Goal: Register for event/course

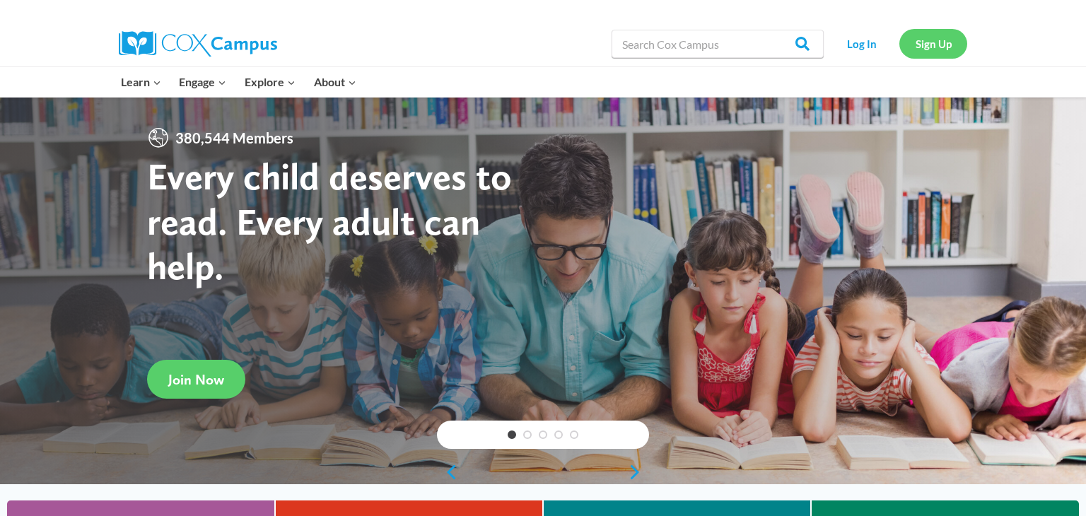
click at [920, 48] on link "Sign Up" at bounding box center [933, 43] width 68 height 29
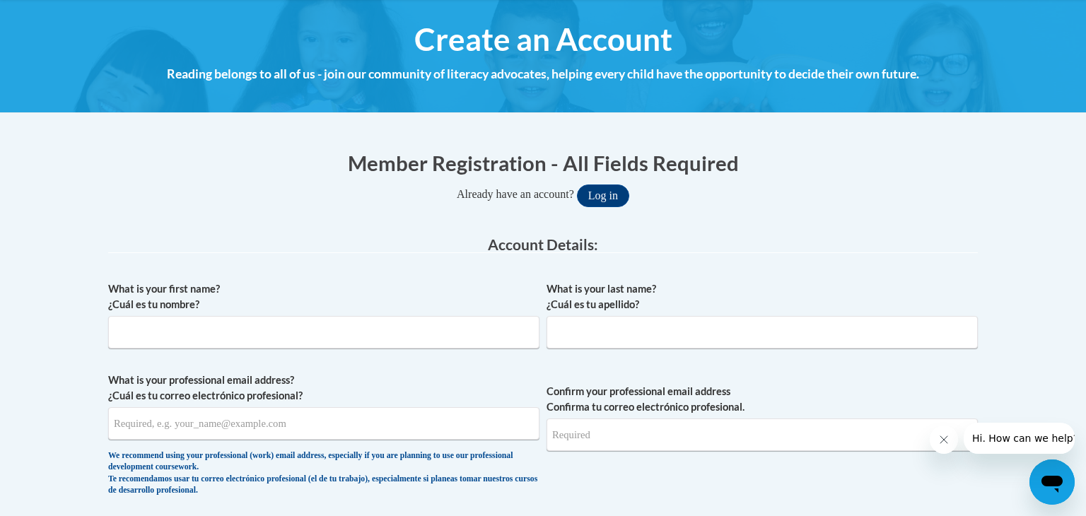
scroll to position [154, 0]
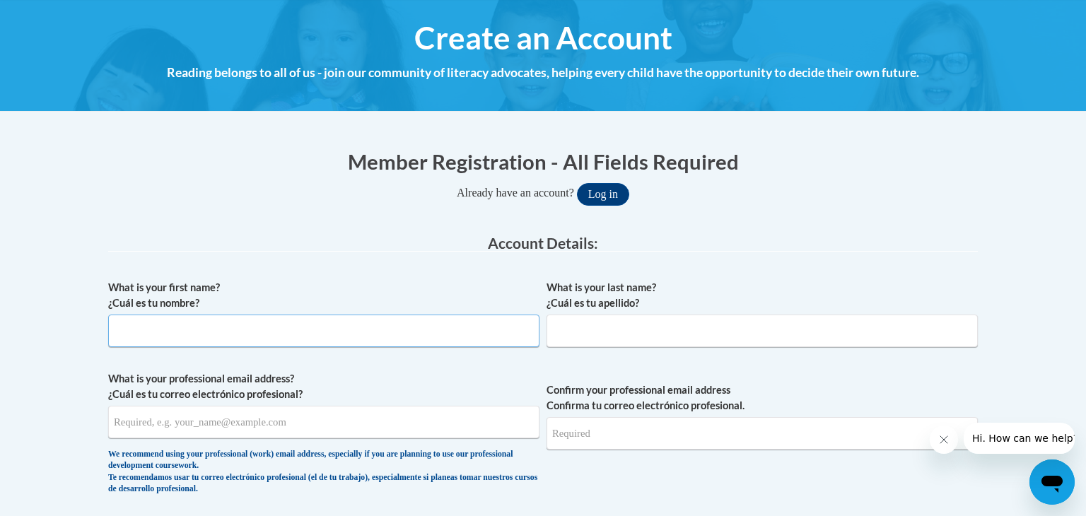
click at [508, 323] on input "What is your first name? ¿Cuál es tu nombre?" at bounding box center [323, 331] width 431 height 33
type input "Jordan"
click at [659, 324] on input "What is your last name? ¿Cuál es tu apellido?" at bounding box center [761, 331] width 431 height 33
type input "Schaller"
click at [225, 422] on input "What is your professional email address? ¿Cuál es tu correo electrónico profesi…" at bounding box center [323, 422] width 431 height 33
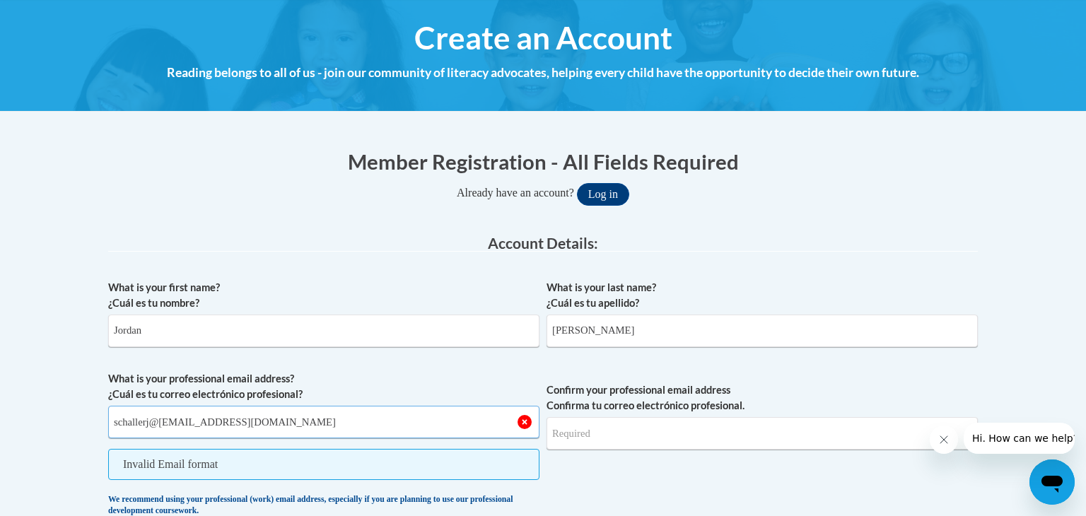
type input "schallerj@fonddulac@k.12.wi.us"
click at [636, 428] on input "Confirm your professional email address Confirma tu correo electrónico profesio…" at bounding box center [761, 433] width 431 height 33
type input "schallerj@fonddulac@k12.wi.us"
click at [324, 461] on span "Invalid Email format" at bounding box center [323, 464] width 431 height 31
click at [211, 422] on input "schallerj@fonddulac@k.12.wi.us" at bounding box center [323, 422] width 431 height 33
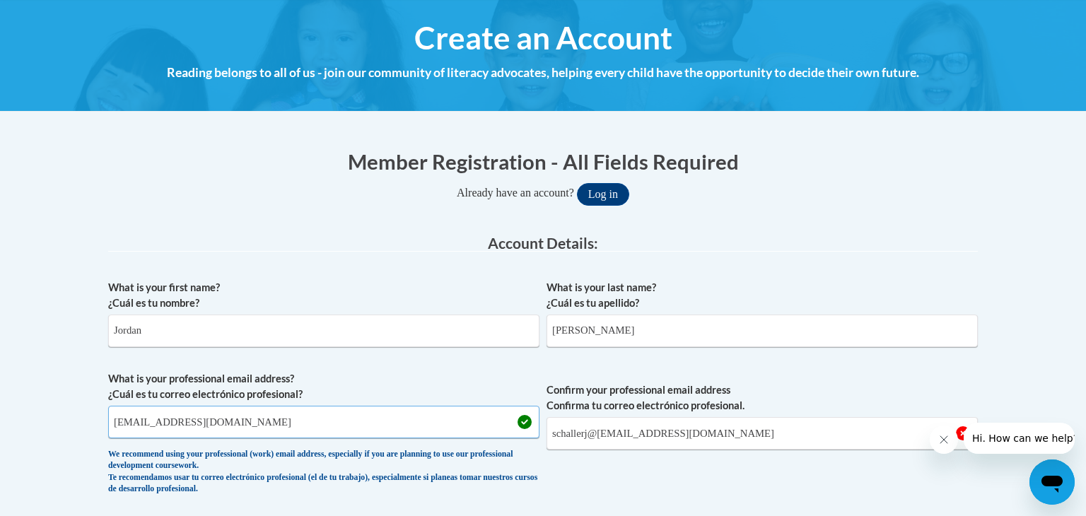
type input "schallerj@fonddulac.k.12.wi.us"
click at [652, 433] on input "schallerj@fonddulac@k12.wi.us" at bounding box center [761, 433] width 431 height 33
type input "schallerj@fonddulac.k12.wi.us"
click at [721, 464] on span "Confirm your professional email address Confirma tu correo electrónico profesio…" at bounding box center [761, 436] width 431 height 131
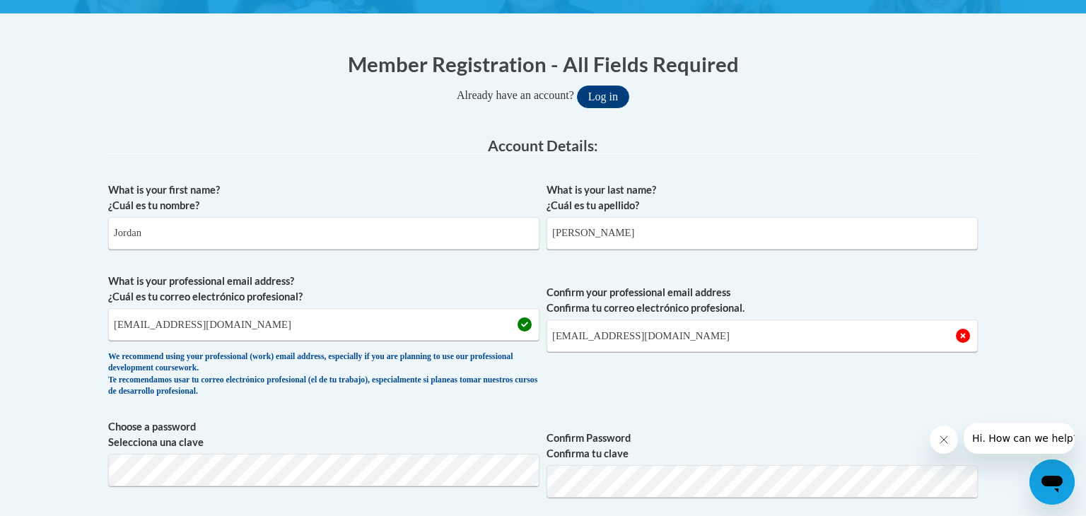
scroll to position [254, 0]
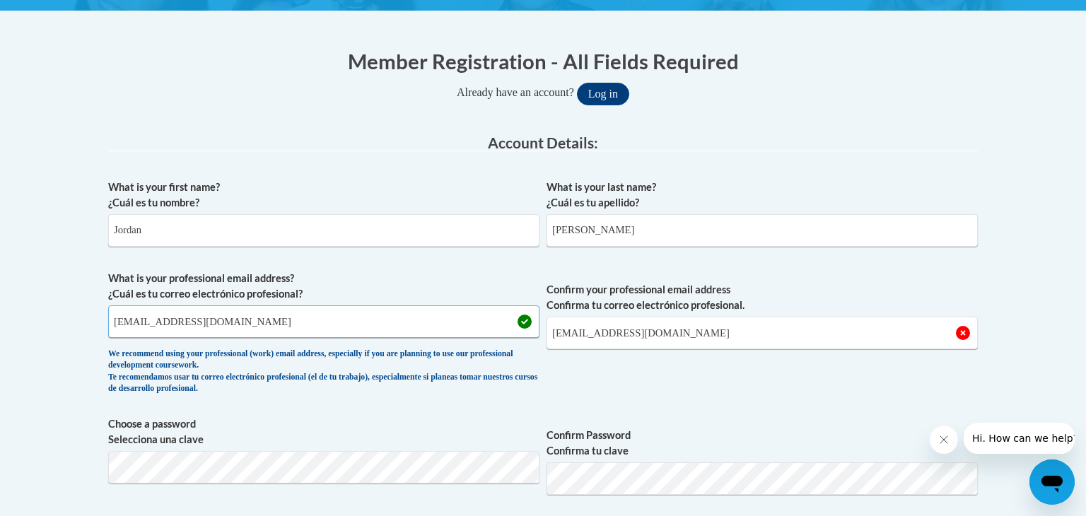
click at [293, 315] on input "schallerj@fonddulac.k.12.wi.us" at bounding box center [323, 321] width 431 height 33
type input "schallerj@fonddulac.k12.wi.us"
click at [606, 370] on span "Confirm your professional email address Confirma tu correo electrónico profesio…" at bounding box center [761, 336] width 431 height 131
click at [716, 329] on input "schallerj@fonddulac.k12.wi.us" at bounding box center [761, 333] width 431 height 33
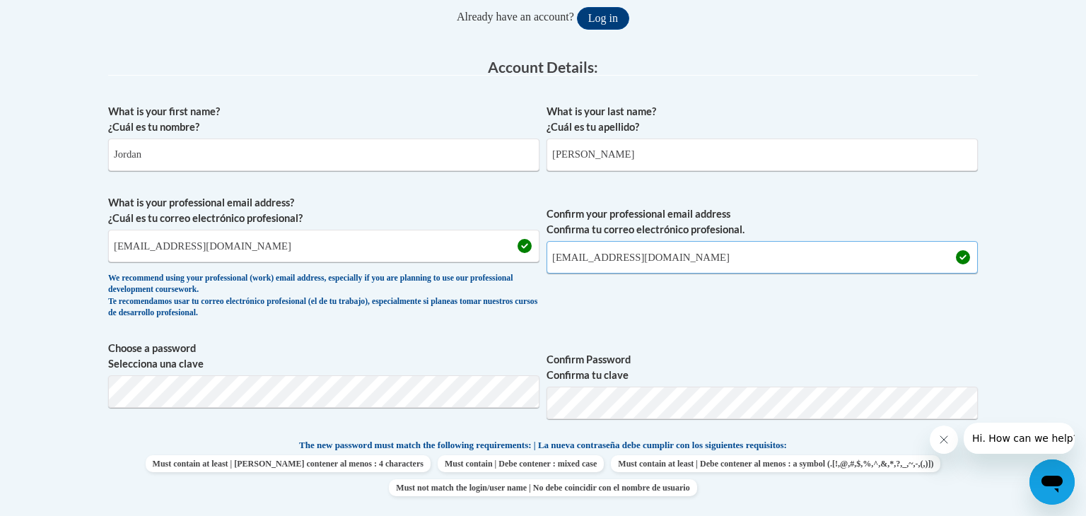
scroll to position [341, 0]
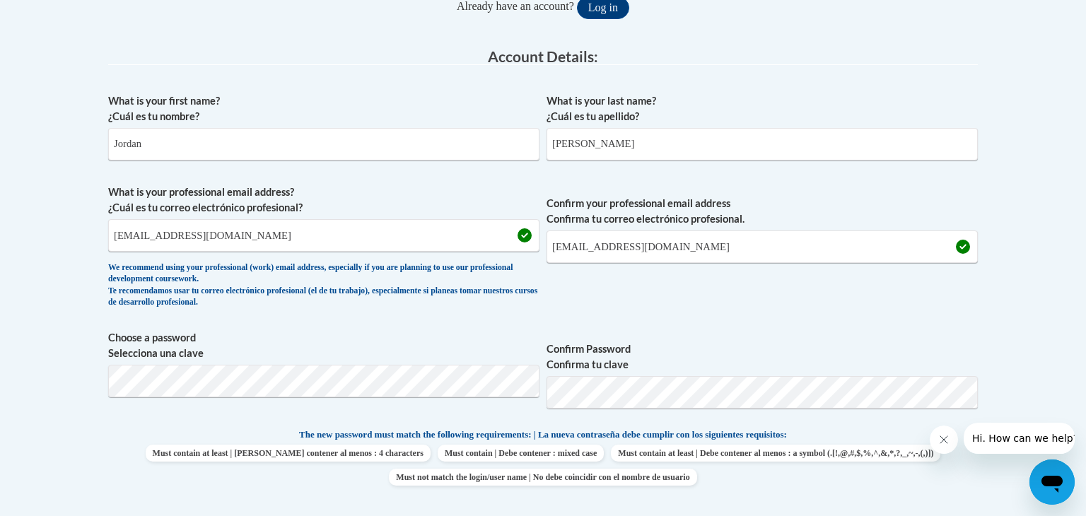
click at [775, 318] on div "What is your first name? ¿Cuál es tu nombre? Jordan What is your last name? ¿Cu…" at bounding box center [542, 408] width 869 height 645
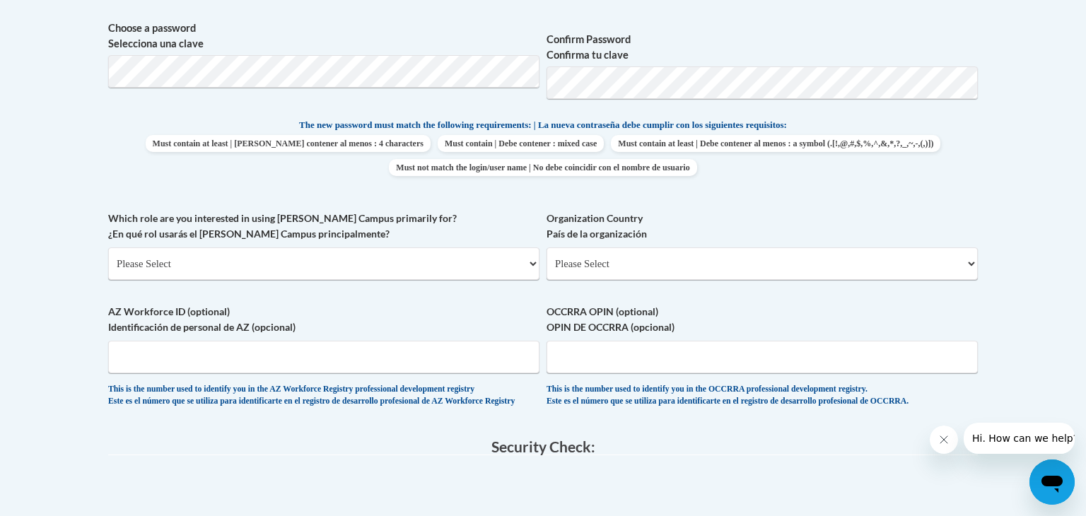
scroll to position [652, 0]
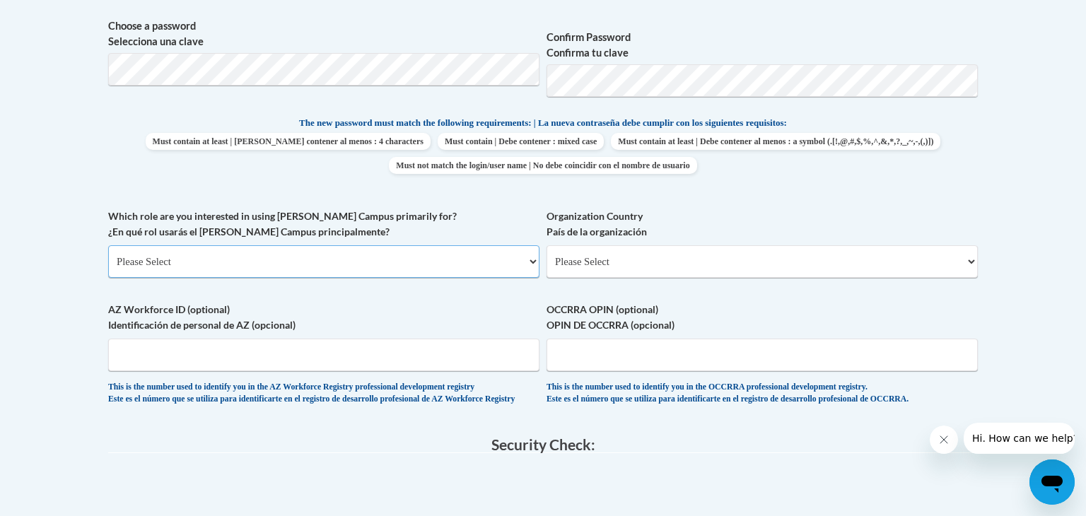
click at [454, 264] on select "Please Select College/University | Colegio/Universidad Community/Nonprofit Part…" at bounding box center [323, 261] width 431 height 33
select select "fbf2d438-af2f-41f8-98f1-81c410e29de3"
click at [108, 245] on select "Please Select College/University | Colegio/Universidad Community/Nonprofit Part…" at bounding box center [323, 261] width 431 height 33
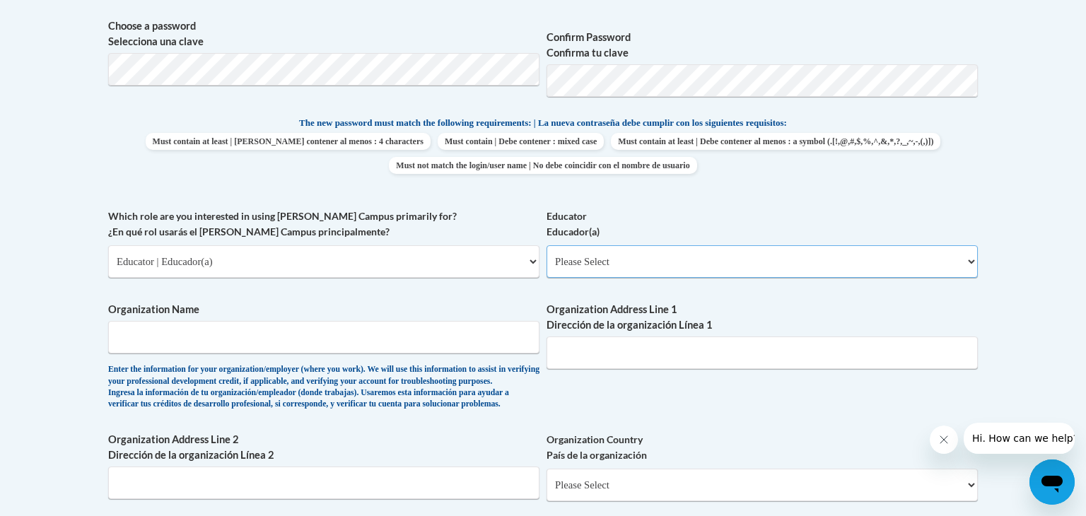
click at [628, 264] on select "Please Select Early Learning/Daycare Teacher/Family Home Care Provider | Maestr…" at bounding box center [761, 261] width 431 height 33
select select "8e40623d-54d0-45cd-9f92-5df65cd3f8cf"
click at [546, 245] on select "Please Select Early Learning/Daycare Teacher/Family Home Care Provider | Maestr…" at bounding box center [761, 261] width 431 height 33
click at [383, 344] on input "Organization Name" at bounding box center [323, 337] width 431 height 33
type input "Fond Du Lac School District"
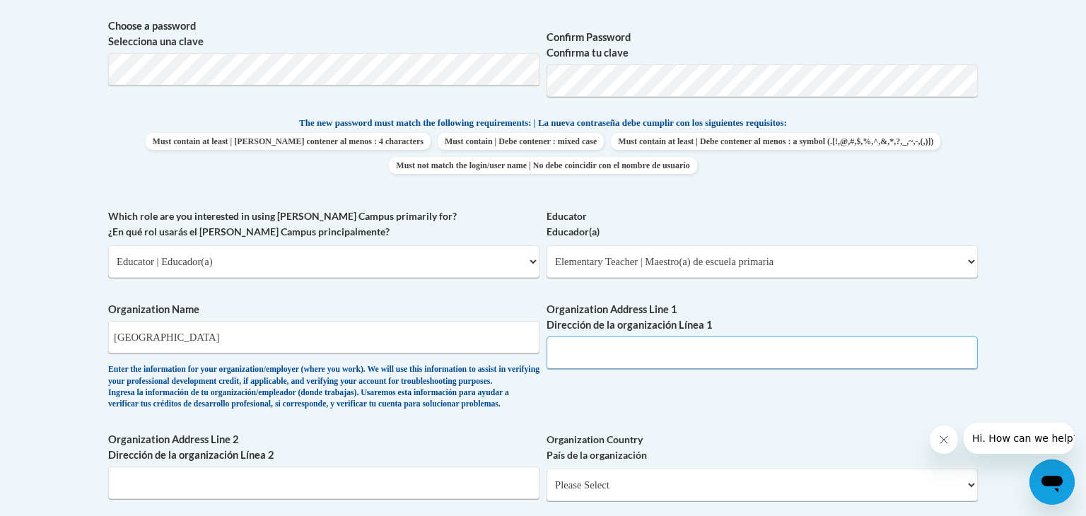
click at [632, 353] on input "Organization Address Line 1 Dirección de la organización Línea 1" at bounding box center [761, 352] width 431 height 33
click at [650, 418] on div "What is your first name? ¿Cuál es tu nombre? Jordan What is your last name? ¿Cu…" at bounding box center [542, 209] width 869 height 868
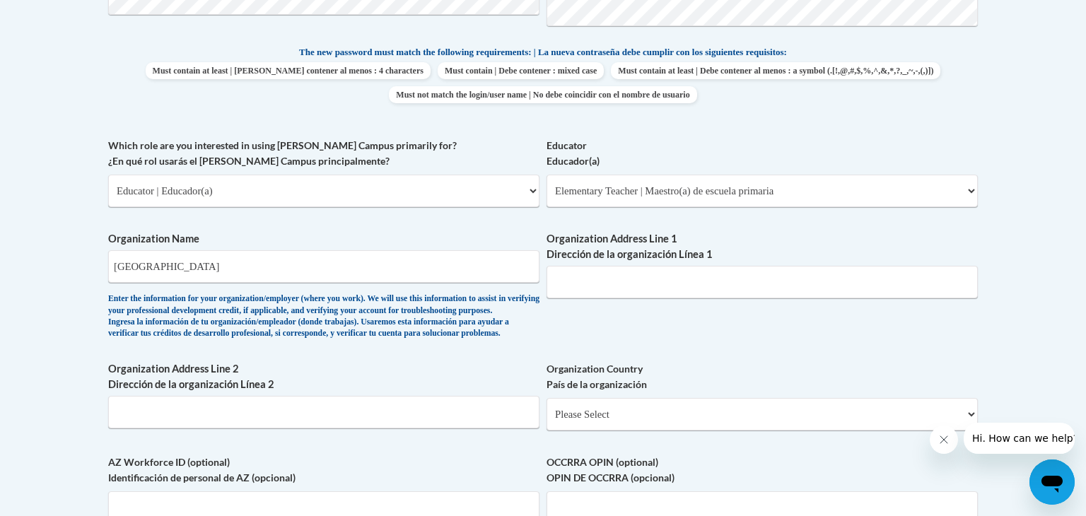
scroll to position [725, 0]
click at [662, 276] on input "Organization Address Line 1 Dirección de la organización Línea 1" at bounding box center [761, 280] width 431 height 33
type input "&"
type input "72 W 9th Street"
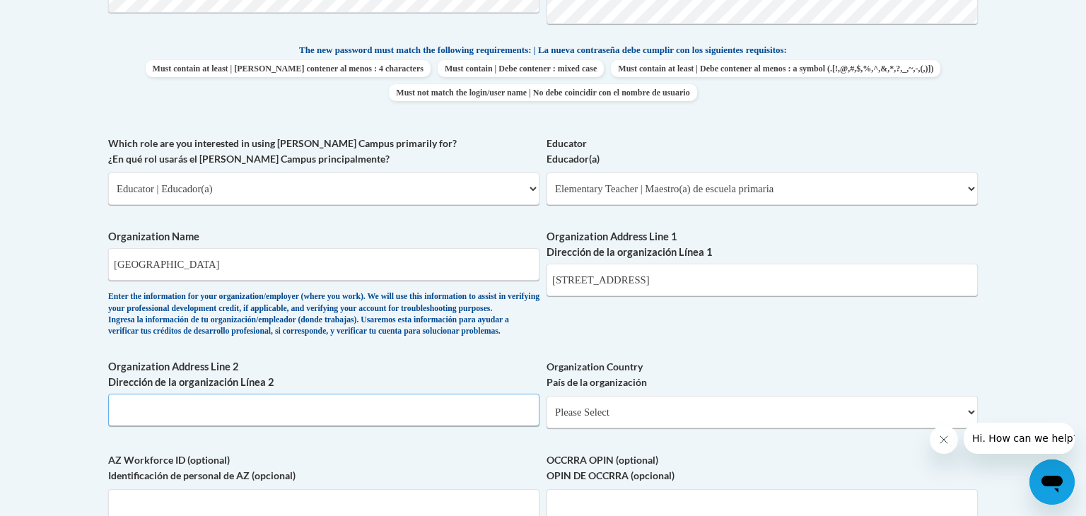
click at [397, 426] on input "Organization Address Line 2 Dirección de la organización Línea 2" at bounding box center [323, 410] width 431 height 33
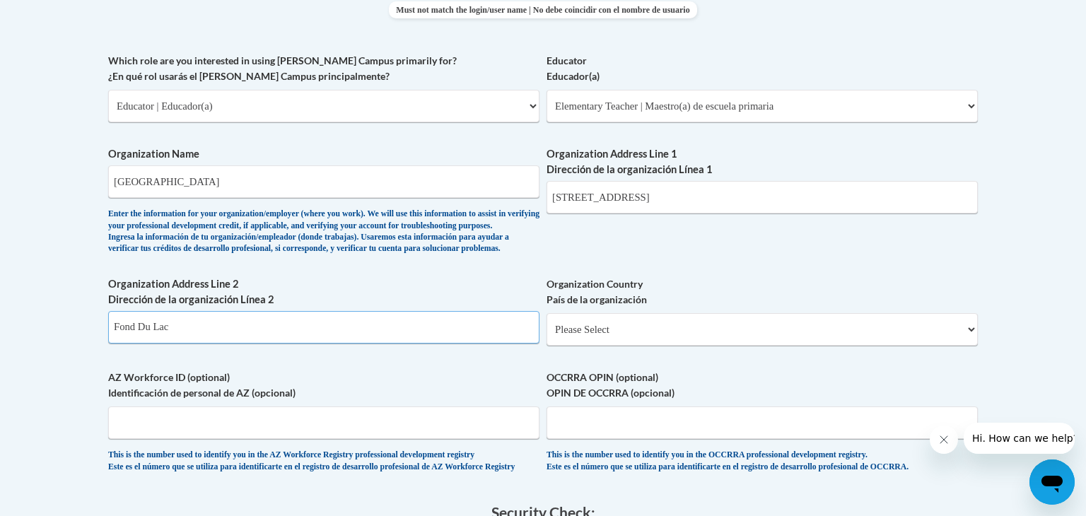
scroll to position [809, 0]
type input "Fond Du Lac, WI 54935"
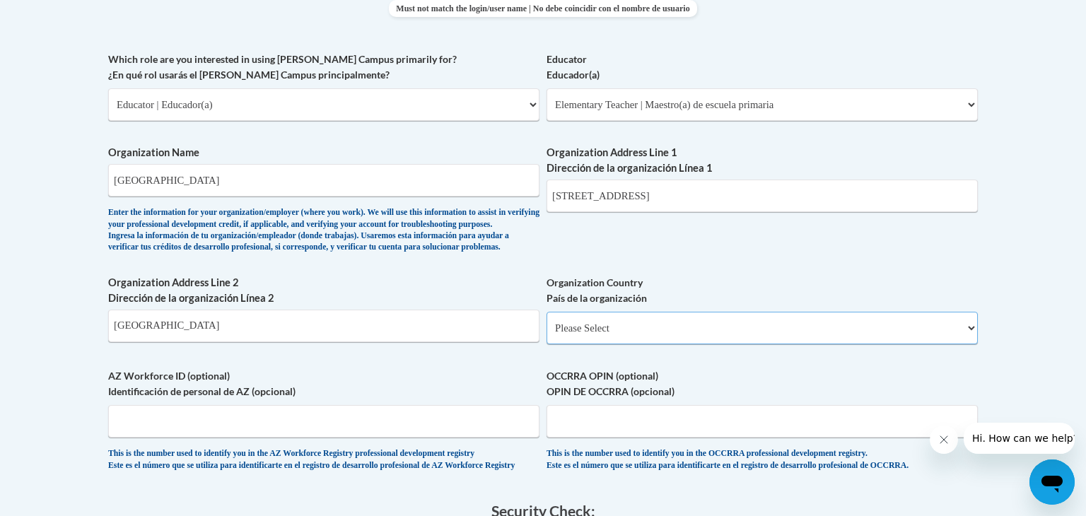
click at [758, 344] on select "Please Select United States | Estados Unidos Outside of the United States | Fue…" at bounding box center [761, 328] width 431 height 33
select select "ad49bcad-a171-4b2e-b99c-48b446064914"
click at [546, 334] on select "Please Select United States | Estados Unidos Outside of the United States | Fue…" at bounding box center [761, 328] width 431 height 33
select select
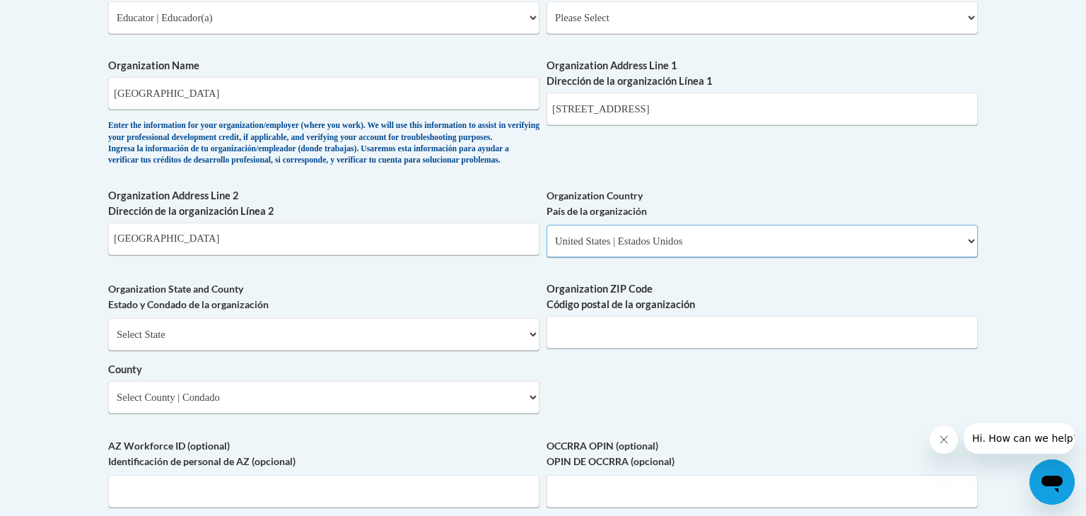
scroll to position [897, 0]
click at [249, 350] on select "Select State Alabama Alaska Arizona Arkansas California Colorado Connecticut De…" at bounding box center [323, 333] width 431 height 33
select select "Wisconsin"
click at [108, 340] on select "Select State Alabama Alaska Arizona Arkansas California Colorado Connecticut De…" at bounding box center [323, 333] width 431 height 33
click at [207, 254] on input "Fond Du Lac, WI 54935" at bounding box center [323, 238] width 431 height 33
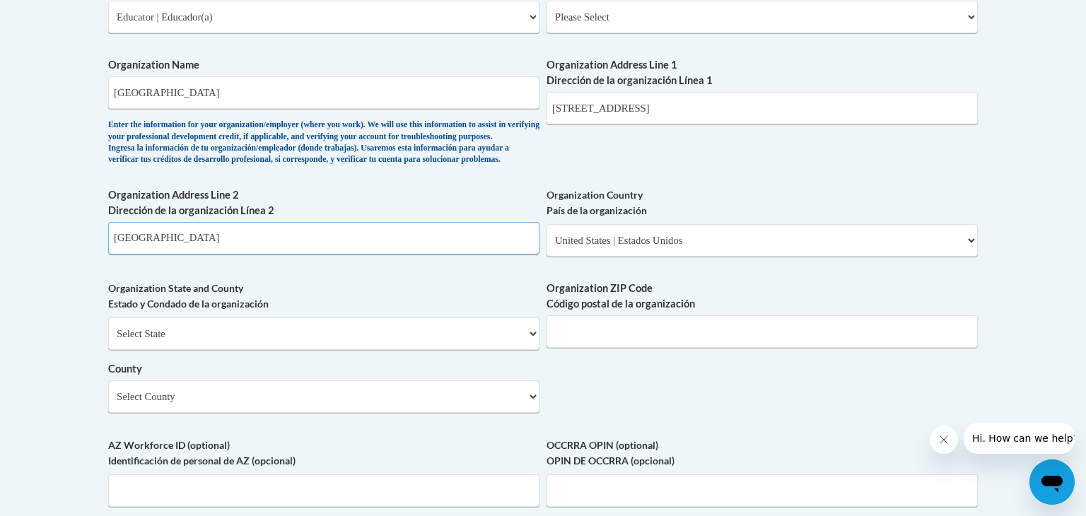
click at [207, 254] on input "Fond Du Lac, WI 54935" at bounding box center [323, 238] width 431 height 33
click at [558, 348] on input "Organization ZIP Code Código postal de la organización" at bounding box center [761, 331] width 431 height 33
type input "B"
paste input "54935"
type input "54935"
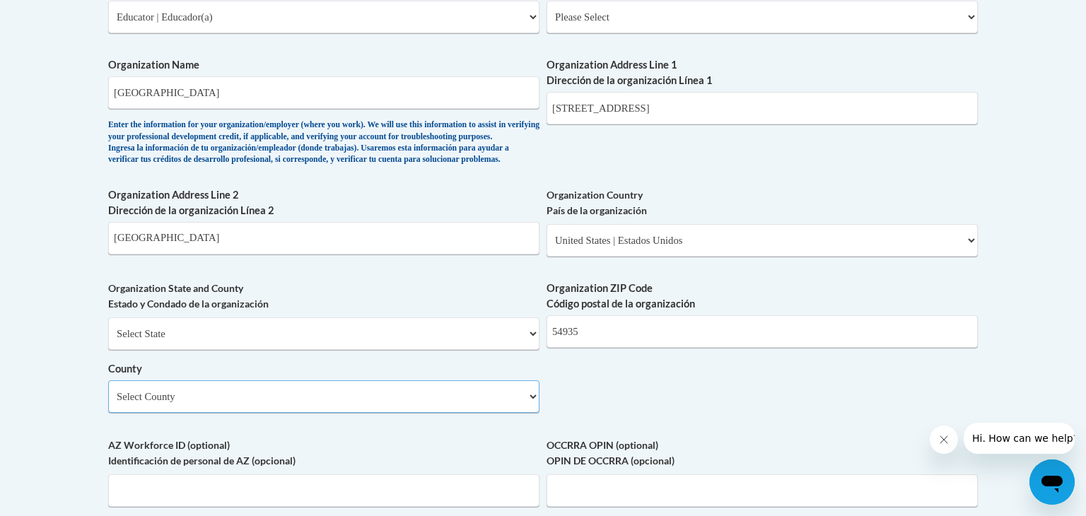
click at [232, 412] on select "Select County Adams Ashland Barron Bayfield Brown Buffalo Burnett Calumet Chipp…" at bounding box center [323, 396] width 431 height 33
select select "Fond du Lac"
click at [108, 403] on select "Select County Adams Ashland Barron Bayfield Brown Buffalo Burnett Calumet Chipp…" at bounding box center [323, 396] width 431 height 33
drag, startPoint x: 234, startPoint y: 268, endPoint x: 71, endPoint y: 257, distance: 162.9
click at [71, 257] on body "This site uses cookies to help improve your learning experience. By continuing …" at bounding box center [543, 156] width 1086 height 2106
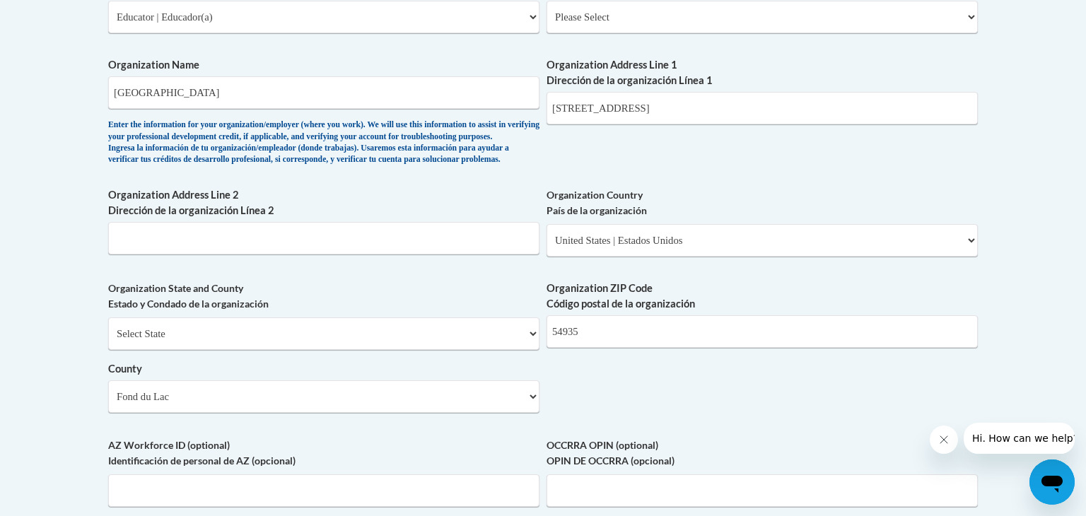
click at [84, 370] on body "This site uses cookies to help improve your learning experience. By continuing …" at bounding box center [543, 156] width 1086 height 2106
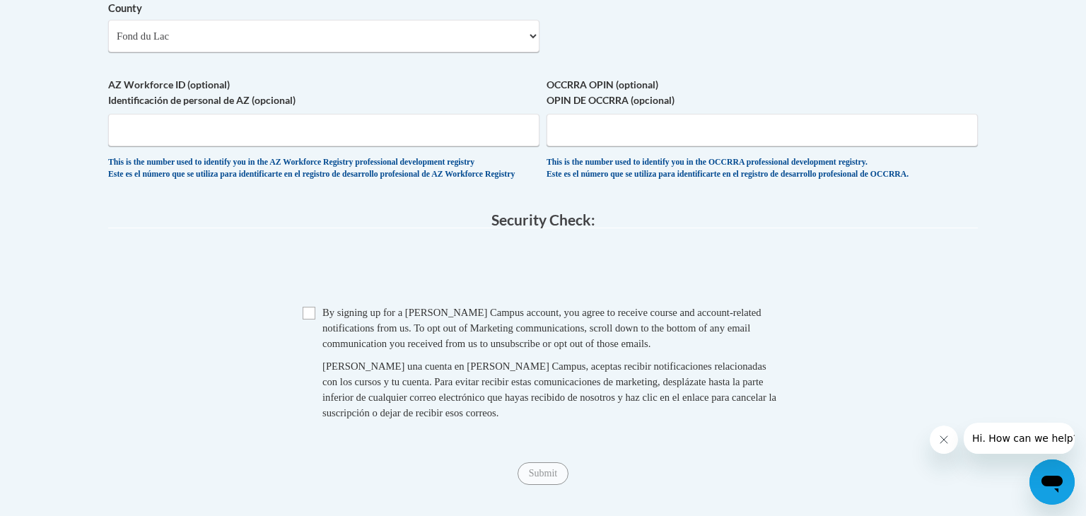
scroll to position [1258, 0]
click at [304, 319] on input "Checkbox" at bounding box center [309, 312] width 13 height 13
checkbox input "true"
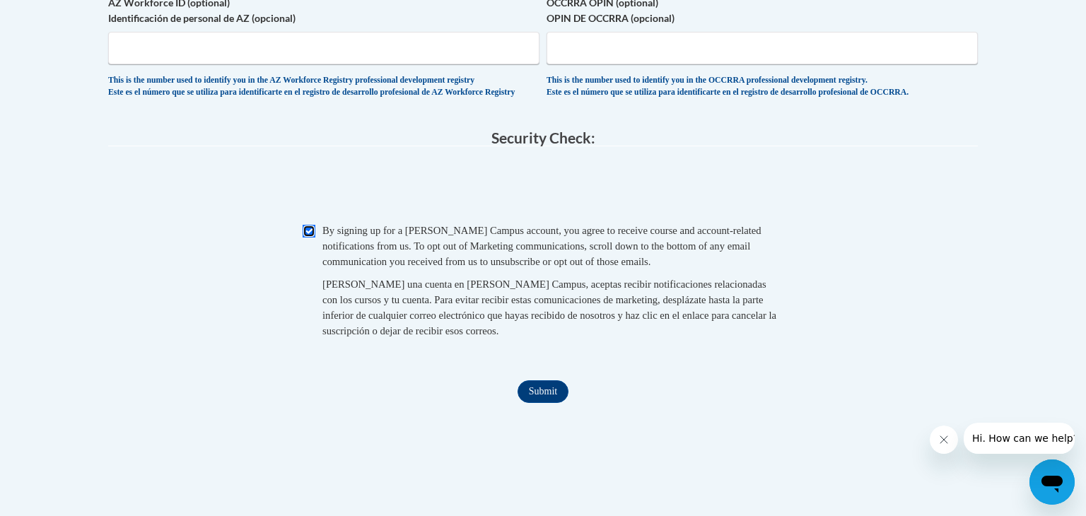
scroll to position [1349, 0]
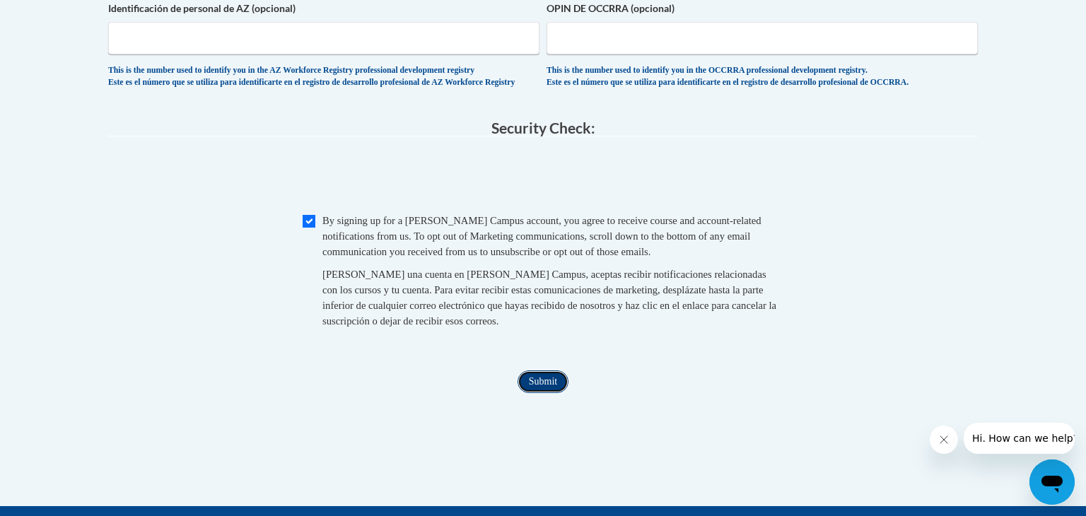
click at [544, 393] on input "Submit" at bounding box center [542, 381] width 51 height 23
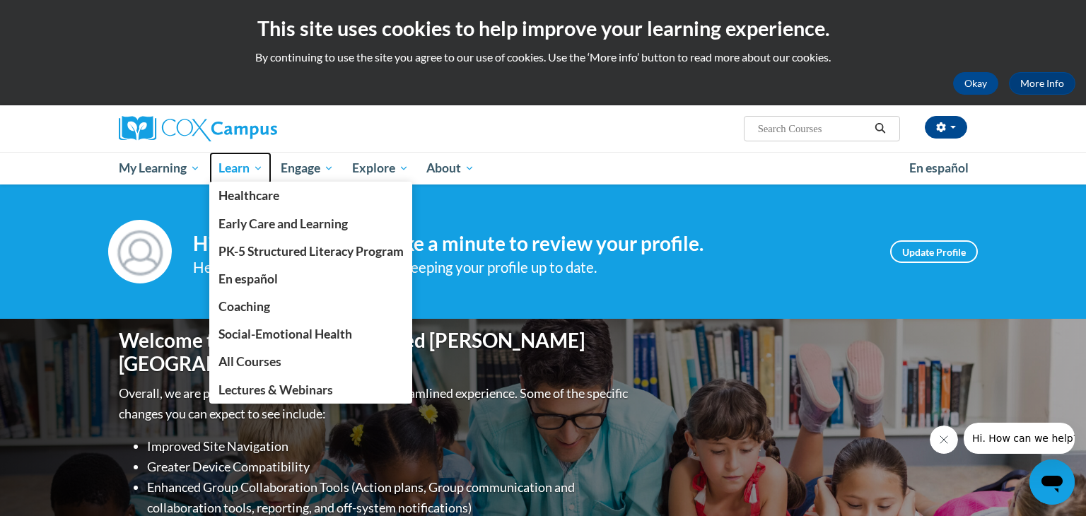
click at [262, 166] on span "Learn" at bounding box center [240, 168] width 45 height 17
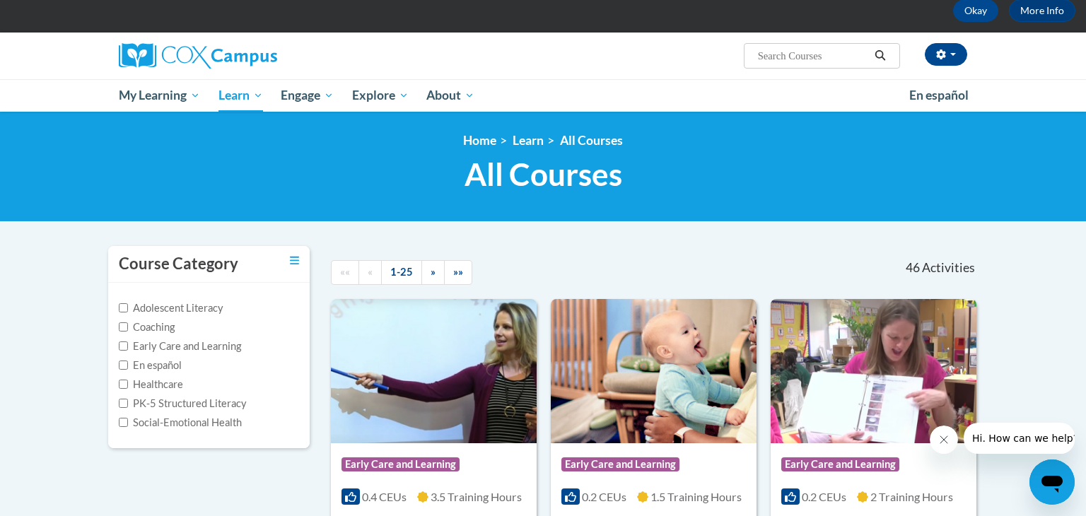
scroll to position [78, 0]
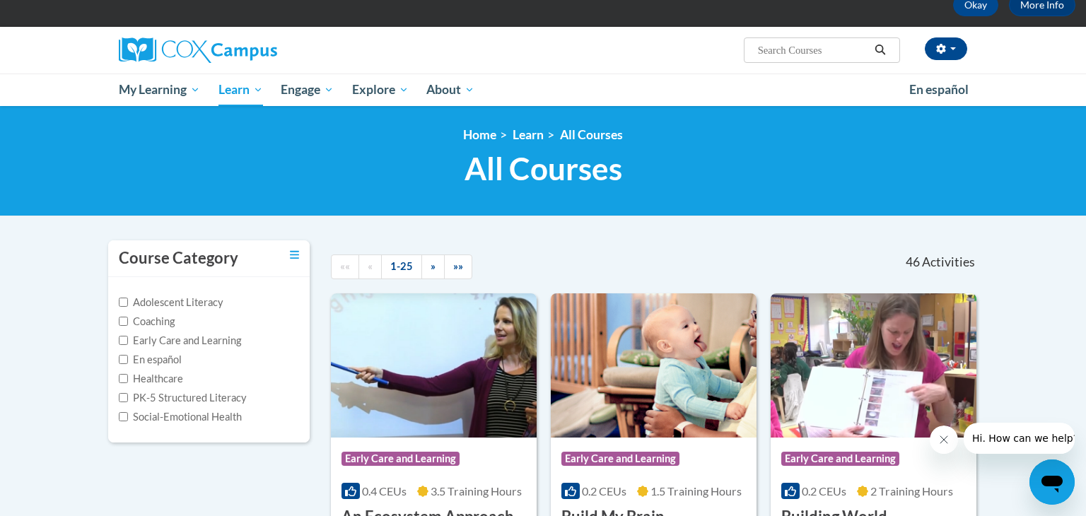
click at [234, 399] on label "PK-5 Structured Literacy" at bounding box center [183, 398] width 128 height 16
click at [128, 399] on input "PK-5 Structured Literacy" at bounding box center [123, 397] width 9 height 9
checkbox input "true"
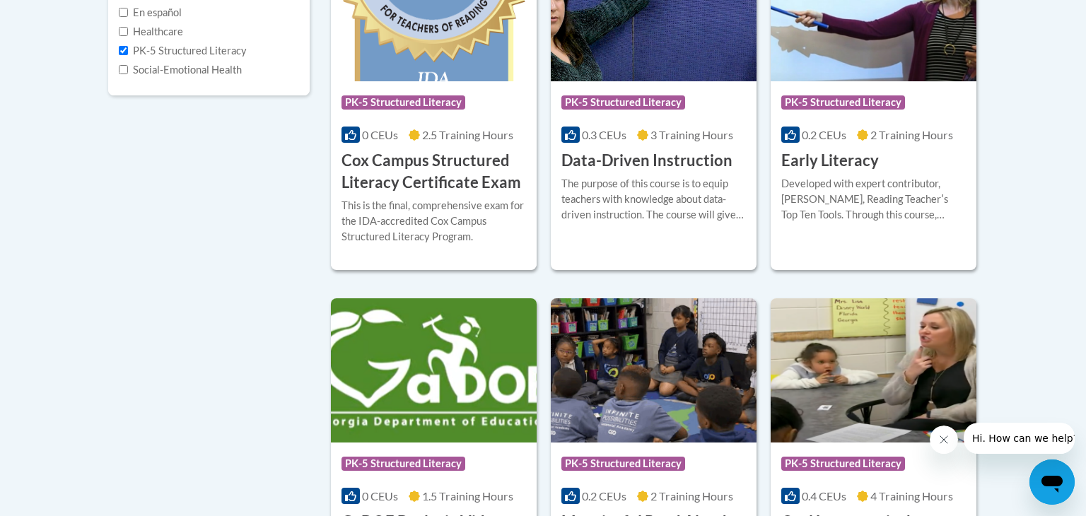
scroll to position [422, 0]
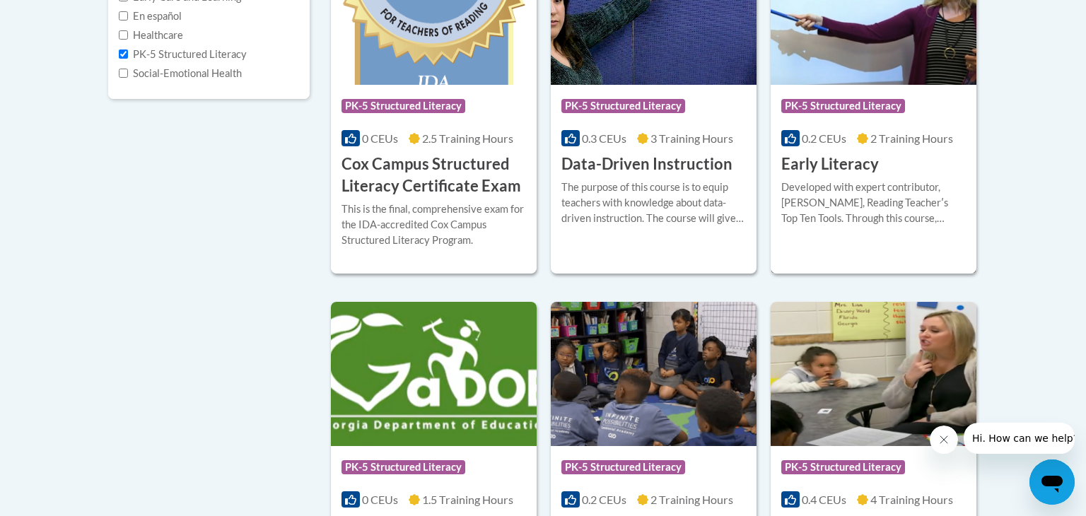
click at [828, 198] on div "Developed with expert contributor, Dr. Deborah Glaser, Reading Teacherʹs Top Te…" at bounding box center [873, 203] width 184 height 47
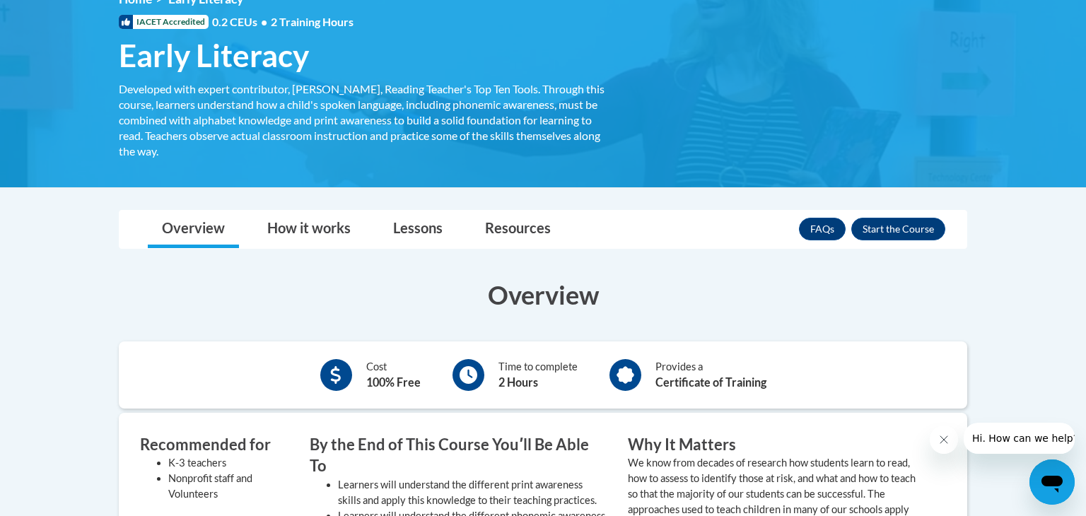
scroll to position [147, 0]
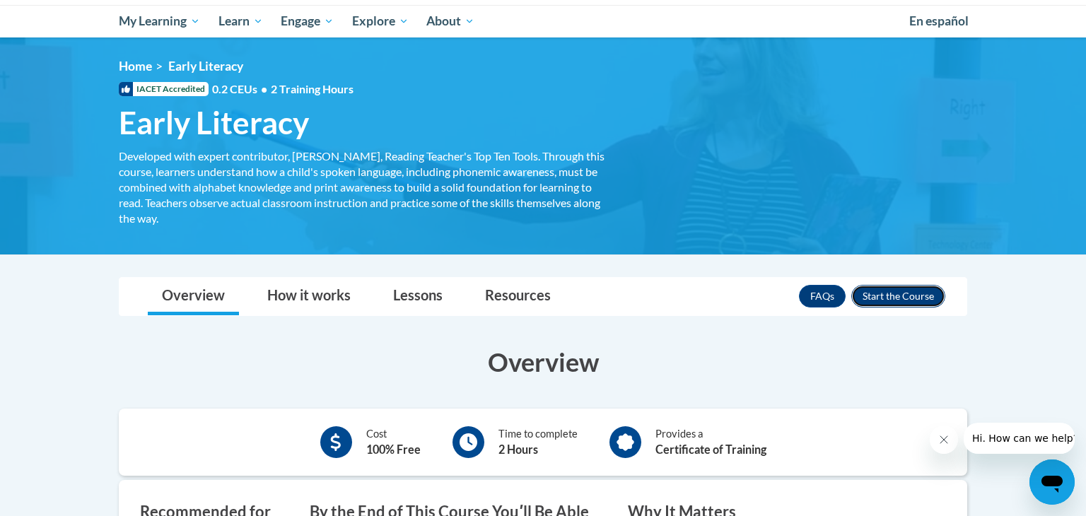
click at [922, 290] on button "Enroll" at bounding box center [898, 296] width 94 height 23
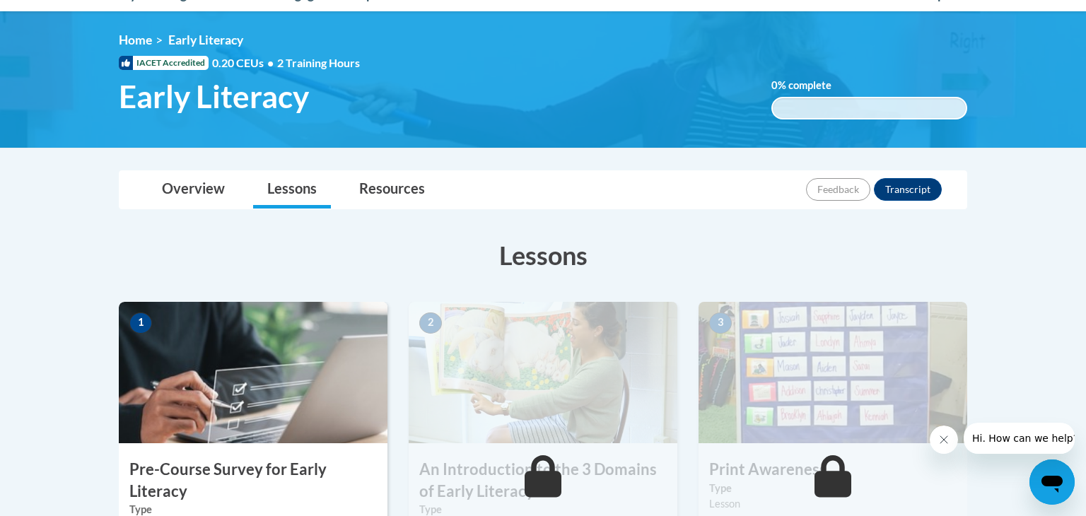
scroll to position [147, 0]
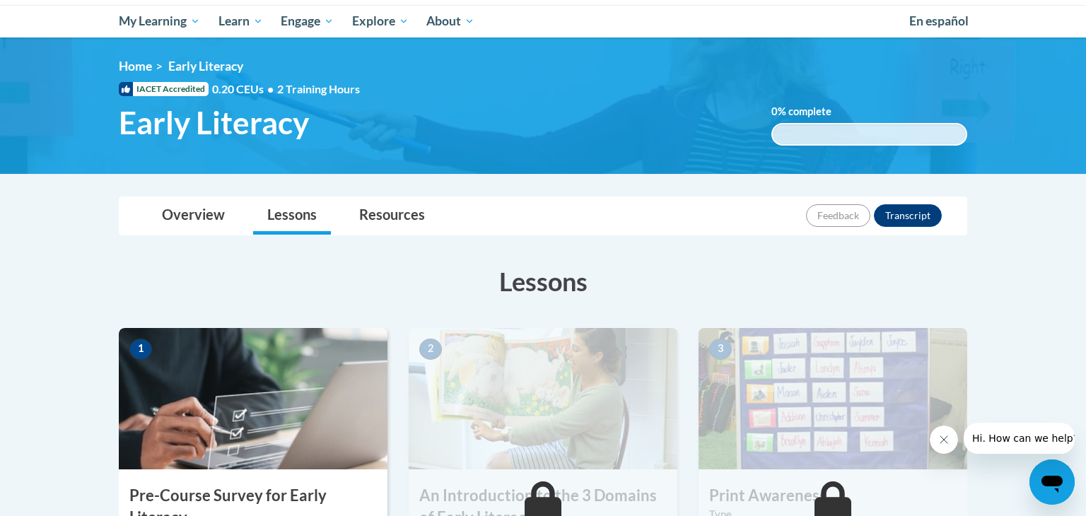
click at [280, 414] on img at bounding box center [253, 398] width 269 height 141
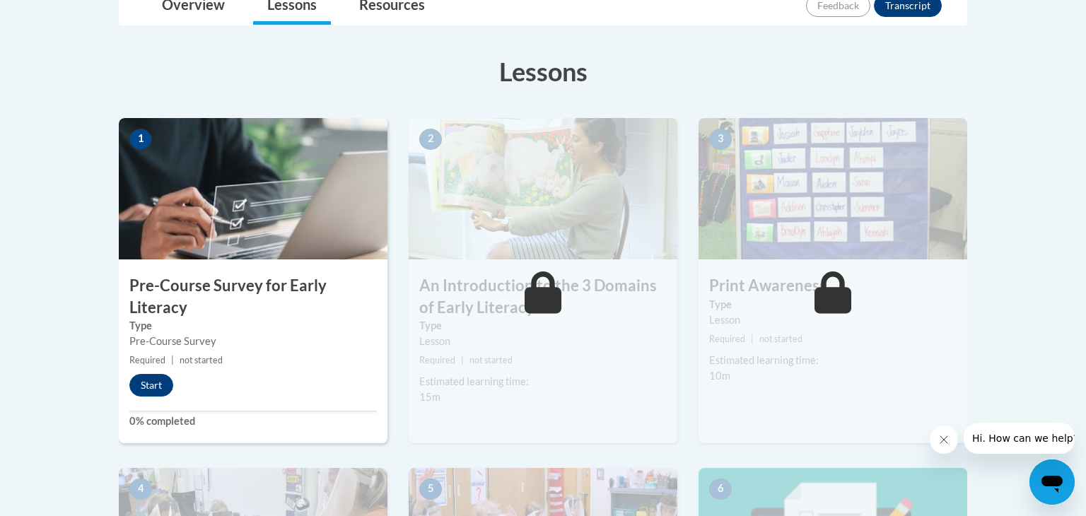
scroll to position [358, 0]
click at [168, 375] on button "Start" at bounding box center [151, 384] width 44 height 23
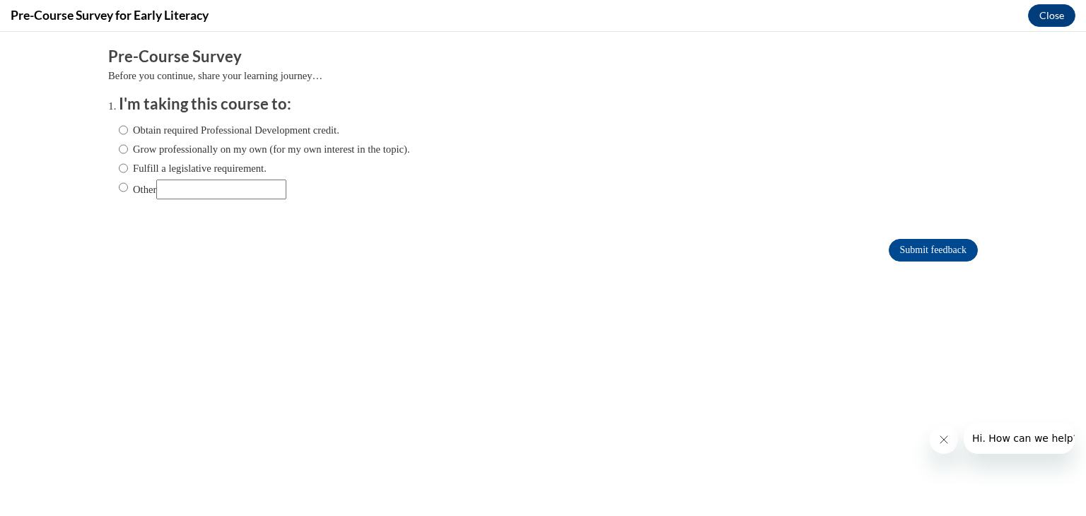
scroll to position [0, 0]
click at [187, 132] on label "Obtain required Professional Development credit." at bounding box center [229, 130] width 221 height 16
click at [128, 132] on input "Obtain required Professional Development credit." at bounding box center [123, 130] width 9 height 16
radio input "true"
click at [944, 247] on input "Submit feedback" at bounding box center [932, 250] width 89 height 23
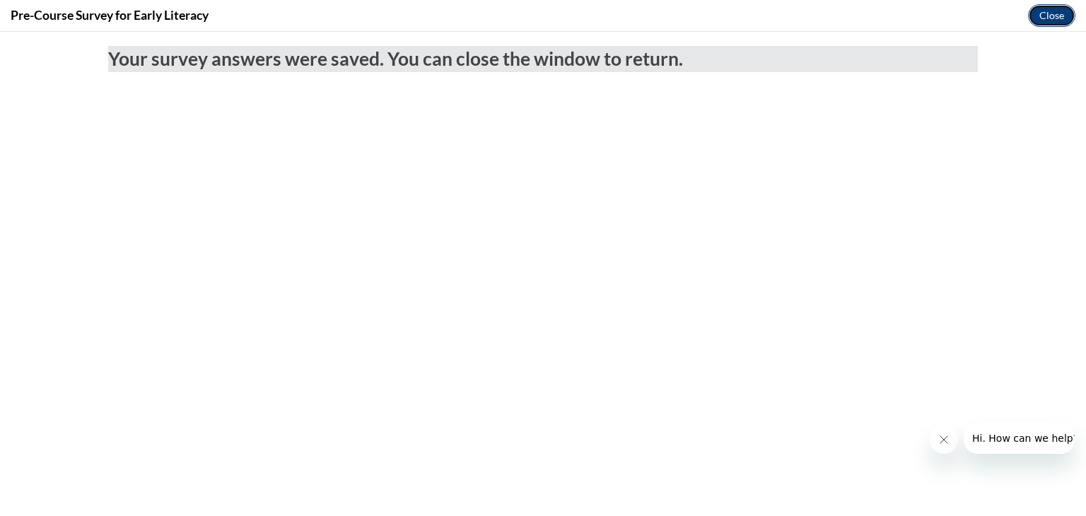
click at [1049, 21] on button "Close" at bounding box center [1051, 15] width 47 height 23
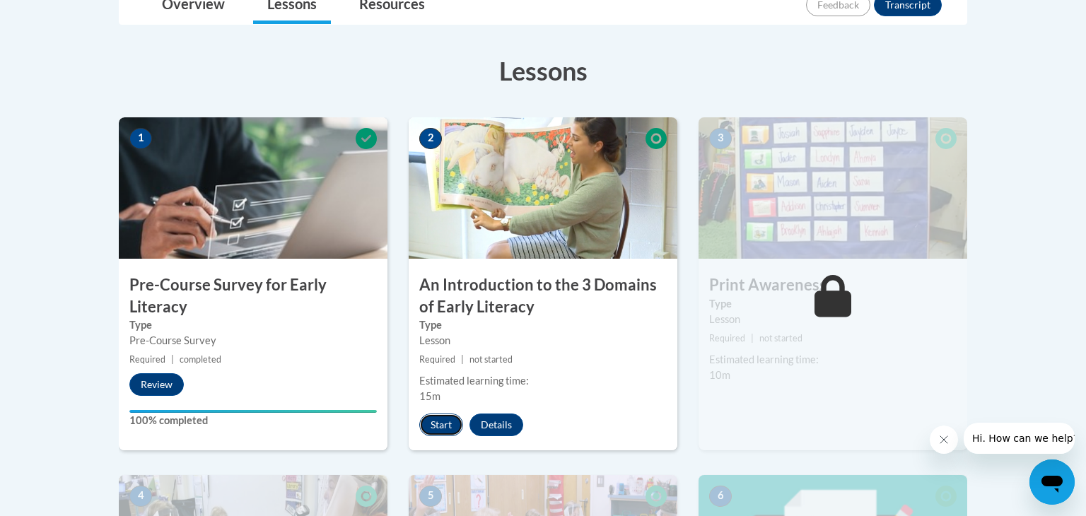
click at [442, 429] on button "Start" at bounding box center [441, 424] width 44 height 23
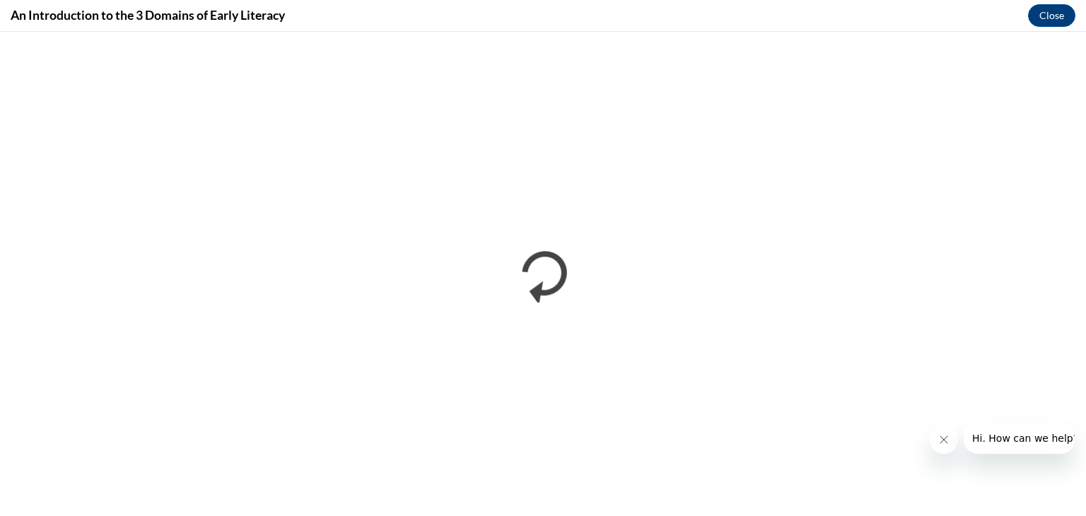
click at [948, 439] on icon "Close message from company" at bounding box center [943, 439] width 11 height 11
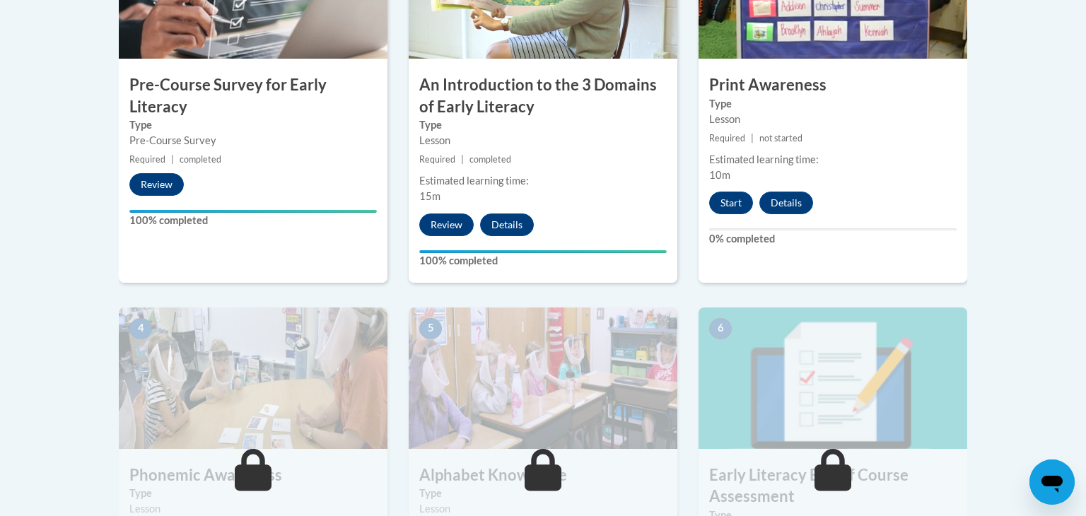
scroll to position [558, 0]
click at [739, 201] on button "Start" at bounding box center [731, 202] width 44 height 23
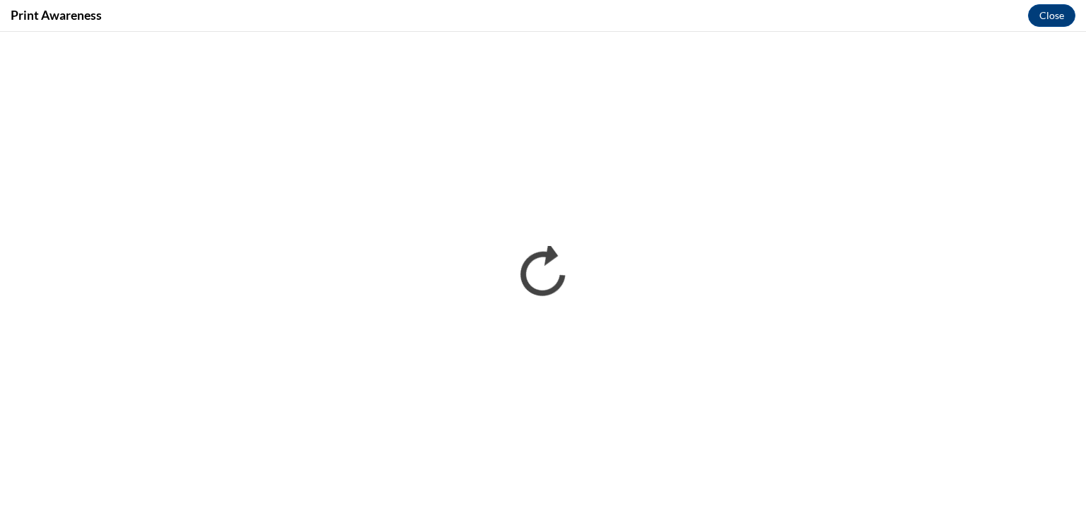
scroll to position [0, 0]
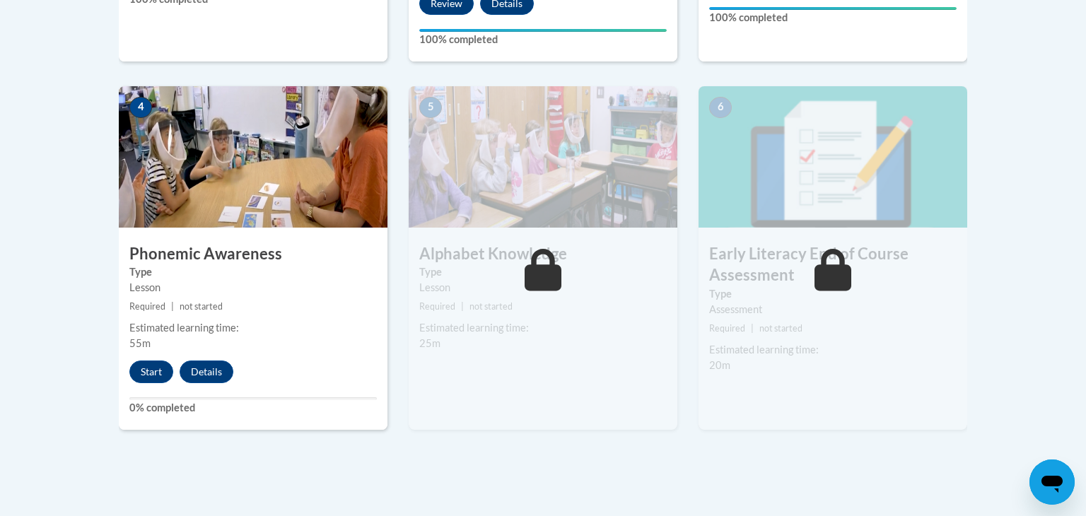
scroll to position [786, 0]
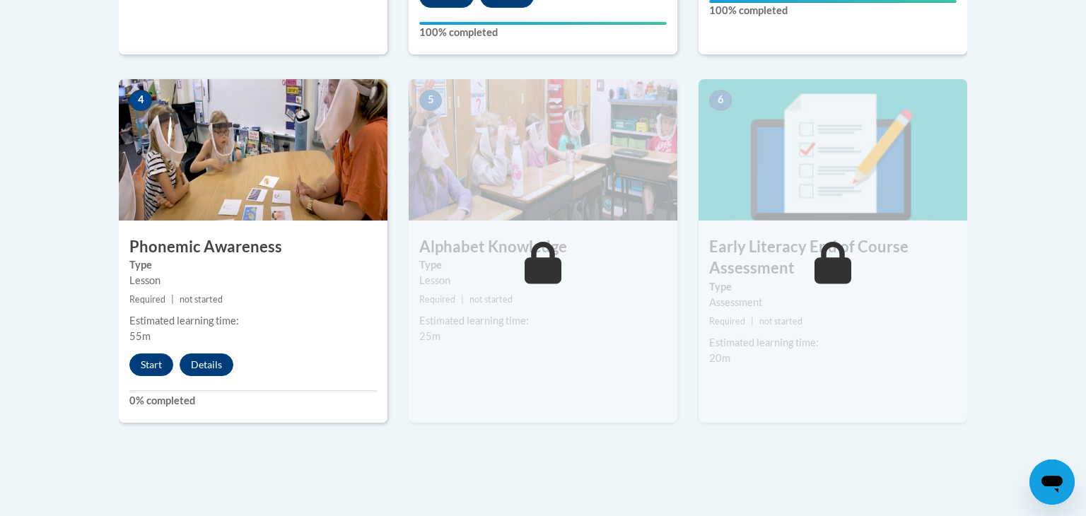
click at [175, 358] on div "Start Details Feedback" at bounding box center [185, 364] width 132 height 23
click at [168, 359] on button "Start" at bounding box center [151, 364] width 44 height 23
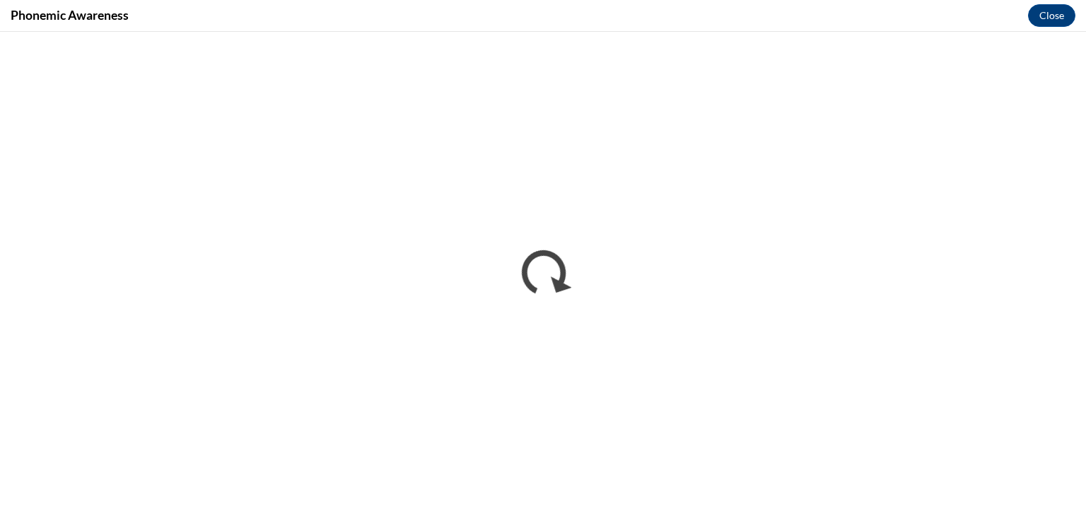
scroll to position [0, 0]
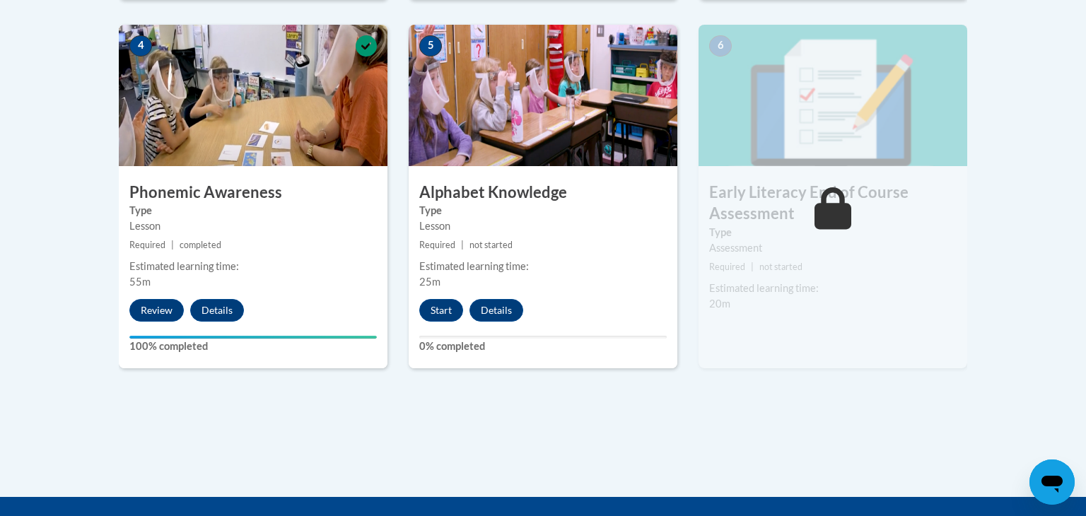
scroll to position [845, 0]
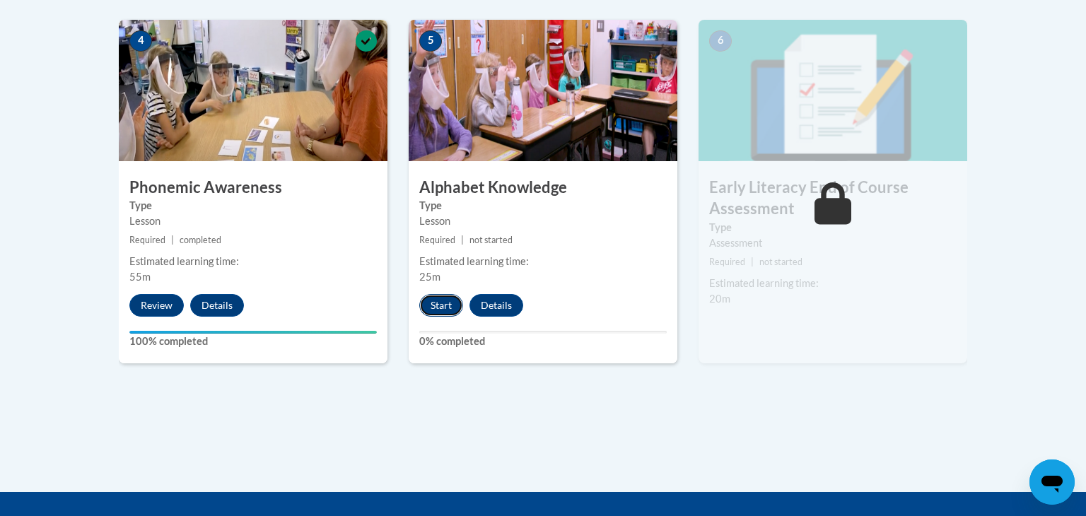
click at [452, 309] on button "Start" at bounding box center [441, 305] width 44 height 23
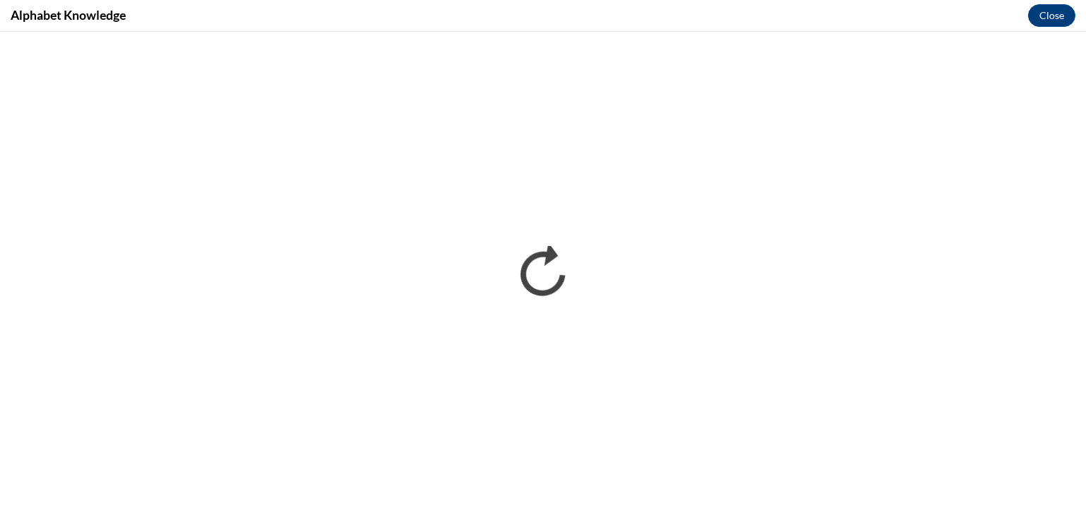
scroll to position [0, 0]
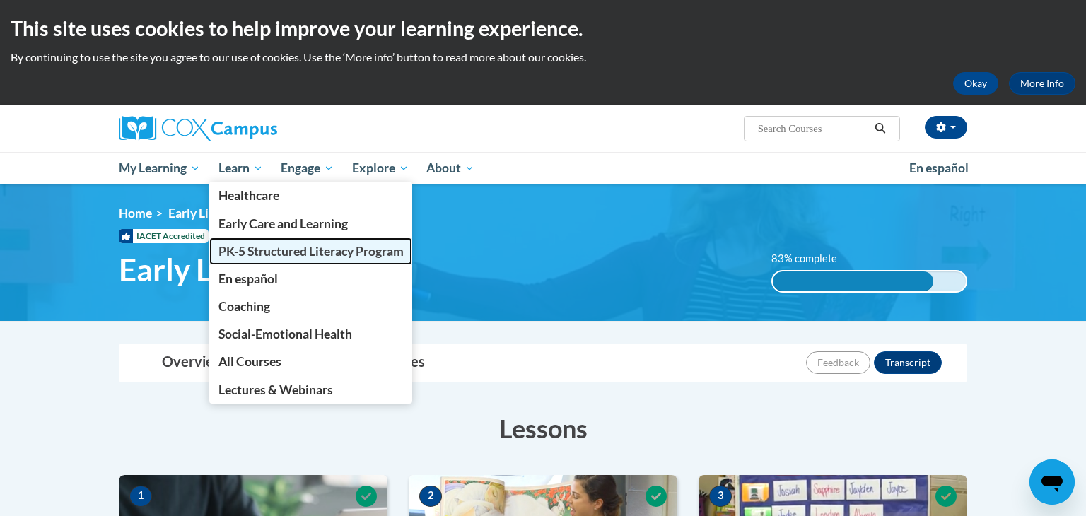
click at [248, 244] on span "PK-5 Structured Literacy Program" at bounding box center [310, 251] width 185 height 15
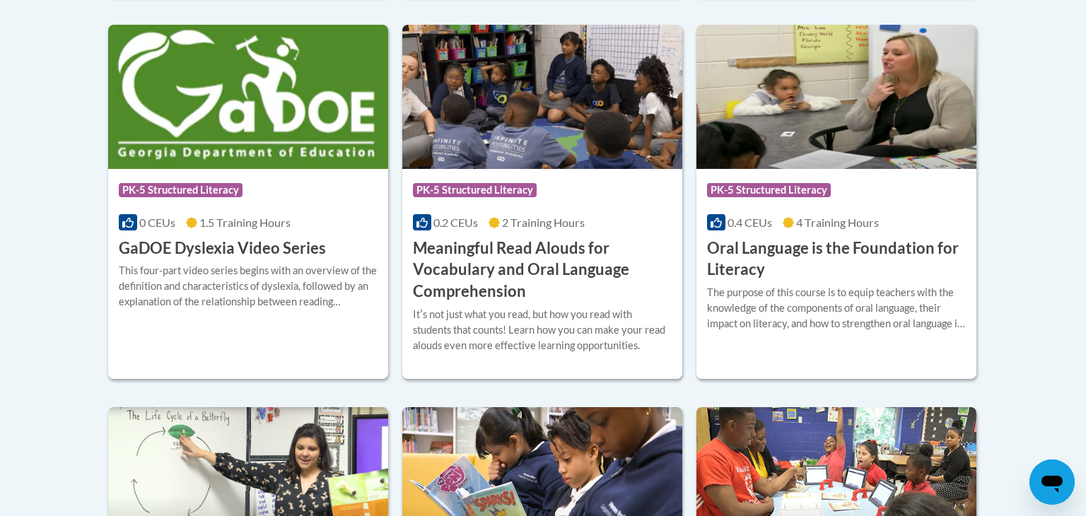
scroll to position [966, 0]
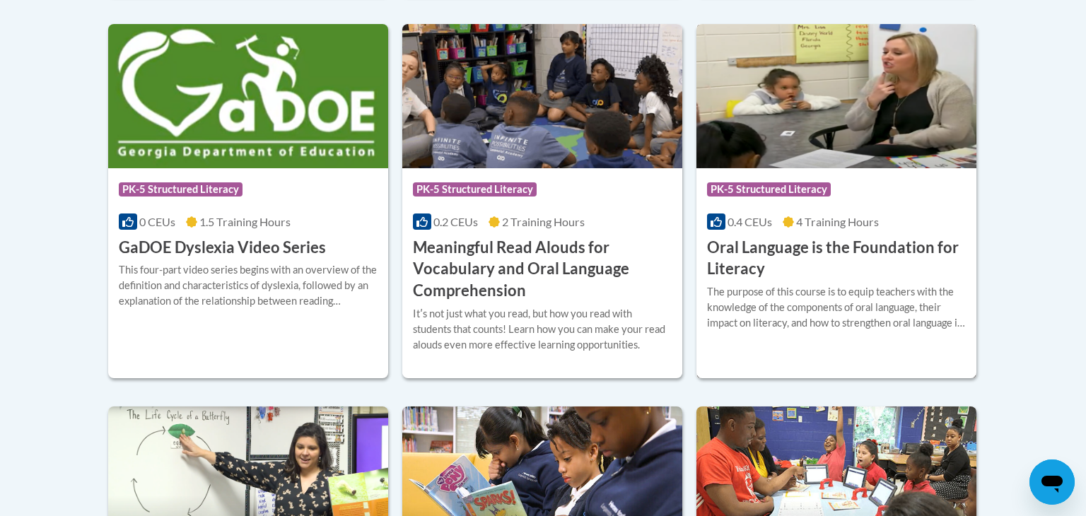
click at [867, 180] on div "Course Category: PK-5 Structured Literacy" at bounding box center [836, 191] width 259 height 32
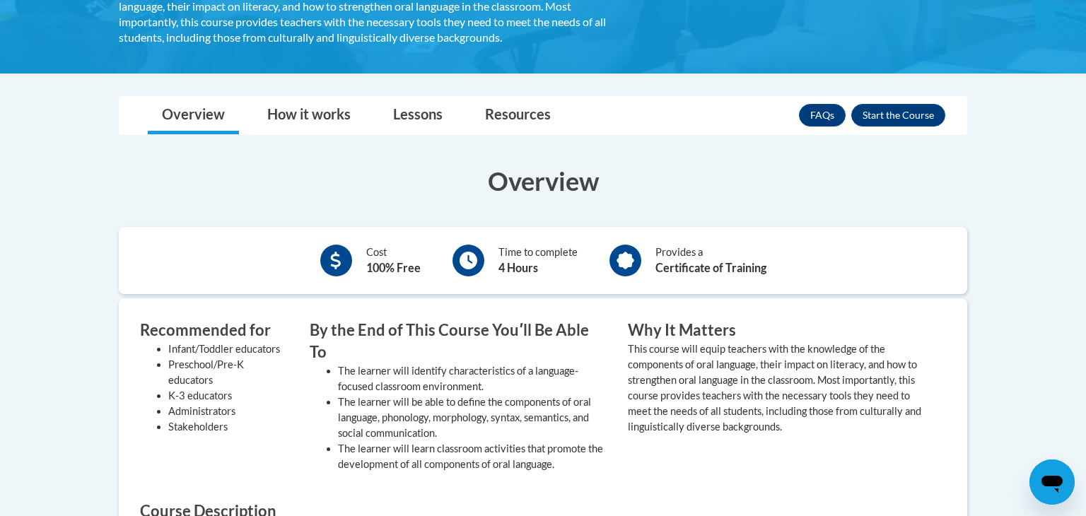
scroll to position [348, 0]
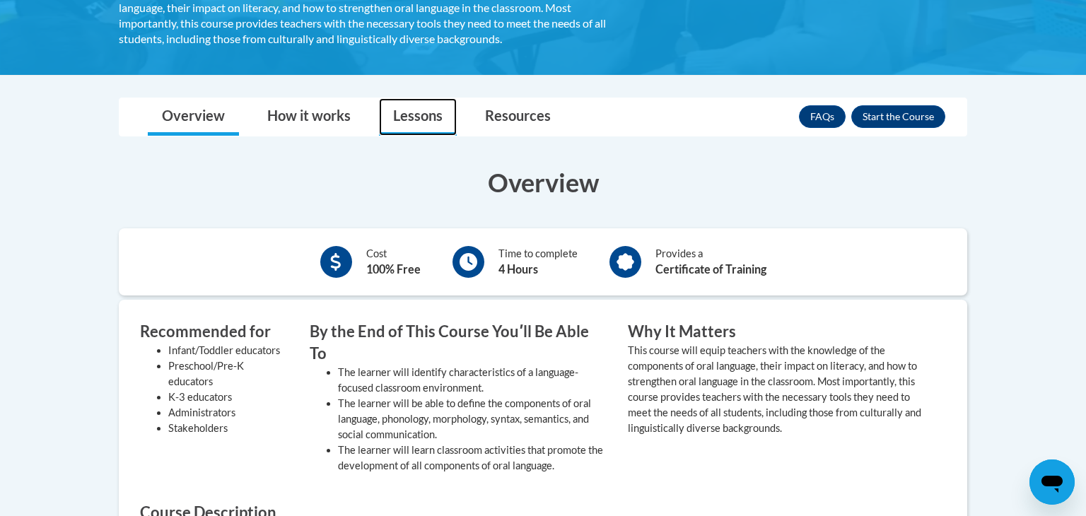
click at [448, 116] on link "Lessons" at bounding box center [418, 116] width 78 height 37
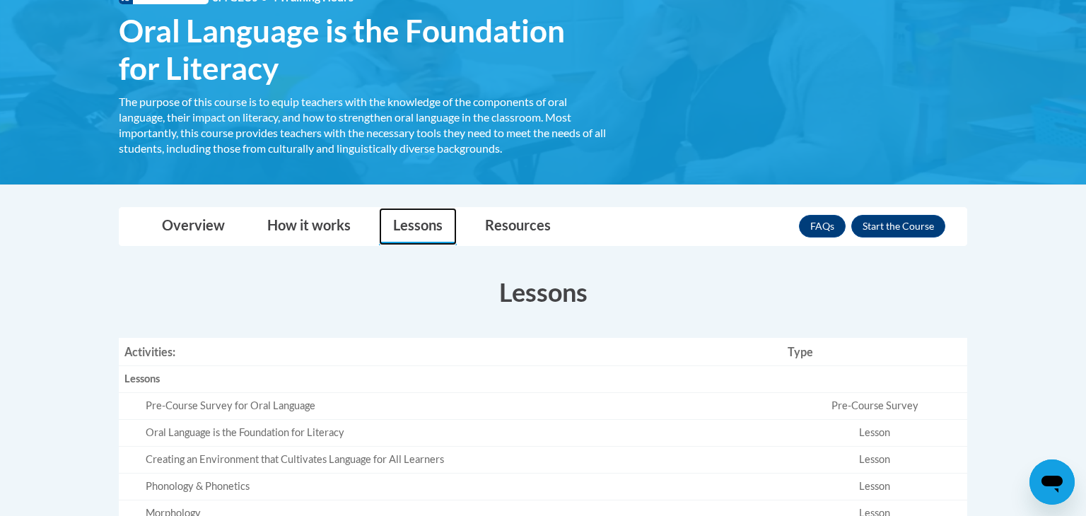
scroll to position [229, 0]
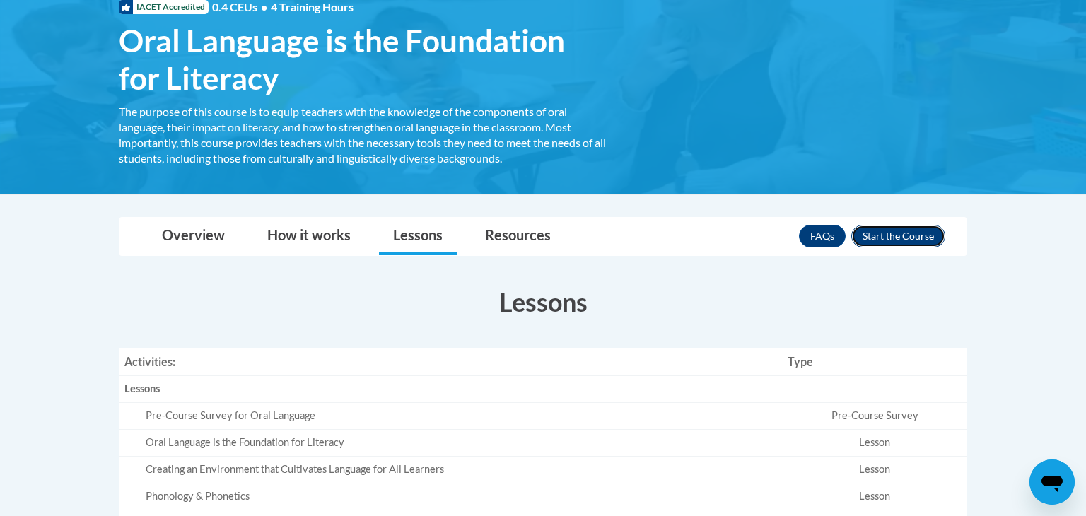
click at [880, 235] on button "Enroll" at bounding box center [898, 236] width 94 height 23
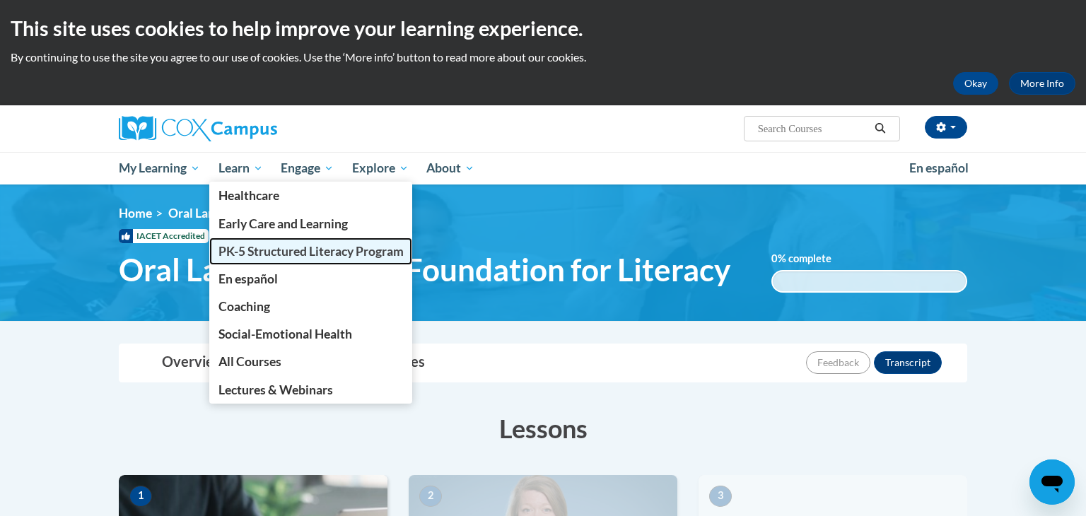
click at [264, 258] on span "PK-5 Structured Literacy Program" at bounding box center [310, 251] width 185 height 15
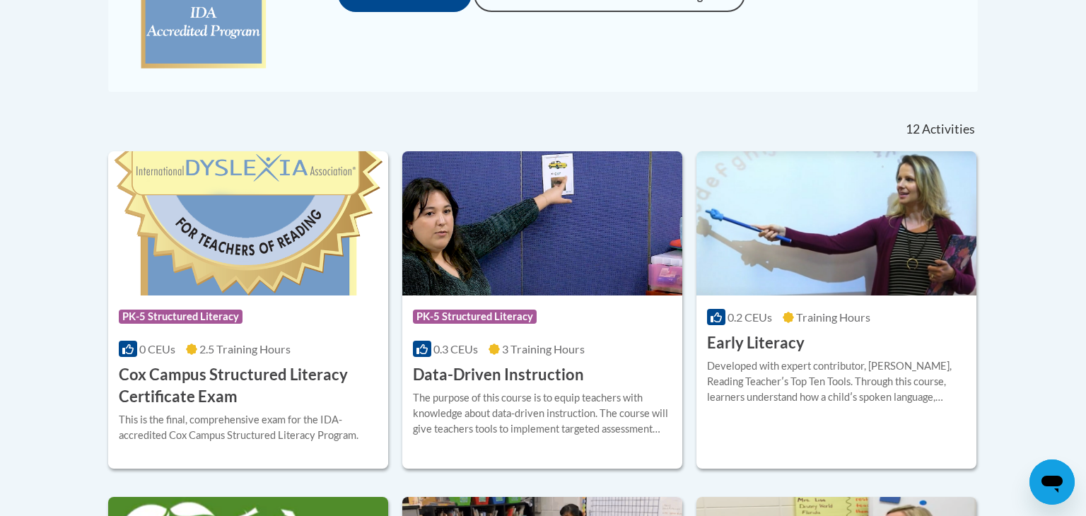
scroll to position [495, 0]
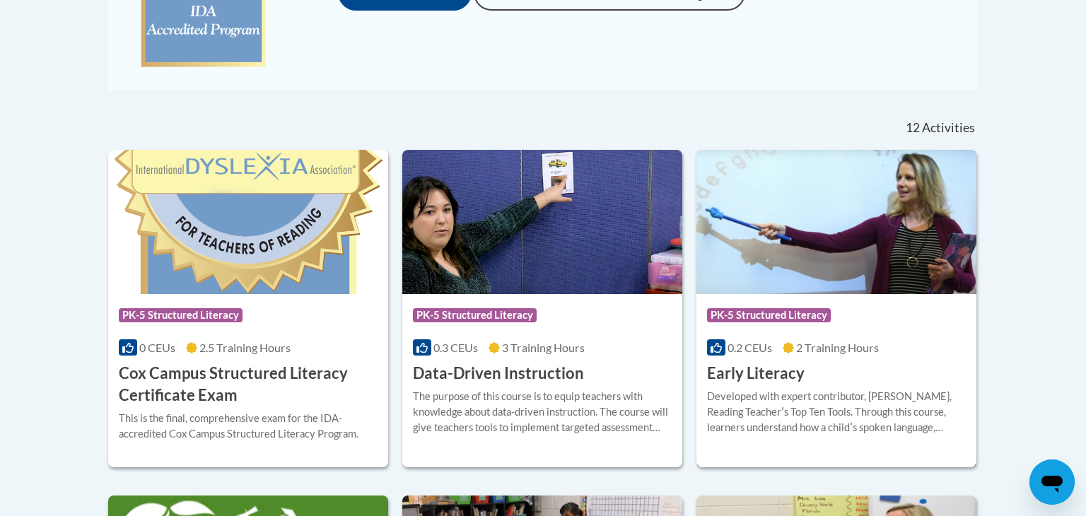
click at [816, 336] on div "Course Category: PK-5 Structured Literacy 0.2 CEUs 2 Training Hours COURSE Earl…" at bounding box center [836, 339] width 280 height 90
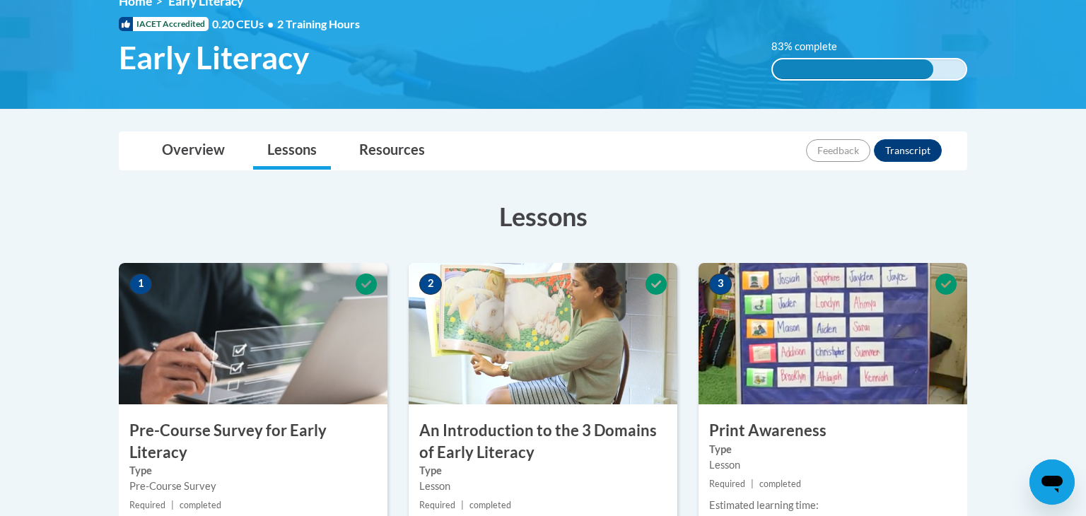
scroll to position [211, 0]
click at [904, 144] on button "Transcript" at bounding box center [908, 151] width 68 height 23
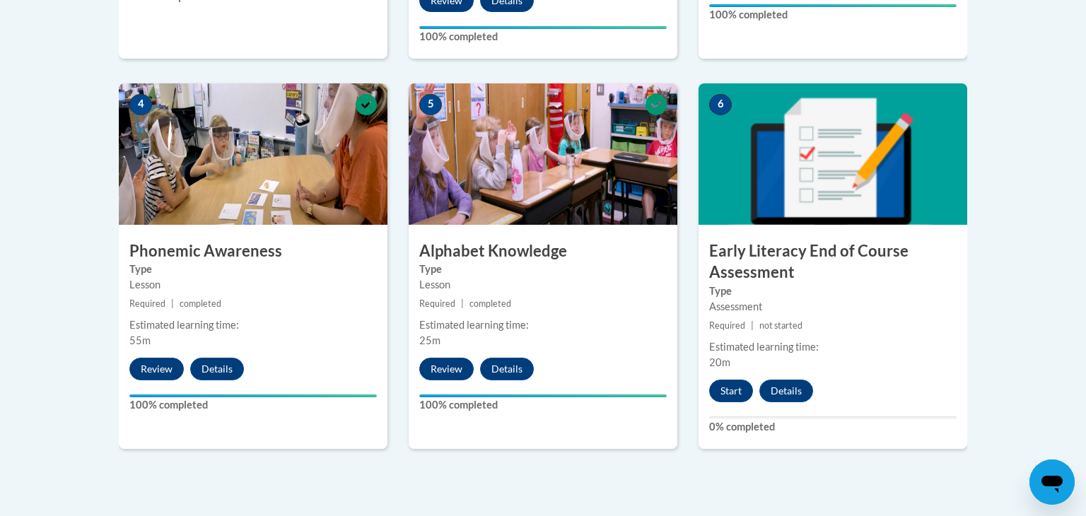
scroll to position [785, 0]
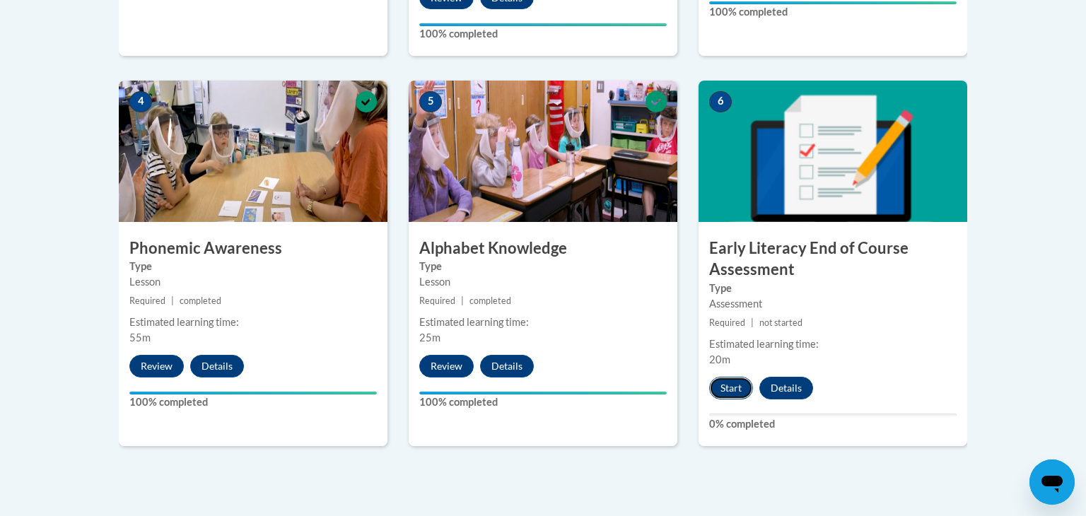
click at [725, 389] on button "Start" at bounding box center [731, 388] width 44 height 23
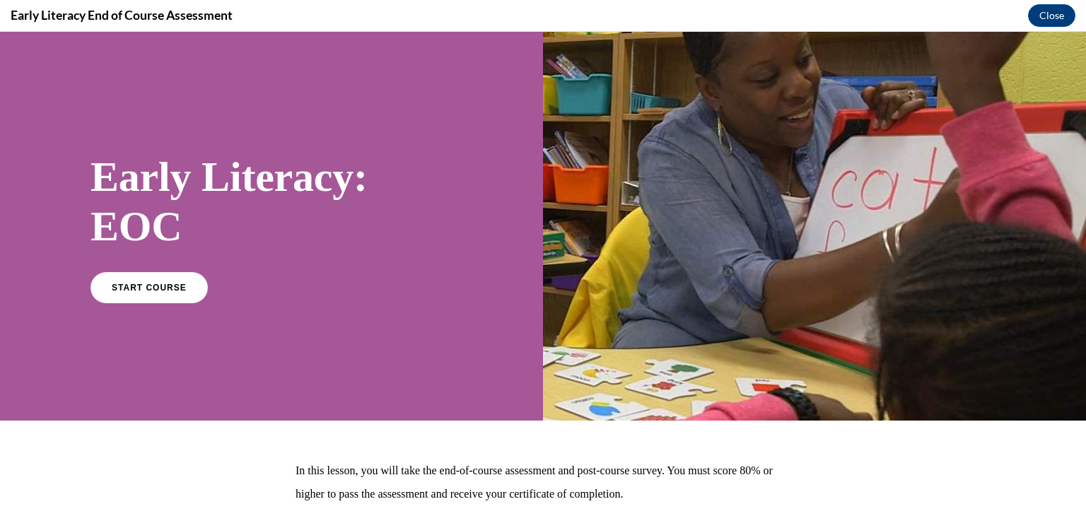
scroll to position [110, 0]
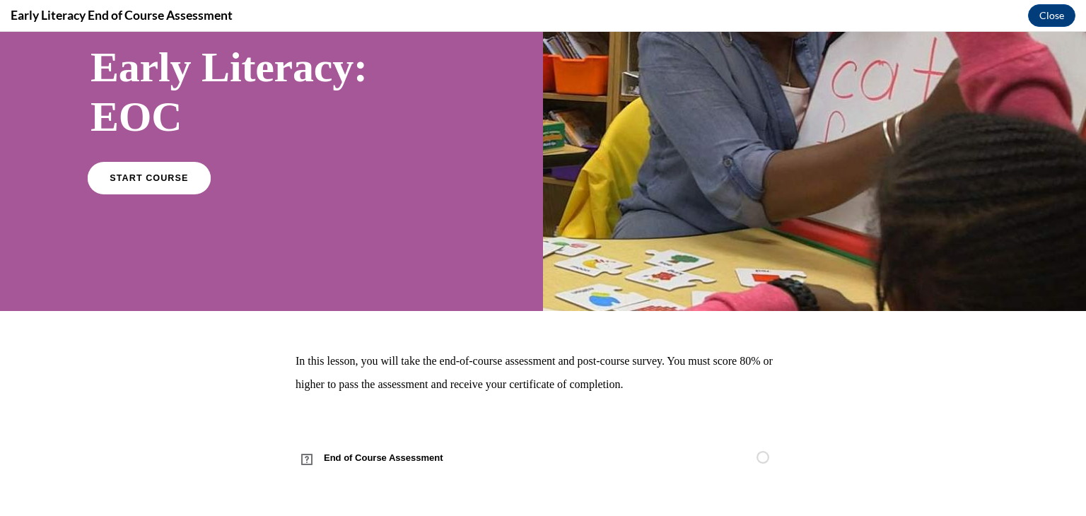
click at [145, 177] on span "START COURSE" at bounding box center [149, 177] width 78 height 11
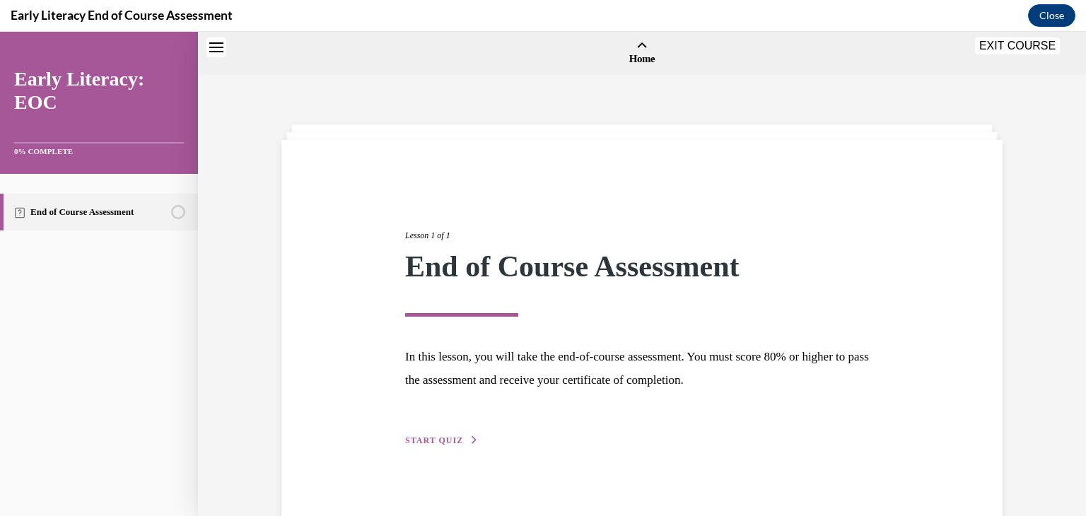
scroll to position [44, 0]
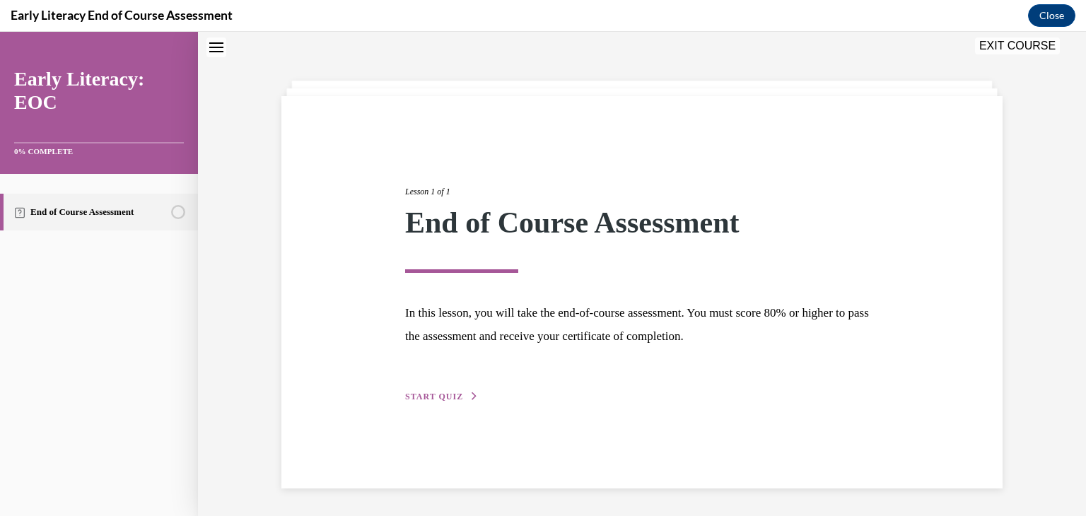
click at [450, 387] on div "Lesson 1 of 1 End of Course Assessment In this lesson, you will take the end-of…" at bounding box center [641, 279] width 495 height 252
click at [450, 392] on span "START QUIZ" at bounding box center [434, 397] width 58 height 10
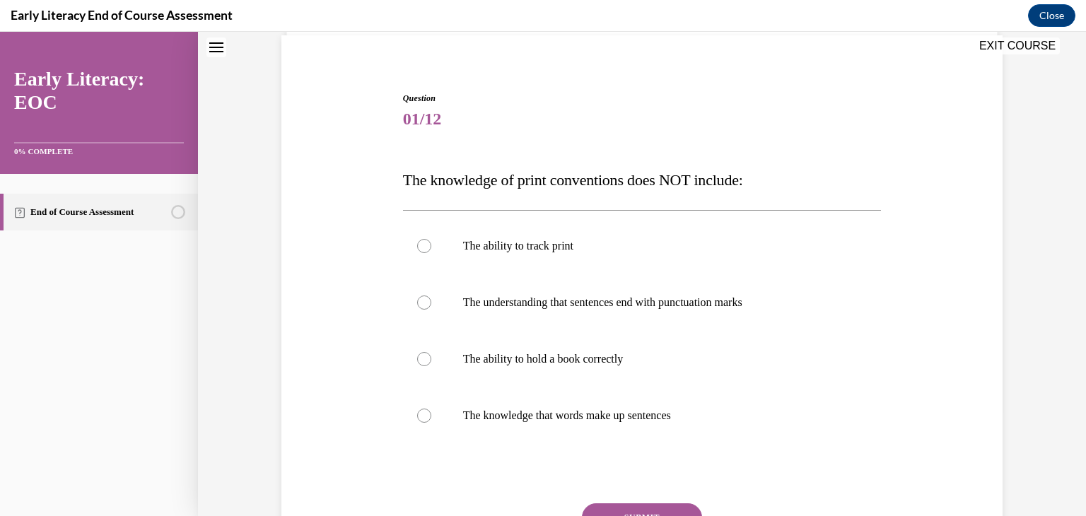
scroll to position [107, 0]
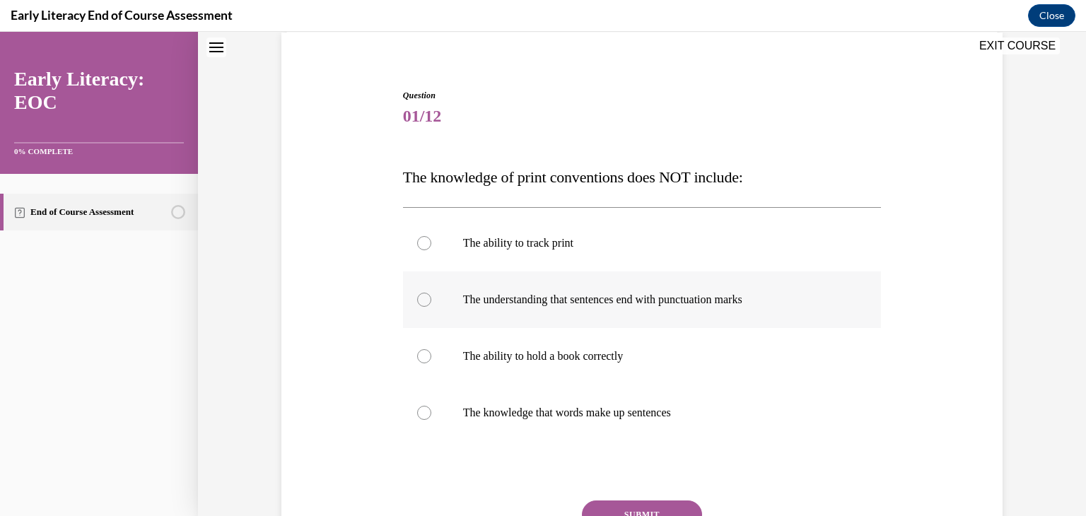
click at [549, 296] on p "The understanding that sentences end with punctuation marks" at bounding box center [654, 300] width 383 height 14
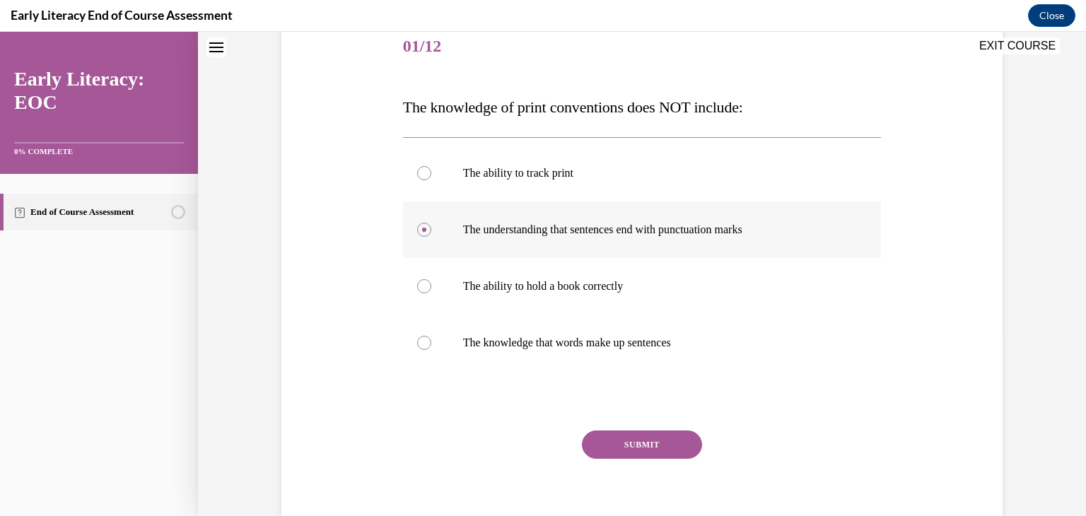
scroll to position [180, 0]
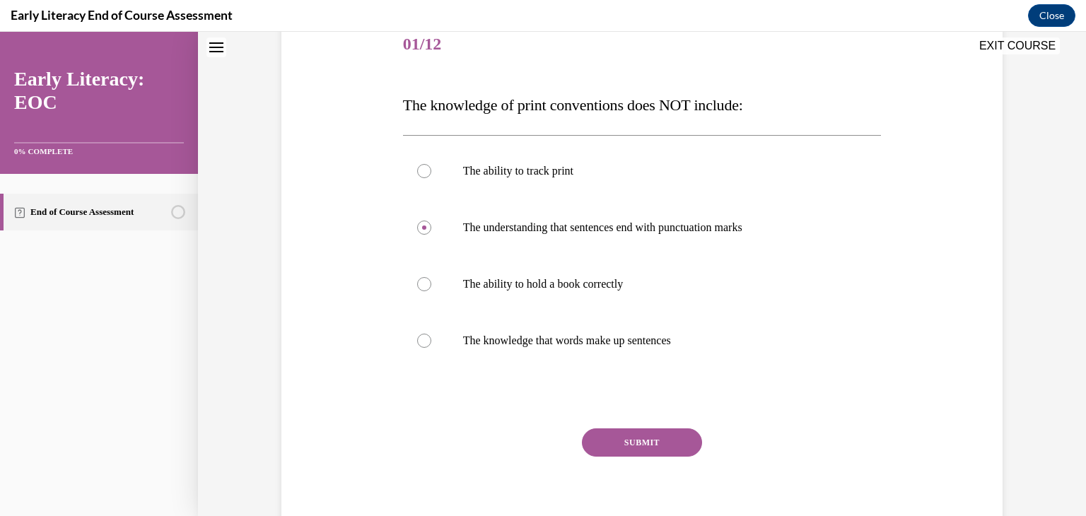
click at [629, 451] on button "SUBMIT" at bounding box center [642, 442] width 120 height 28
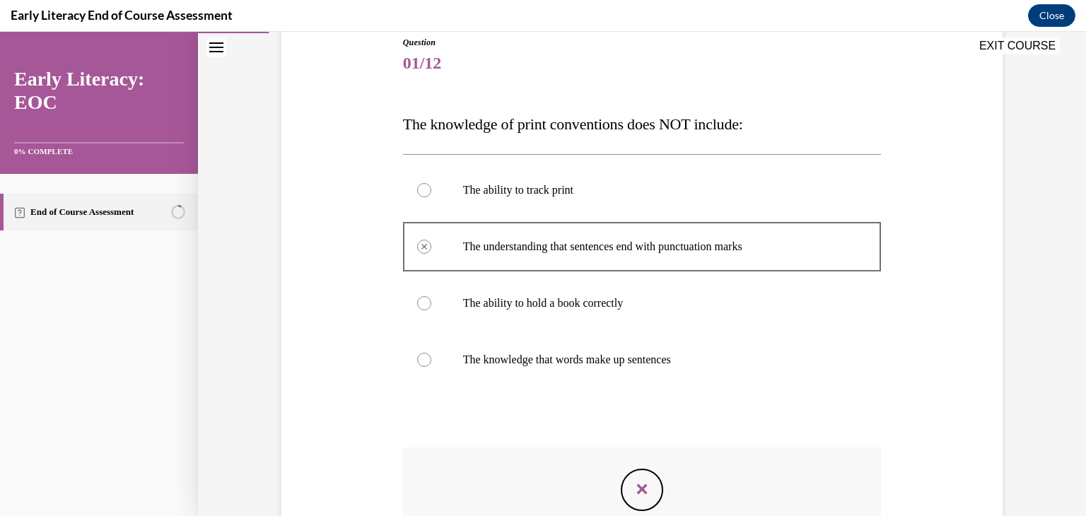
scroll to position [160, 0]
click at [421, 362] on div at bounding box center [424, 360] width 14 height 14
click at [595, 459] on div "Incorrect Not quite. Please review Lesson 2 Step 2 and Lesson 2 Step 3." at bounding box center [642, 516] width 479 height 136
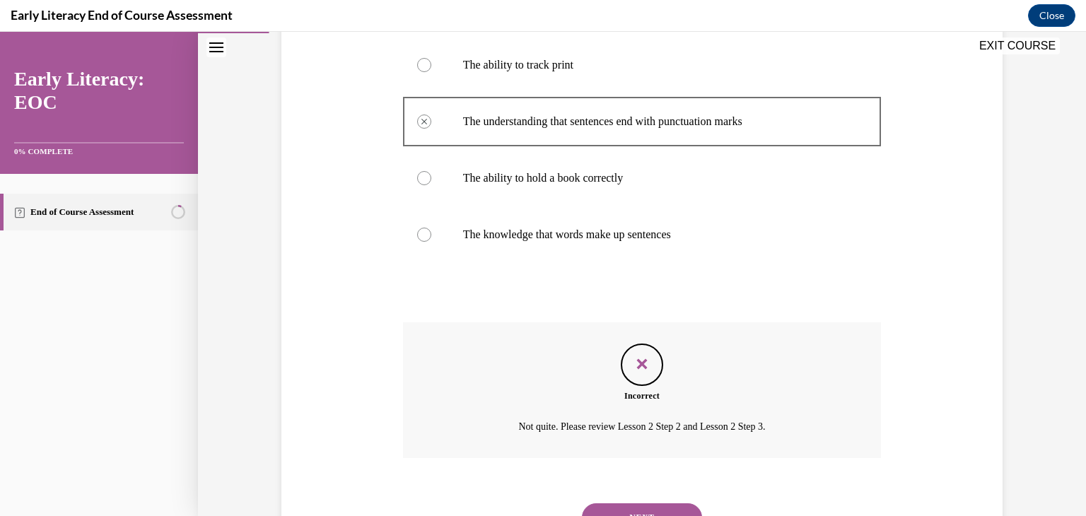
scroll to position [351, 0]
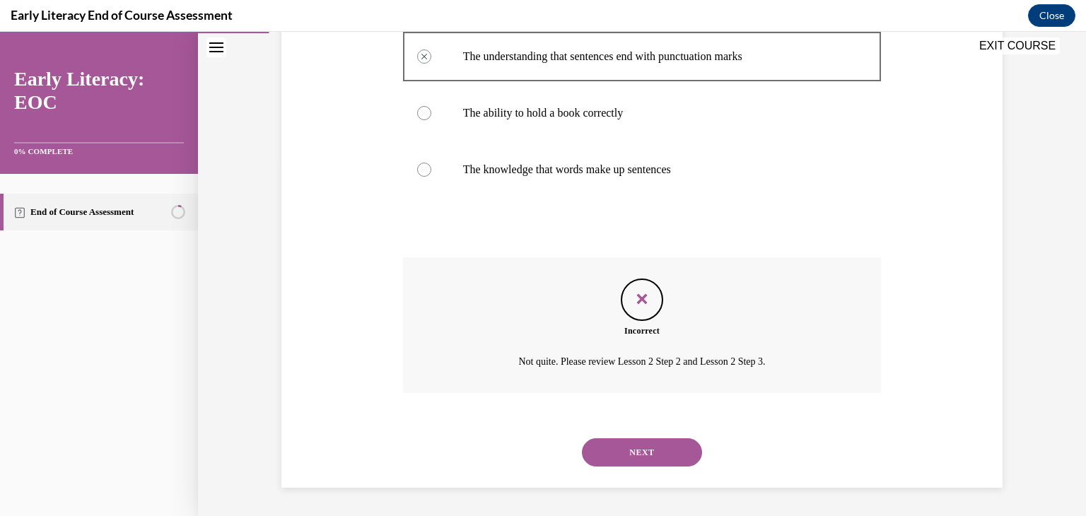
click at [604, 445] on button "NEXT" at bounding box center [642, 452] width 120 height 28
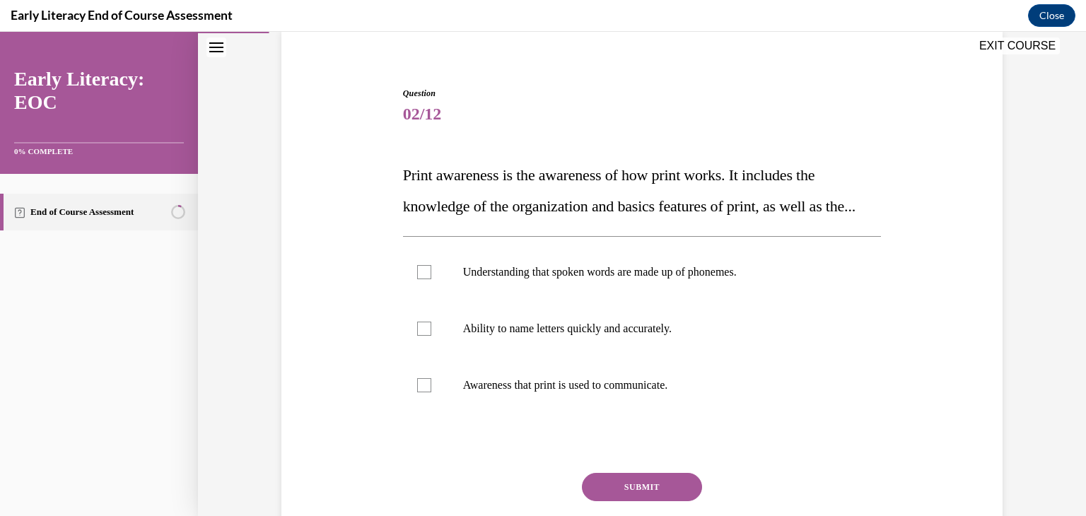
scroll to position [116, 0]
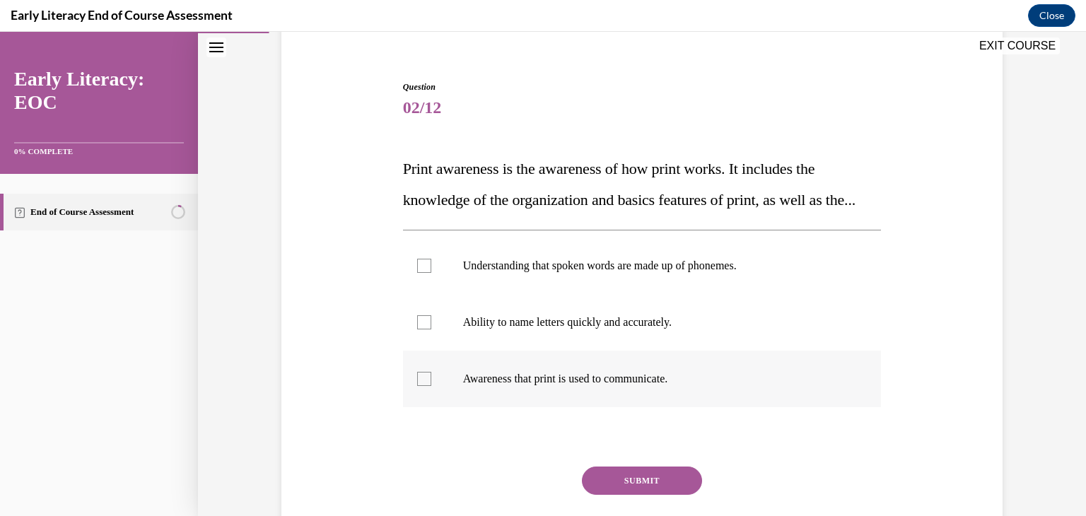
click at [519, 396] on div at bounding box center [642, 379] width 479 height 57
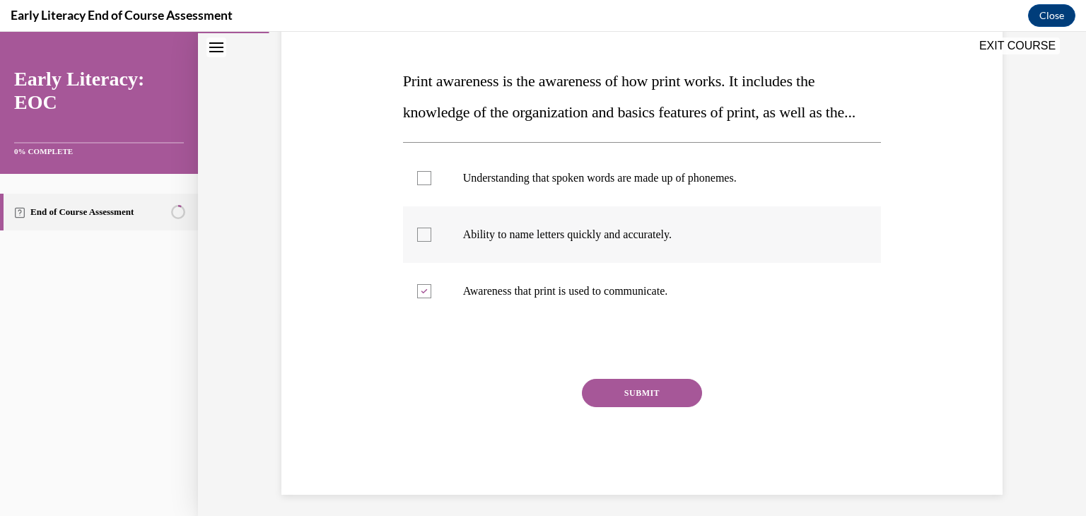
scroll to position [220, 0]
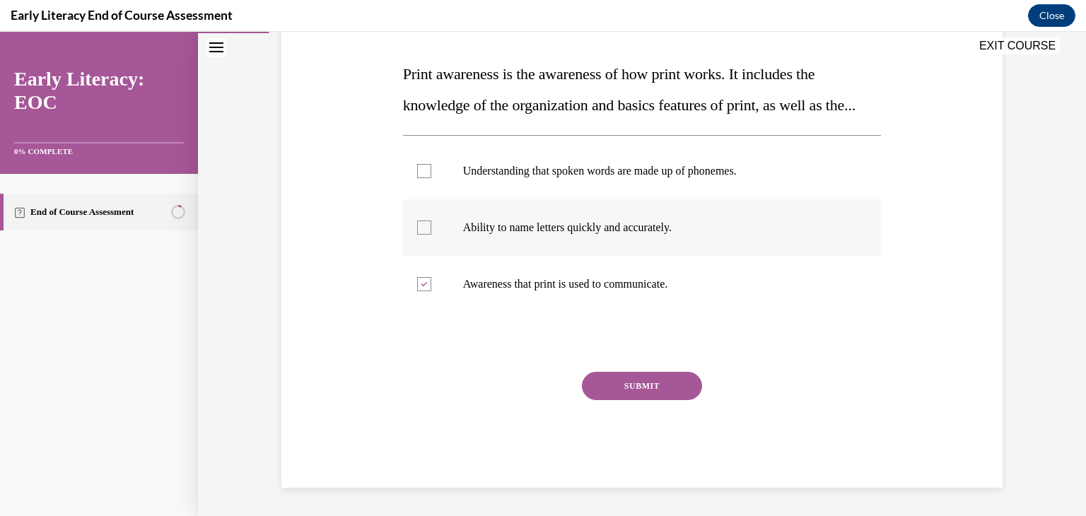
click at [483, 235] on p "Ability to name letters quickly and accurately." at bounding box center [654, 228] width 383 height 14
click at [621, 400] on button "SUBMIT" at bounding box center [642, 386] width 120 height 28
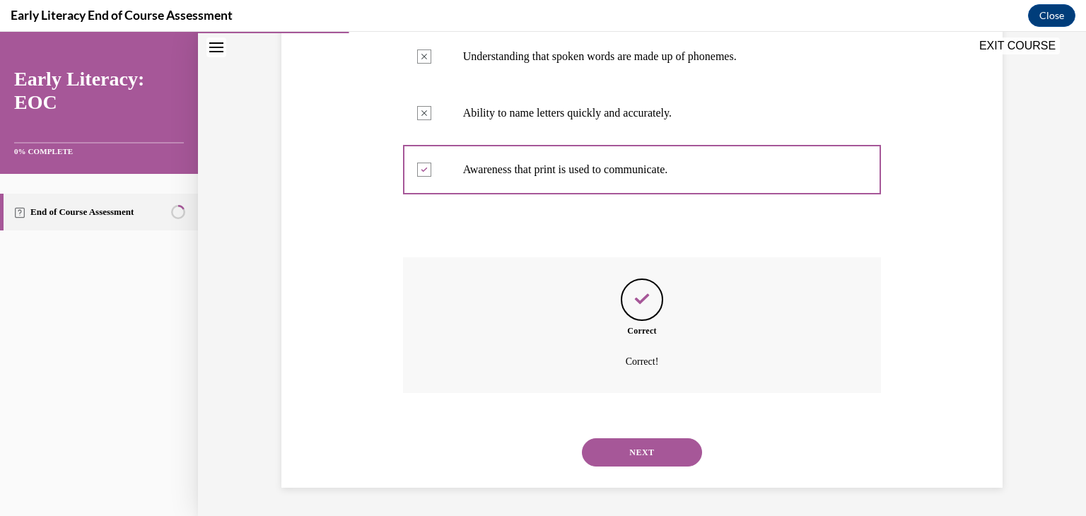
scroll to position [356, 0]
click at [623, 450] on button "NEXT" at bounding box center [642, 452] width 120 height 28
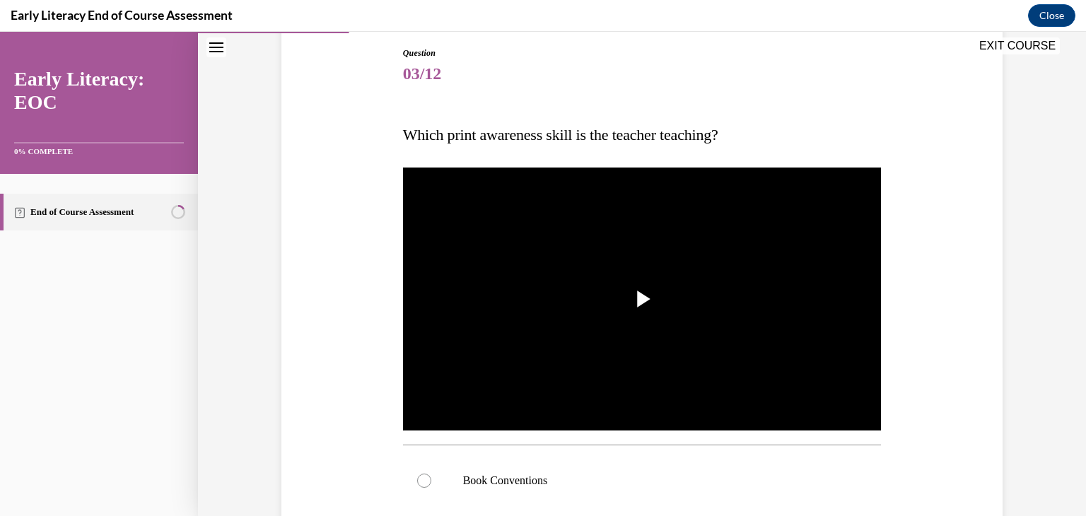
scroll to position [153, 0]
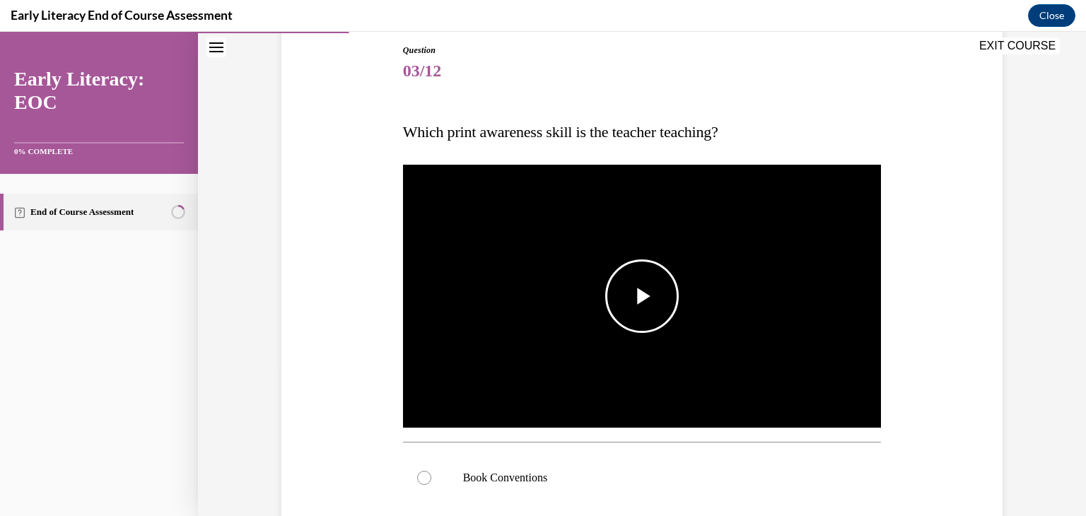
click at [642, 296] on span "Video player" at bounding box center [642, 296] width 0 height 0
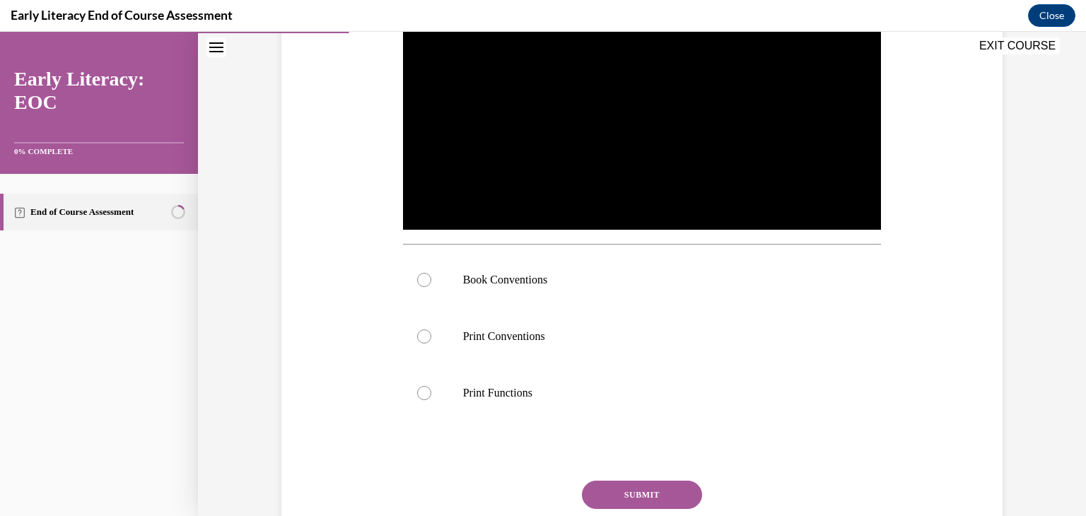
scroll to position [352, 0]
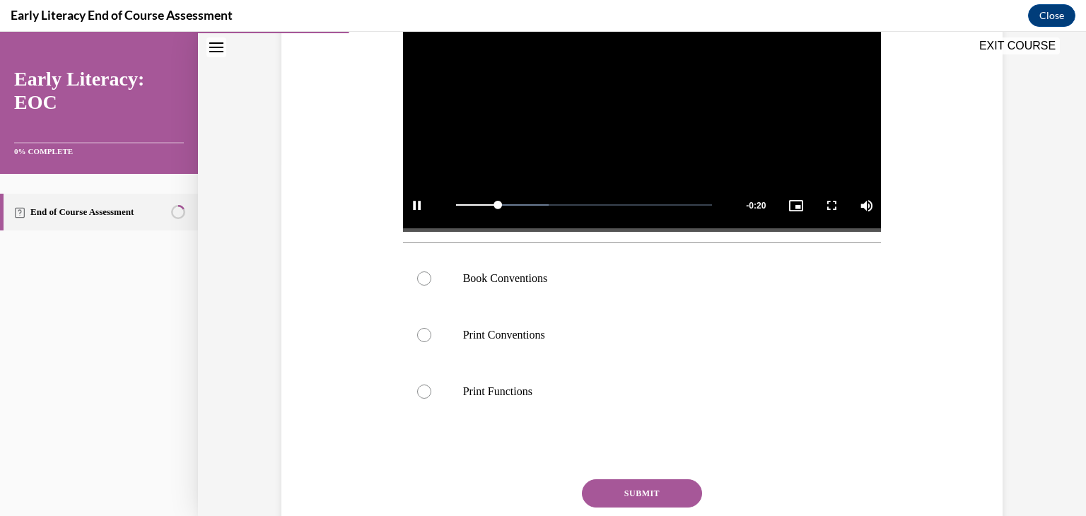
click at [632, 275] on p "Book Conventions" at bounding box center [654, 278] width 383 height 14
click at [631, 491] on button "SUBMIT" at bounding box center [642, 493] width 120 height 28
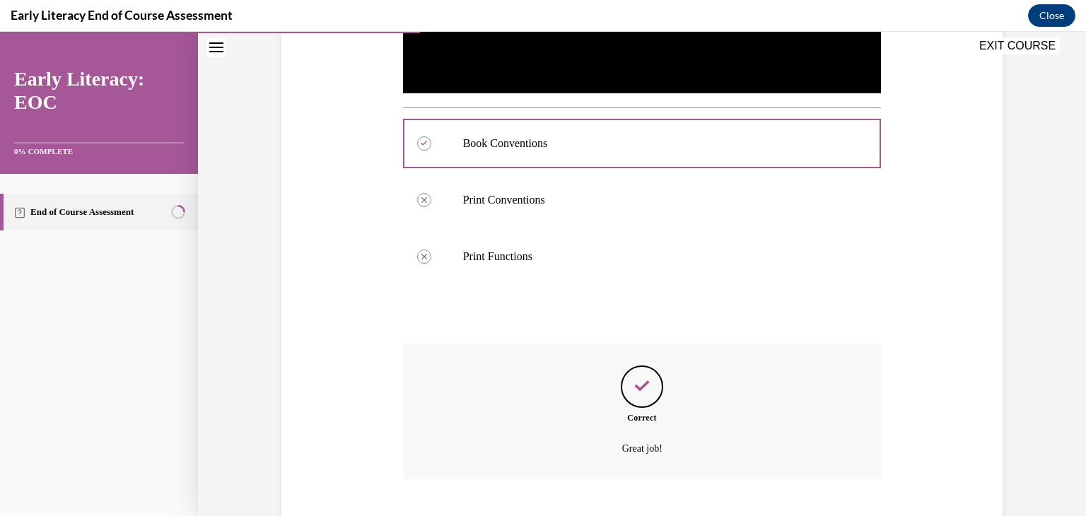
scroll to position [573, 0]
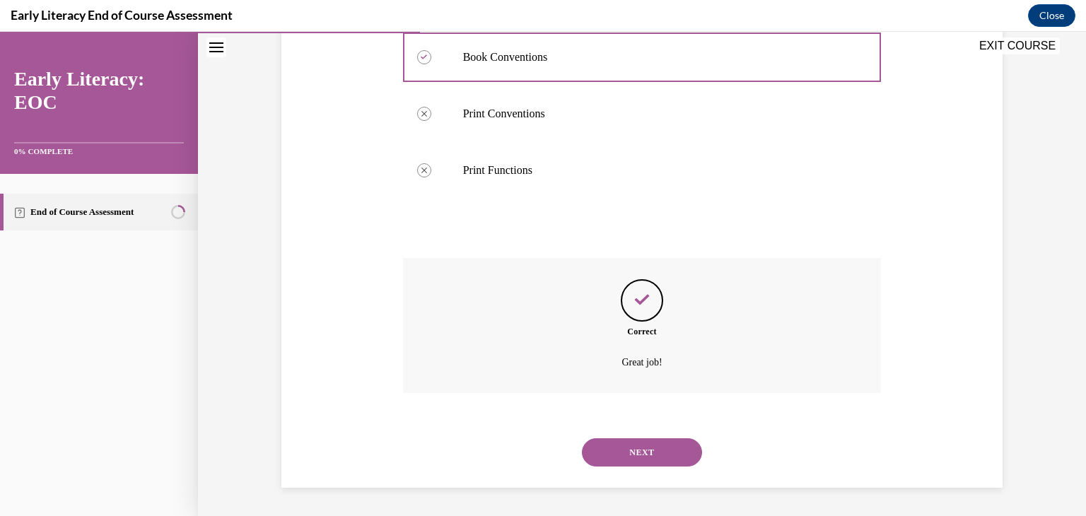
click at [641, 464] on button "NEXT" at bounding box center [642, 452] width 120 height 28
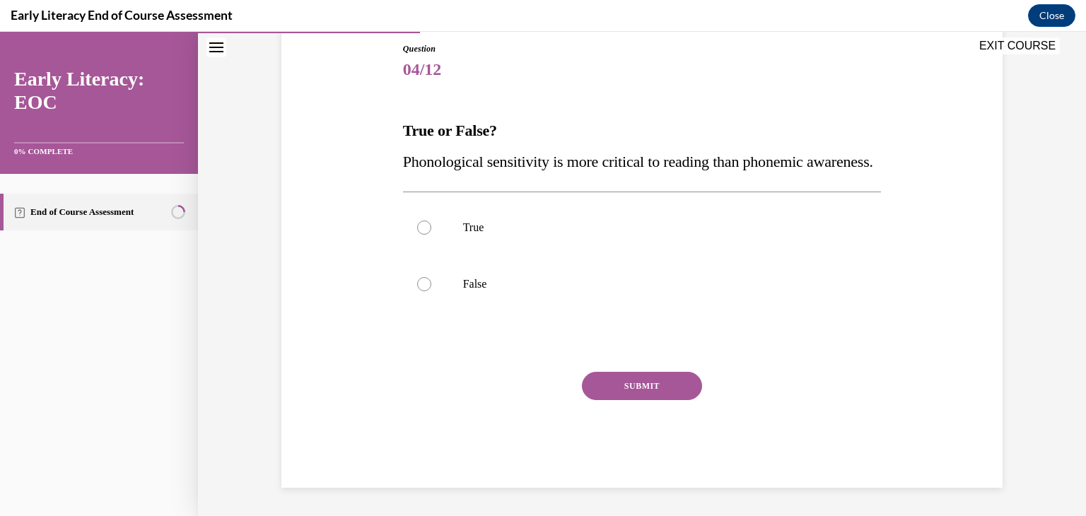
scroll to position [157, 0]
click at [616, 295] on div at bounding box center [642, 284] width 479 height 57
click at [635, 400] on button "SUBMIT" at bounding box center [642, 386] width 120 height 28
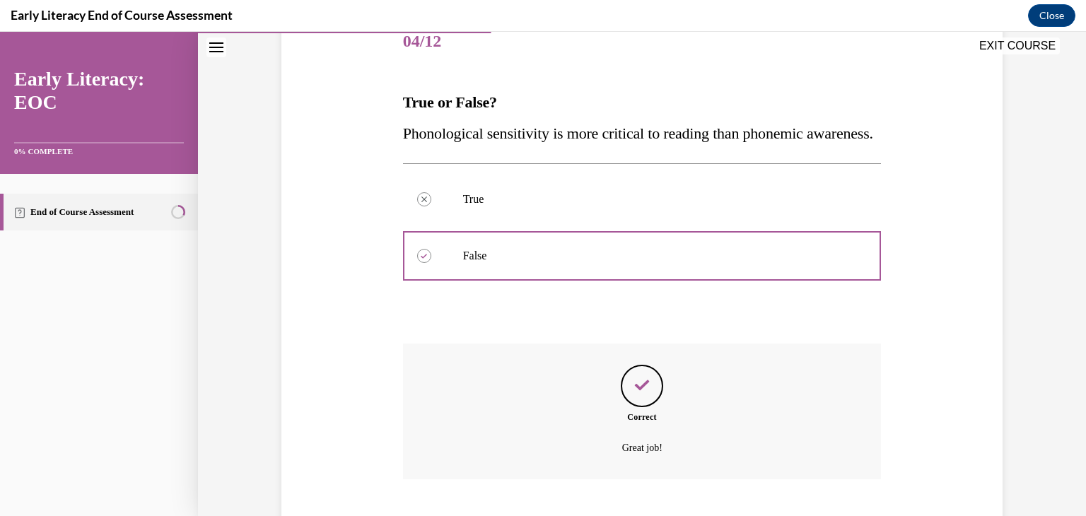
scroll to position [300, 0]
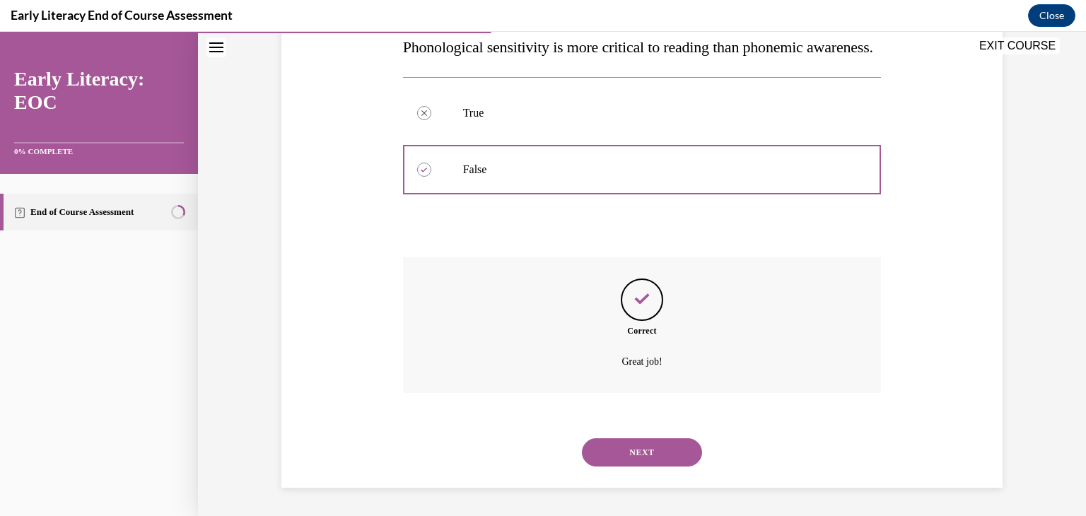
click at [637, 436] on div "NEXT" at bounding box center [642, 452] width 479 height 57
click at [637, 445] on button "NEXT" at bounding box center [642, 452] width 120 height 28
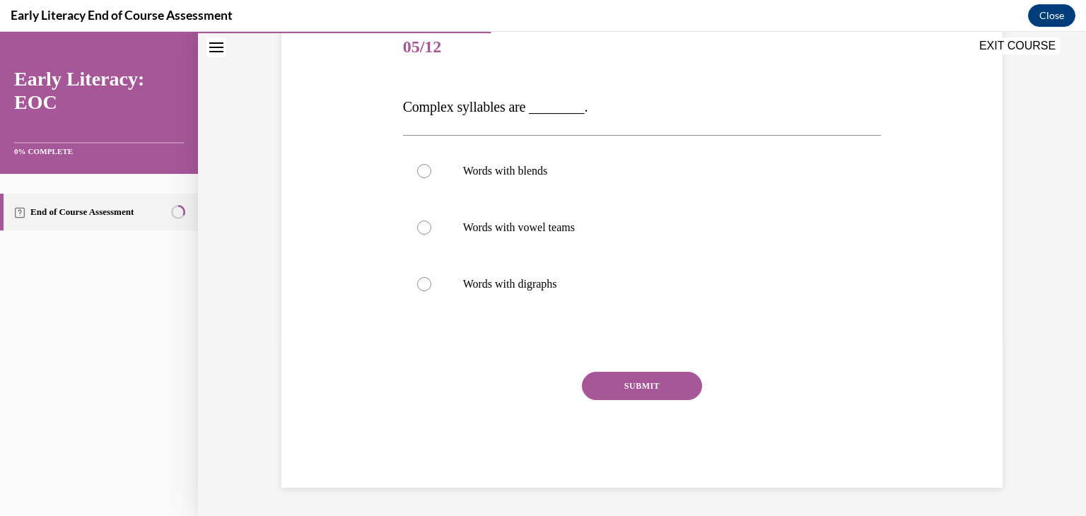
scroll to position [157, 0]
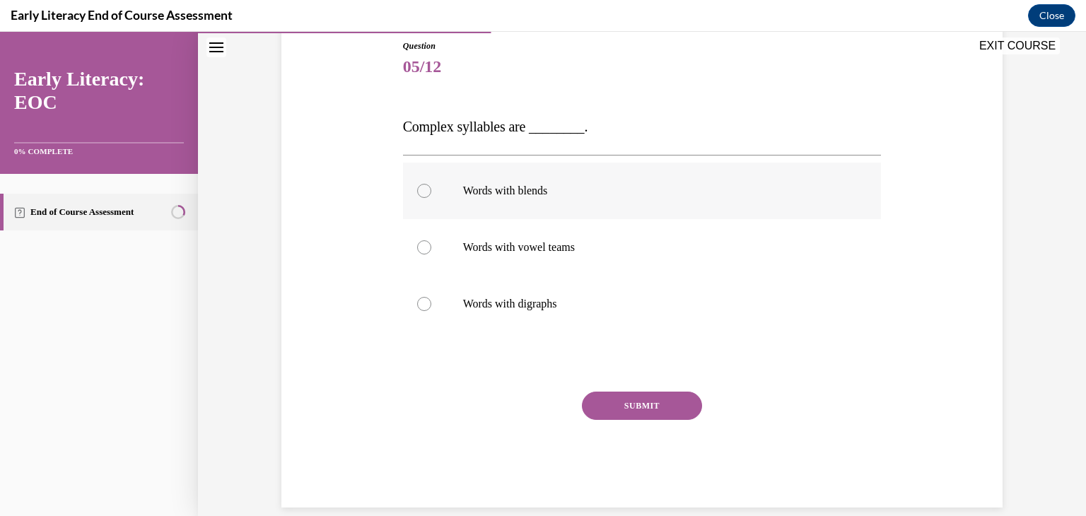
click at [552, 182] on div at bounding box center [642, 191] width 479 height 57
click at [606, 417] on button "SUBMIT" at bounding box center [642, 406] width 120 height 28
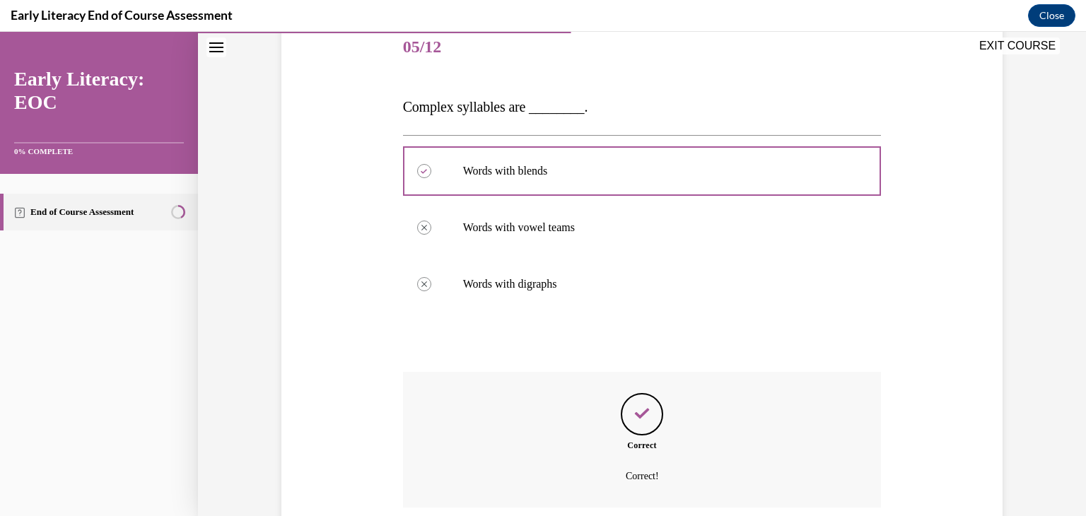
scroll to position [291, 0]
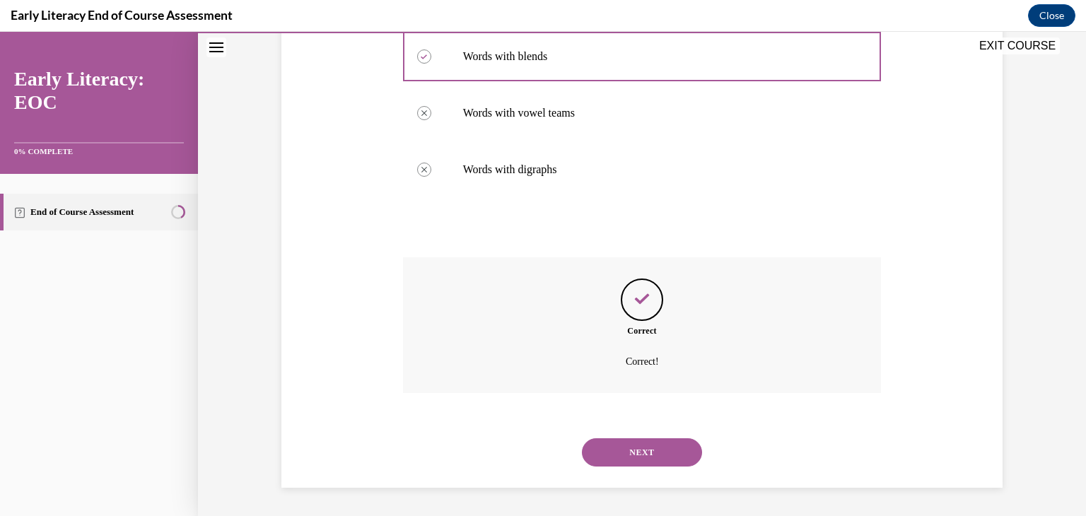
click at [637, 455] on button "NEXT" at bounding box center [642, 452] width 120 height 28
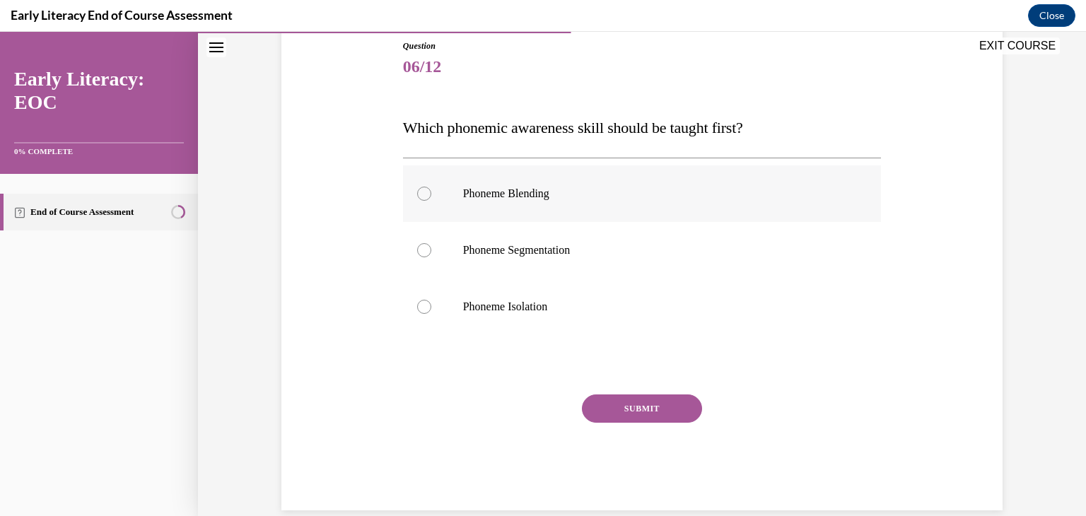
click at [616, 208] on div at bounding box center [642, 193] width 479 height 57
click at [638, 397] on button "SUBMIT" at bounding box center [642, 408] width 120 height 28
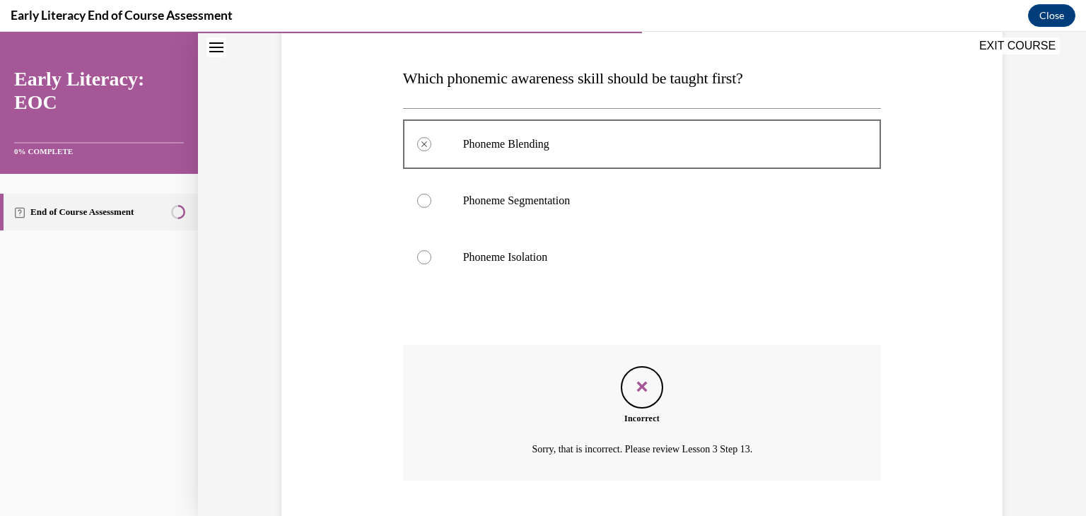
scroll to position [294, 0]
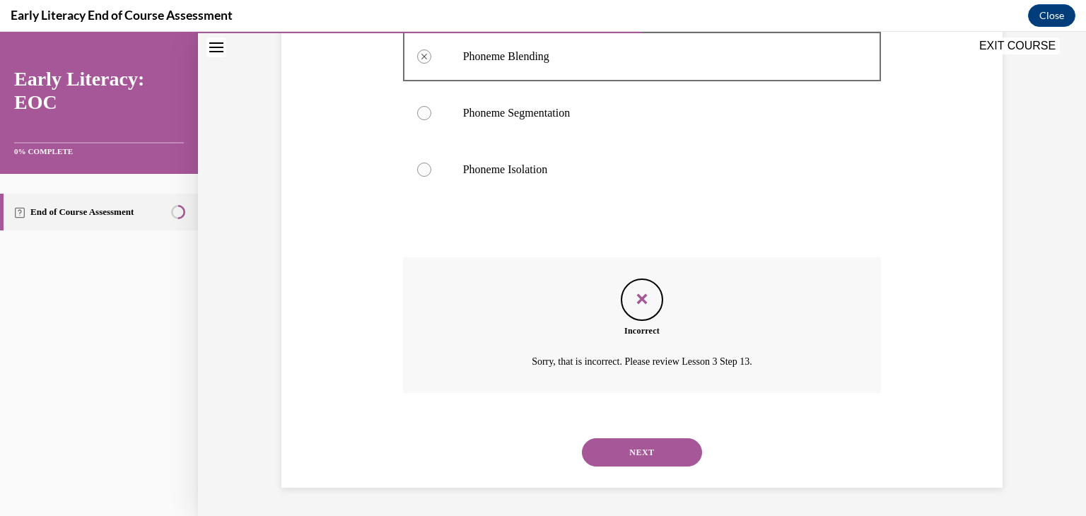
click at [639, 453] on button "NEXT" at bounding box center [642, 452] width 120 height 28
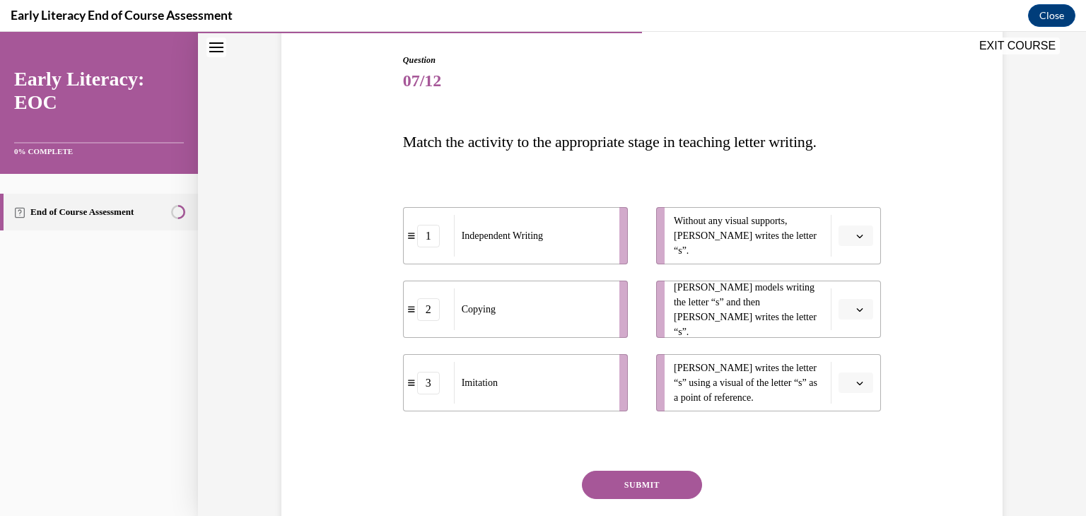
scroll to position [145, 0]
click at [867, 237] on button "button" at bounding box center [855, 233] width 35 height 21
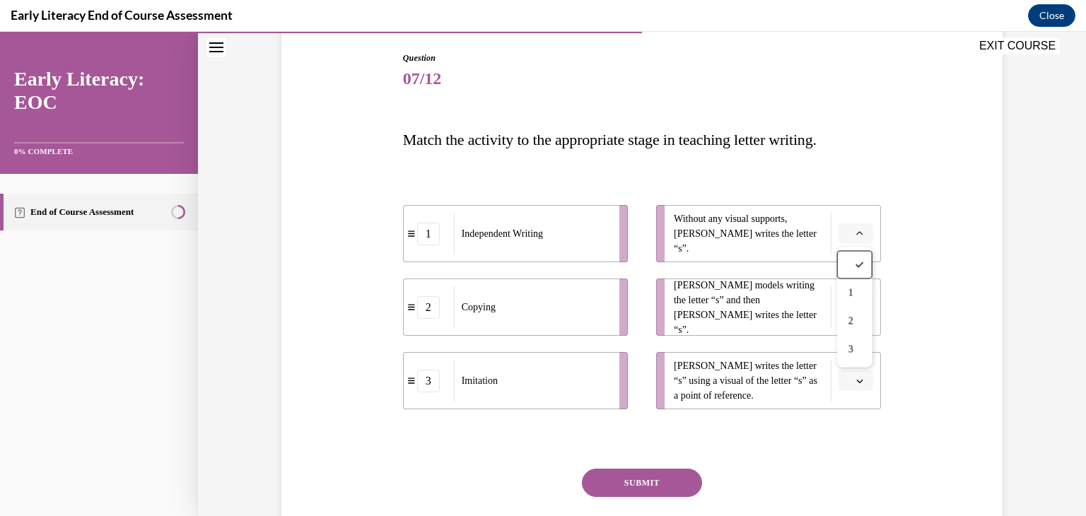
click at [869, 207] on li "Without any visual supports, Tina writes the letter “s”." at bounding box center [768, 233] width 225 height 57
click at [860, 238] on button "button" at bounding box center [855, 233] width 35 height 21
click at [848, 288] on span "1" at bounding box center [850, 293] width 5 height 11
click at [851, 304] on span "Please select an option" at bounding box center [849, 307] width 5 height 14
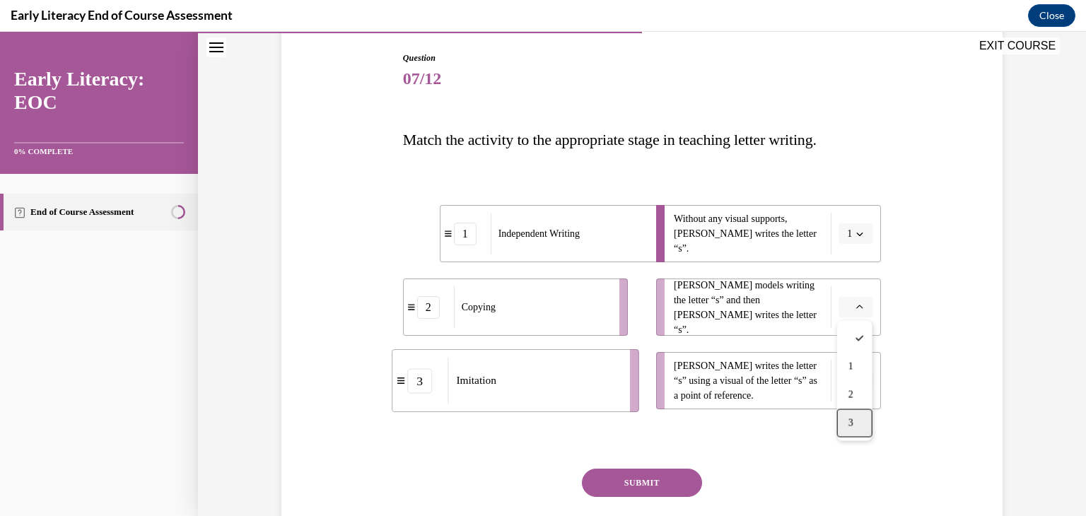
click at [857, 418] on div "3" at bounding box center [854, 423] width 35 height 28
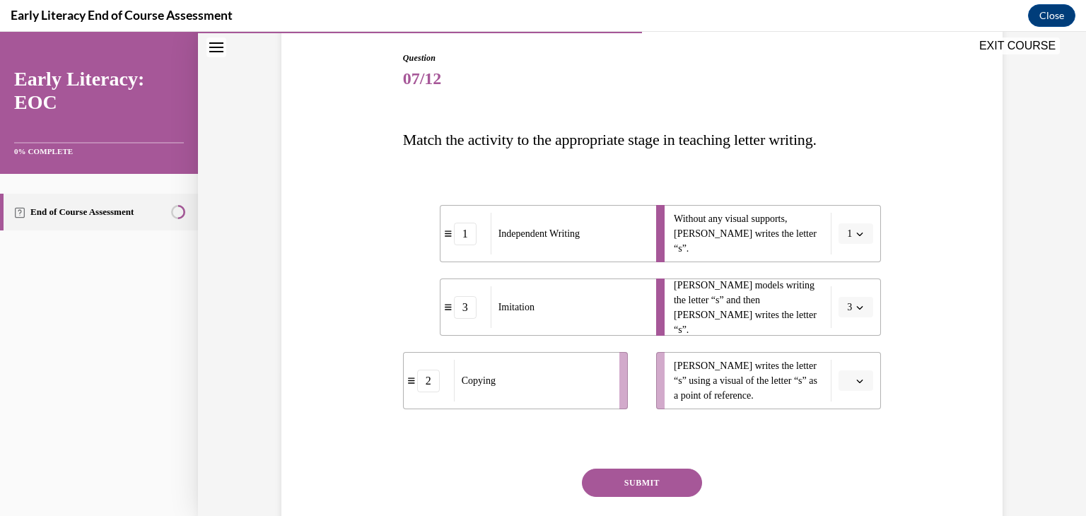
click at [862, 380] on icon "button" at bounding box center [860, 382] width 6 height 4
click at [852, 459] on div "2" at bounding box center [854, 468] width 35 height 28
click at [685, 481] on button "SUBMIT" at bounding box center [642, 483] width 120 height 28
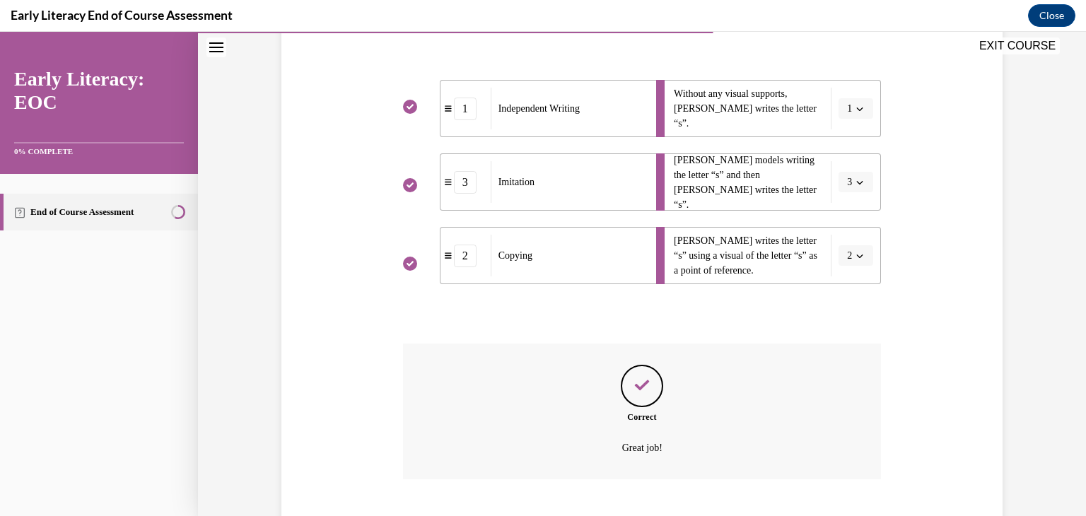
scroll to position [356, 0]
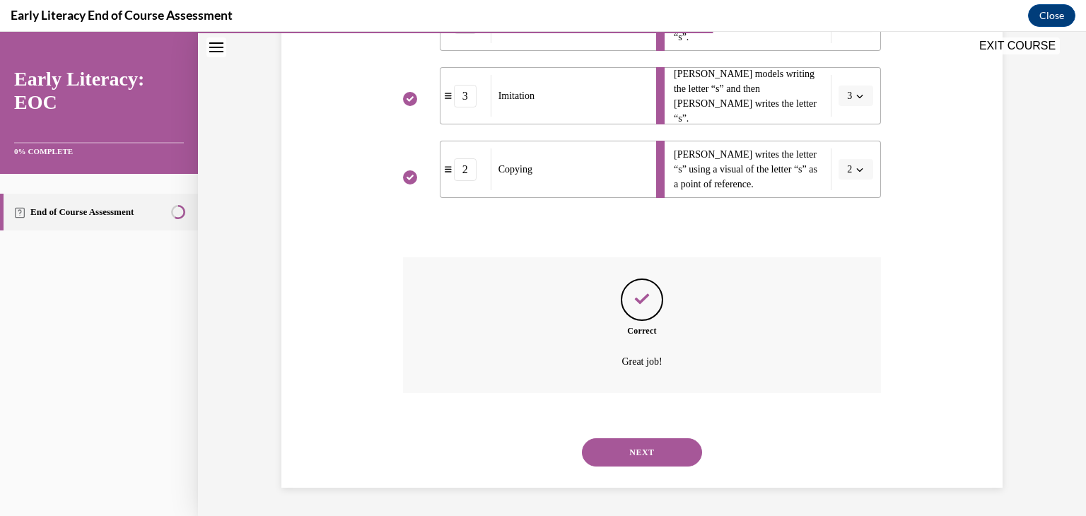
click at [669, 457] on button "NEXT" at bounding box center [642, 452] width 120 height 28
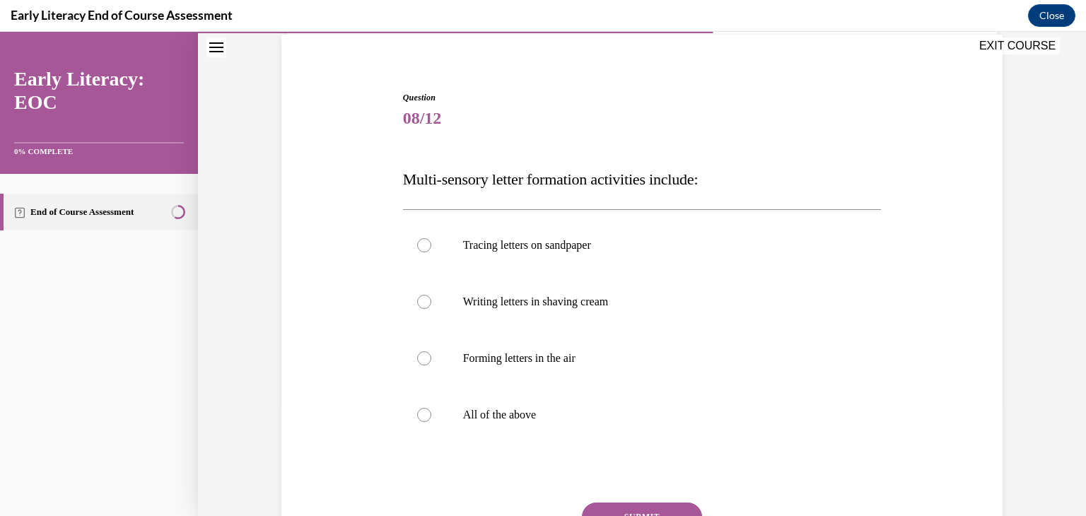
scroll to position [109, 0]
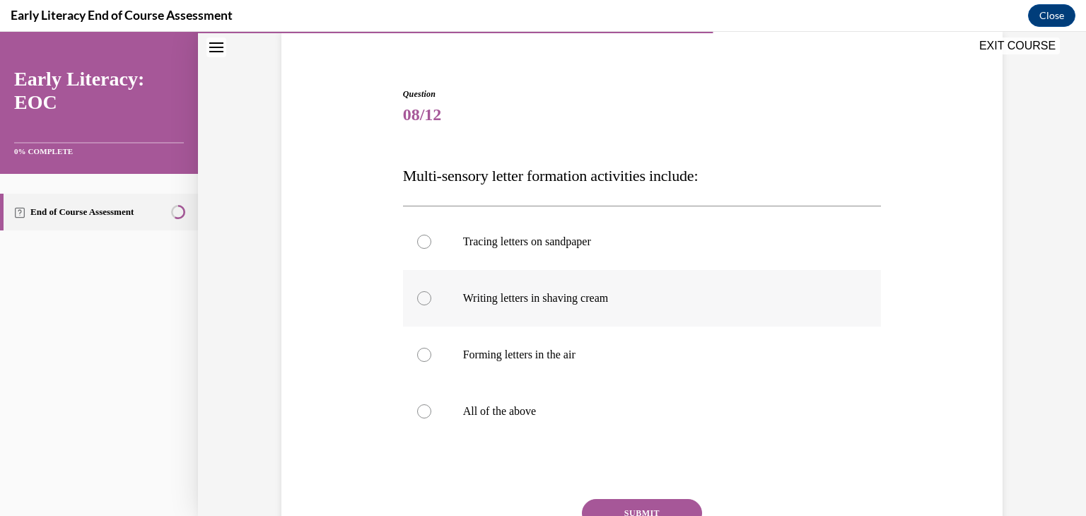
click at [604, 315] on div at bounding box center [642, 298] width 479 height 57
click at [577, 257] on div at bounding box center [642, 241] width 479 height 57
click at [572, 406] on p "All of the above" at bounding box center [654, 411] width 383 height 14
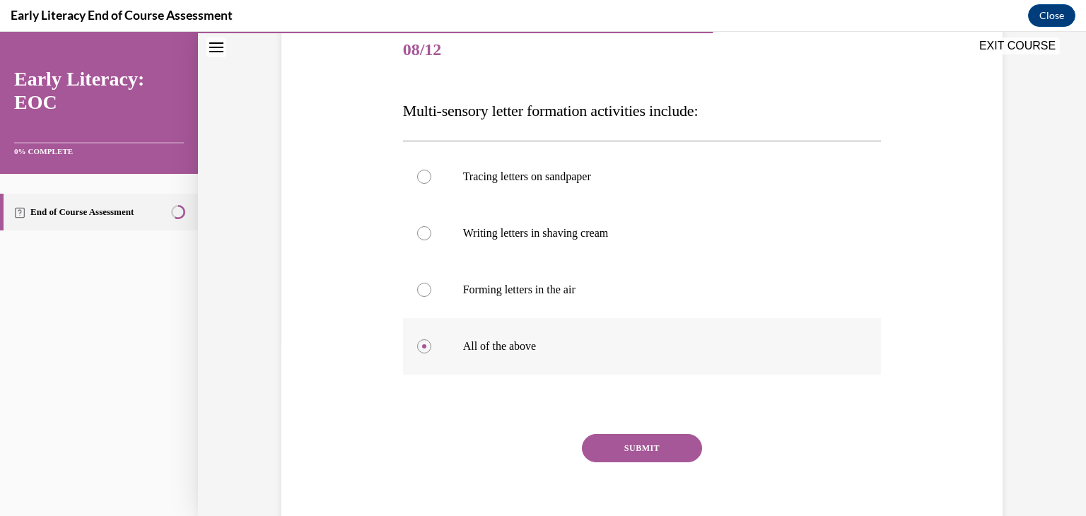
scroll to position [180, 0]
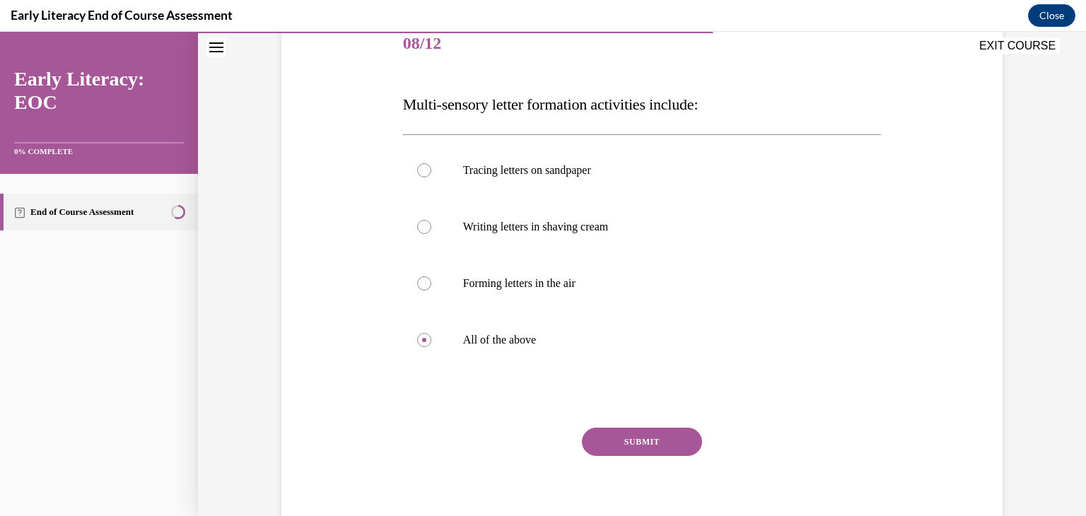
click at [610, 441] on button "SUBMIT" at bounding box center [642, 442] width 120 height 28
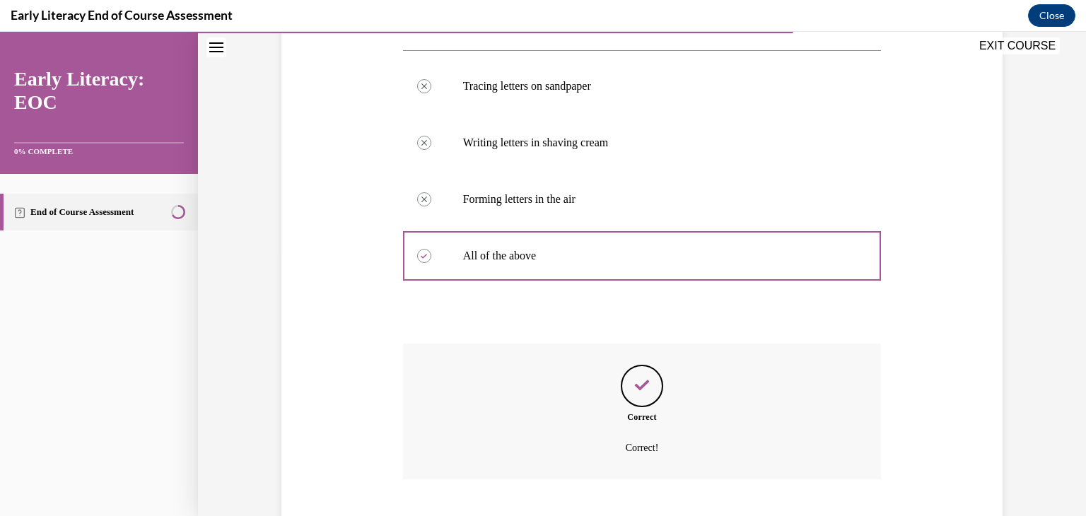
scroll to position [351, 0]
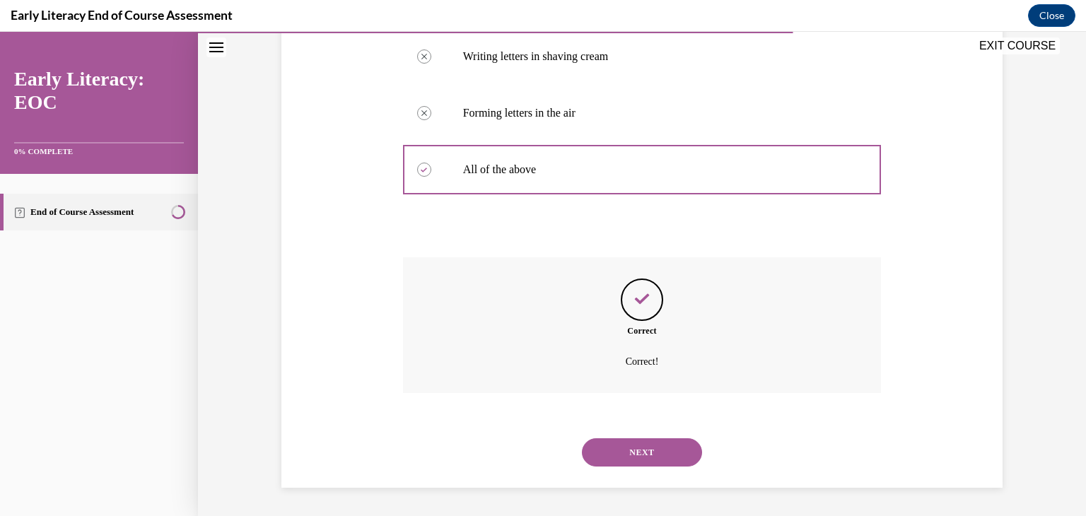
click at [610, 441] on button "NEXT" at bounding box center [642, 452] width 120 height 28
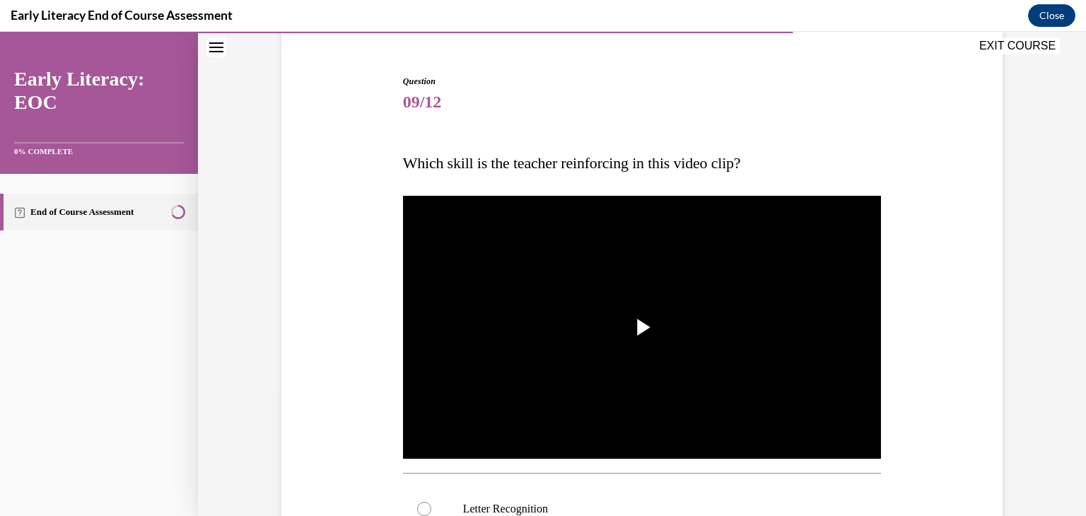
scroll to position [122, 0]
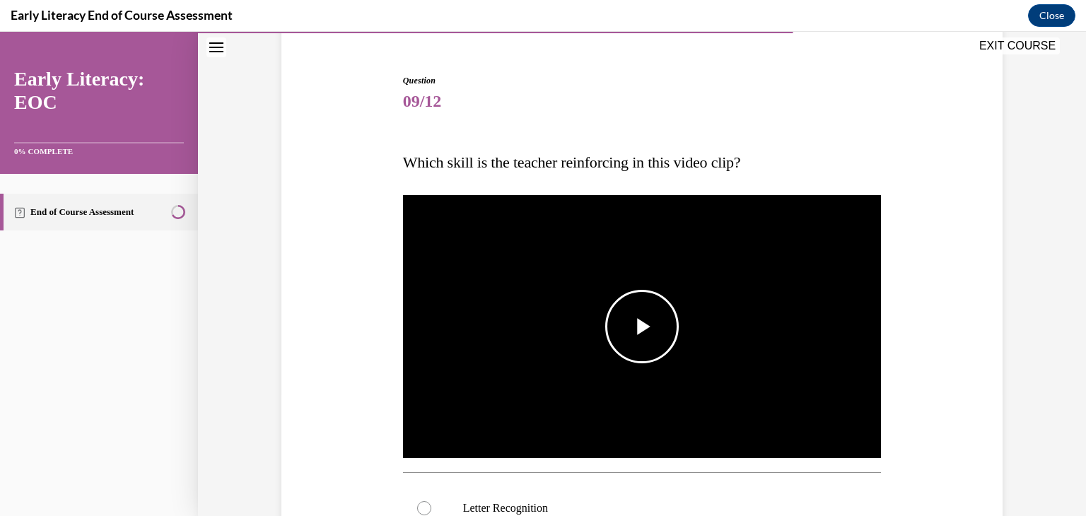
click at [605, 298] on img "Video player" at bounding box center [642, 326] width 479 height 269
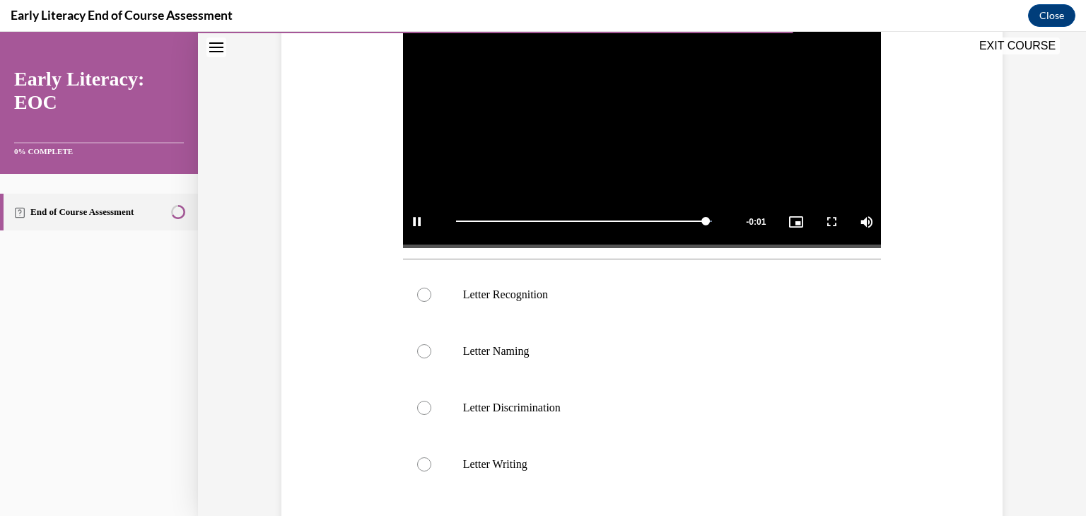
scroll to position [337, 0]
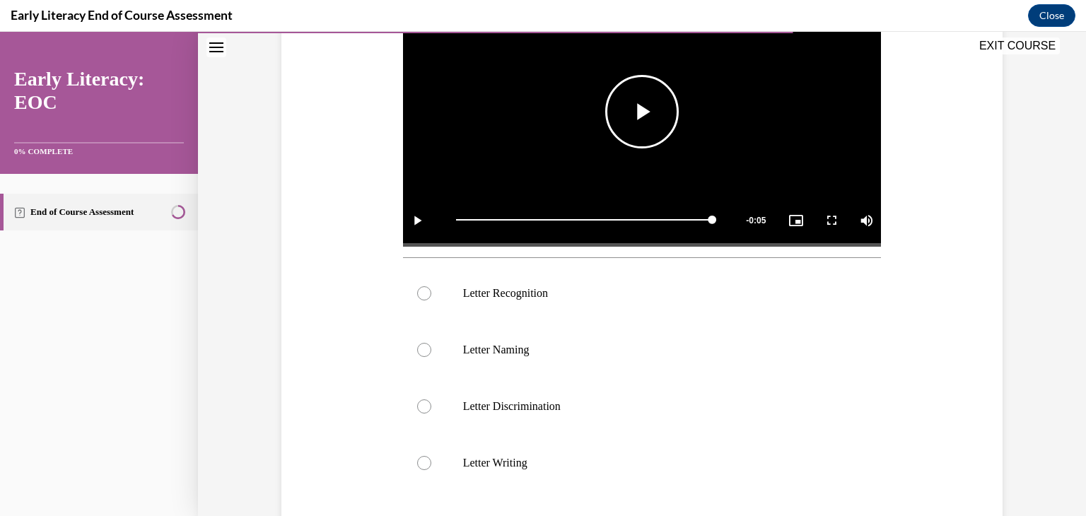
click at [605, 298] on p "Letter Recognition" at bounding box center [654, 293] width 383 height 14
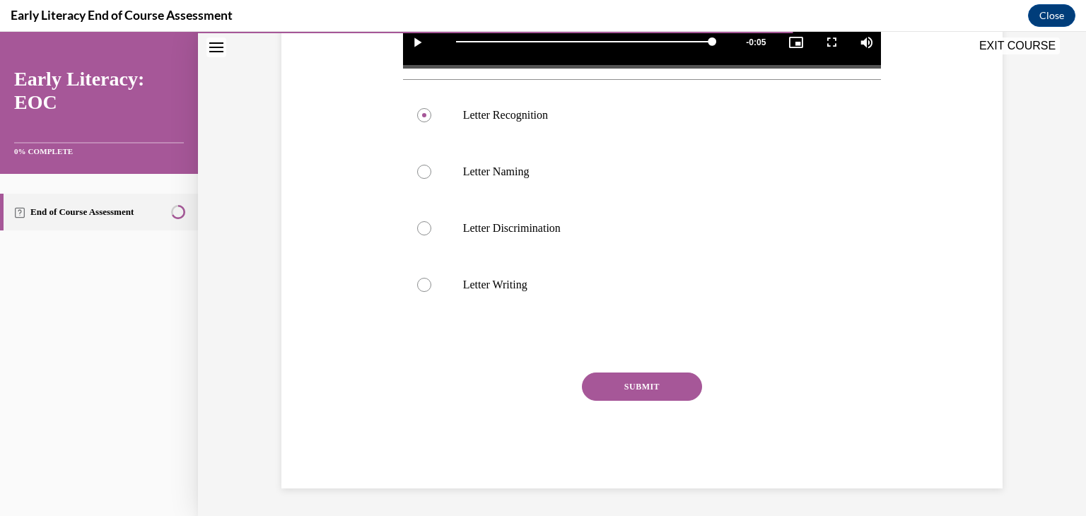
click at [630, 383] on button "SUBMIT" at bounding box center [642, 386] width 120 height 28
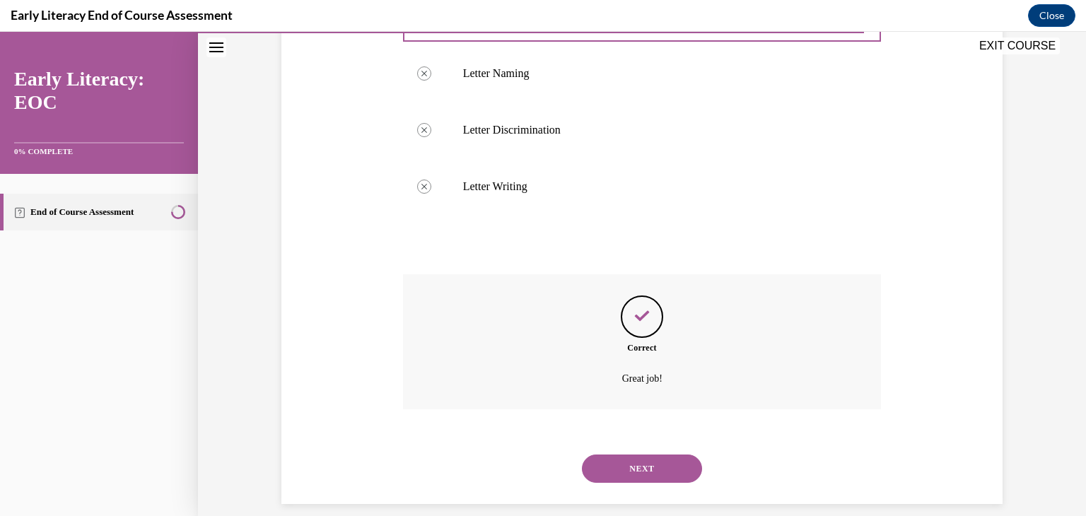
scroll to position [630, 0]
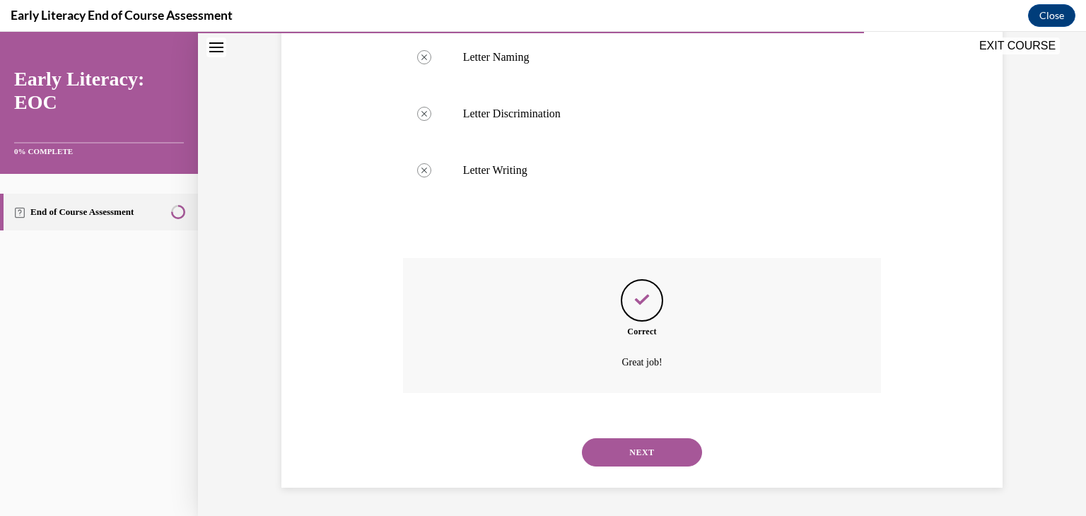
click at [644, 454] on button "NEXT" at bounding box center [642, 452] width 120 height 28
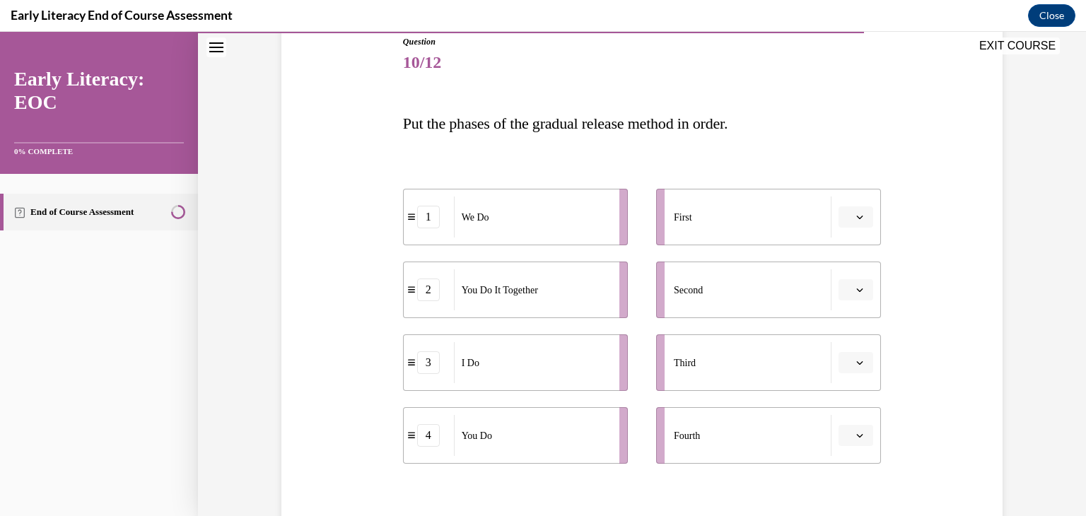
scroll to position [165, 0]
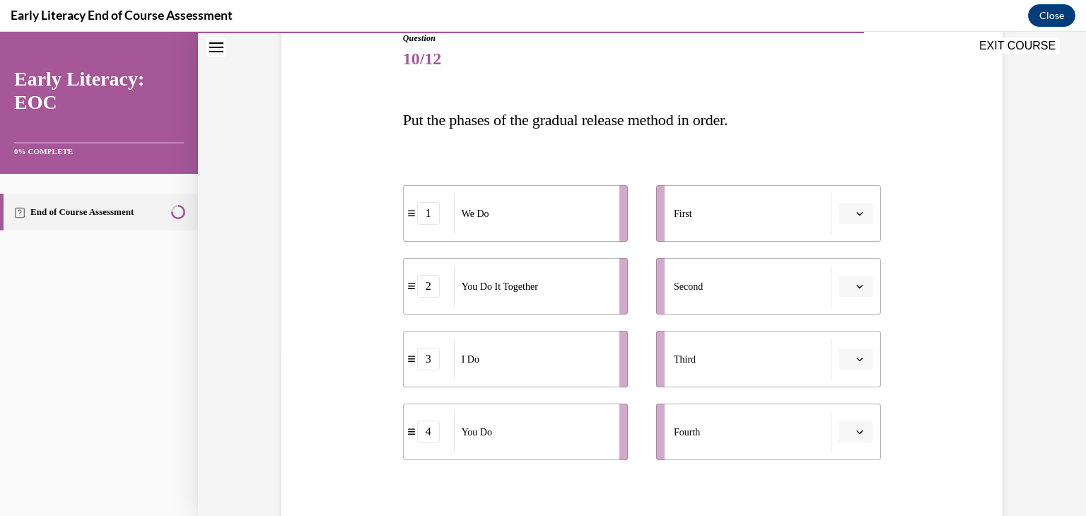
click at [852, 218] on button "button" at bounding box center [855, 213] width 35 height 21
click at [851, 223] on li "First" at bounding box center [768, 213] width 225 height 57
click at [855, 221] on button "button" at bounding box center [855, 213] width 35 height 21
click at [855, 328] on div "3" at bounding box center [854, 329] width 35 height 28
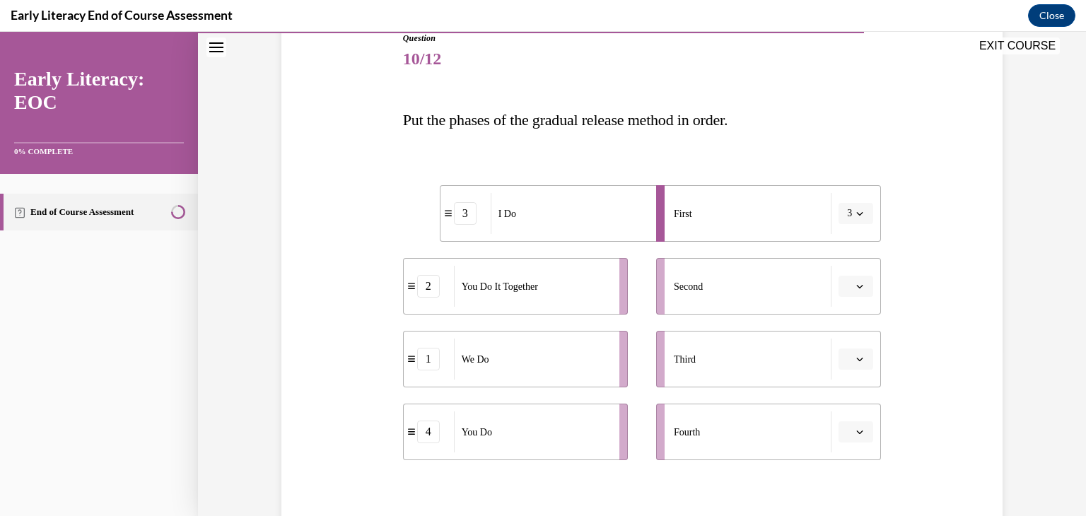
click at [864, 292] on button "button" at bounding box center [855, 286] width 35 height 21
click at [864, 346] on div "1" at bounding box center [854, 345] width 35 height 28
click at [853, 353] on button "button" at bounding box center [855, 358] width 35 height 21
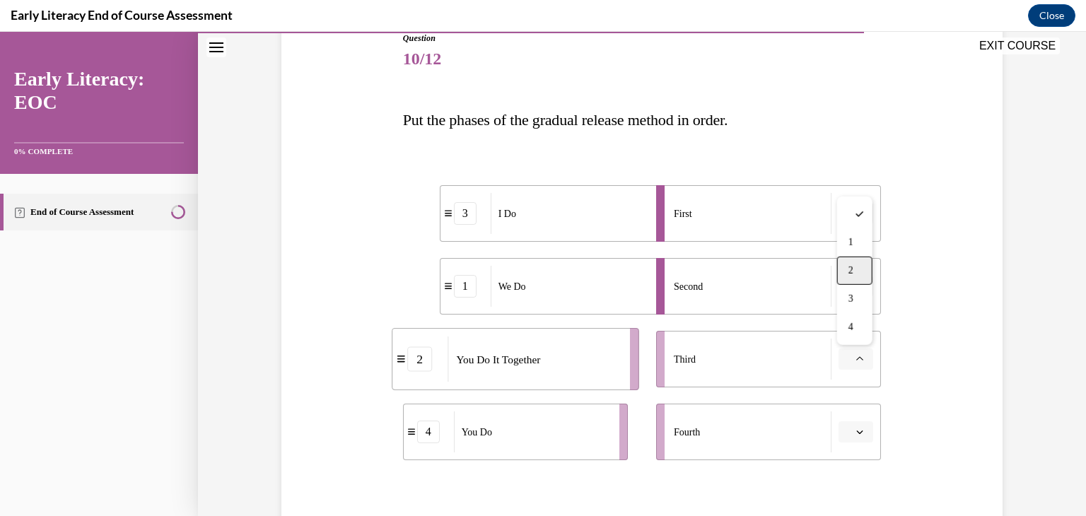
click at [859, 277] on div "2" at bounding box center [854, 271] width 35 height 28
click at [864, 430] on span "button" at bounding box center [860, 432] width 10 height 10
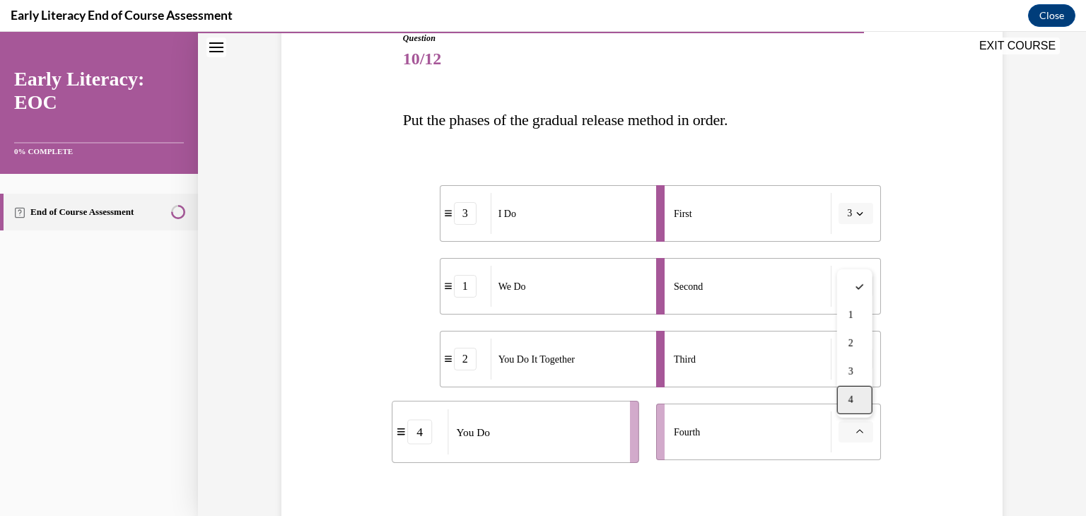
click at [860, 398] on div "4" at bounding box center [854, 400] width 35 height 28
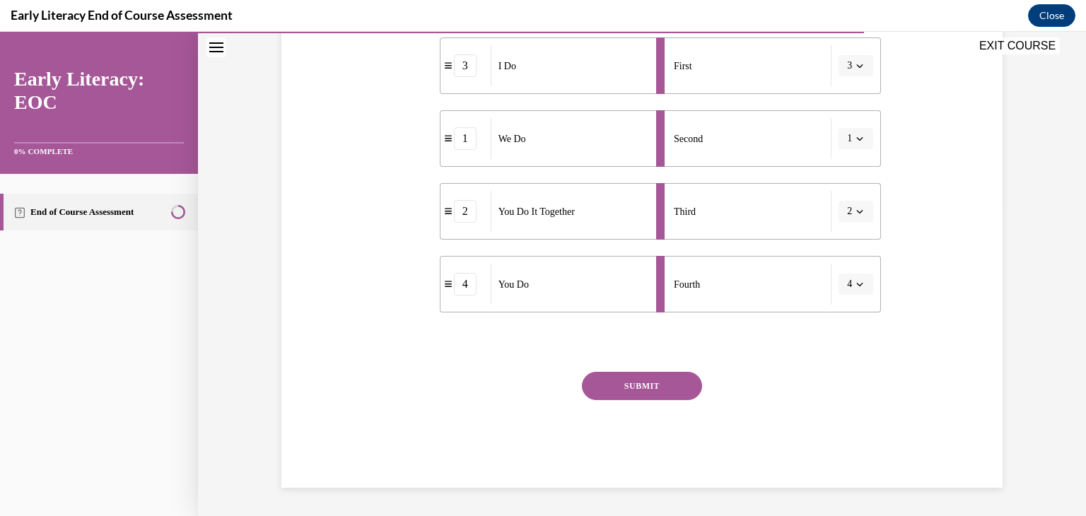
click at [649, 394] on button "SUBMIT" at bounding box center [642, 386] width 120 height 28
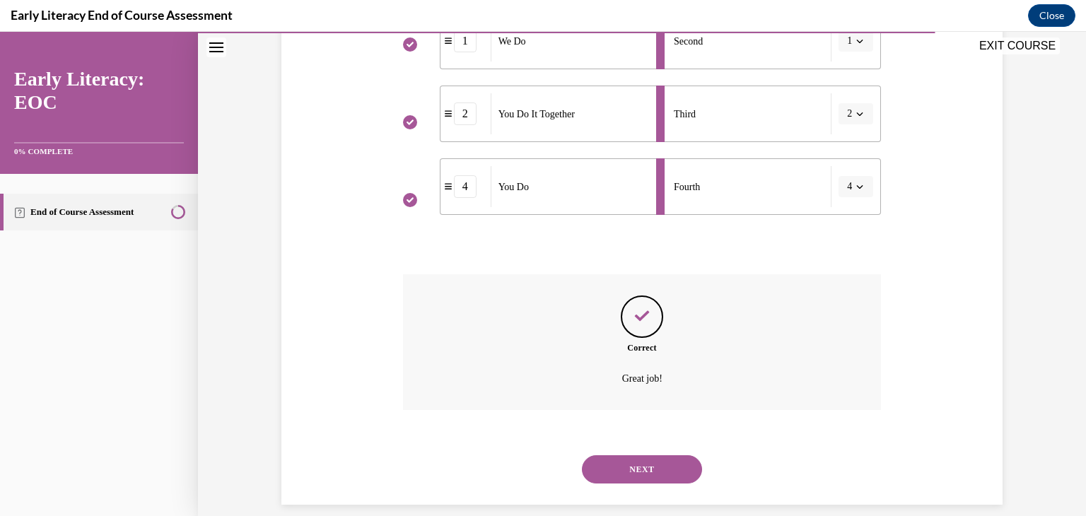
scroll to position [427, 0]
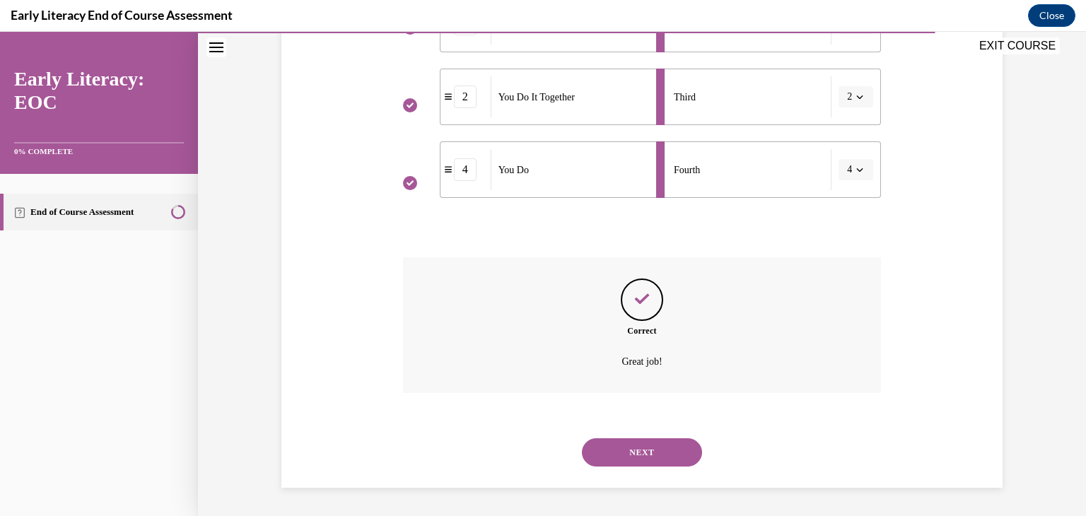
click at [658, 445] on button "NEXT" at bounding box center [642, 452] width 120 height 28
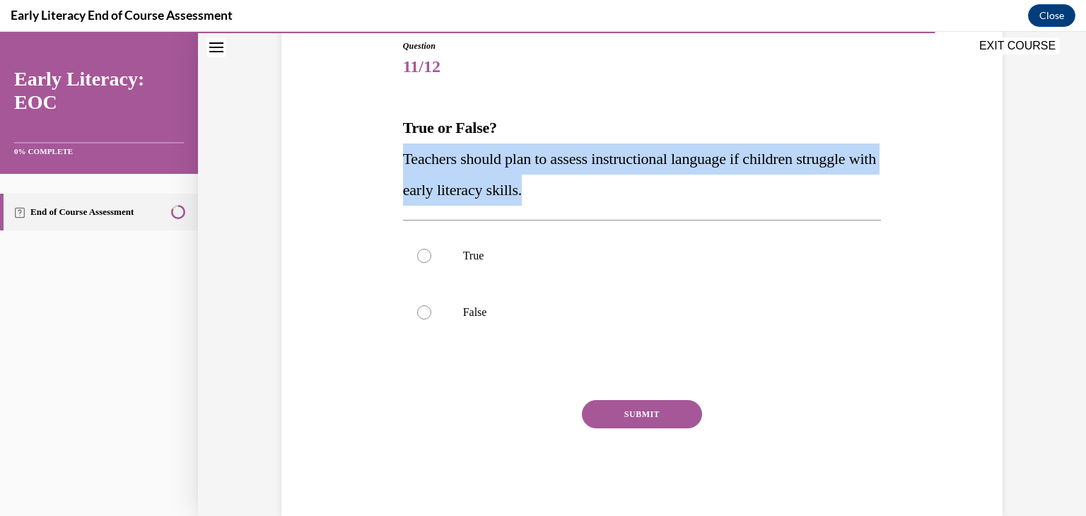
drag, startPoint x: 599, startPoint y: 189, endPoint x: 401, endPoint y: 170, distance: 198.8
click at [401, 170] on div "Question 11/12 True or False? Teachers should plan to assess instructional lang…" at bounding box center [642, 267] width 486 height 498
copy span "Teachers should plan to assess instructional language if children struggle with…"
click at [512, 239] on div at bounding box center [642, 256] width 479 height 57
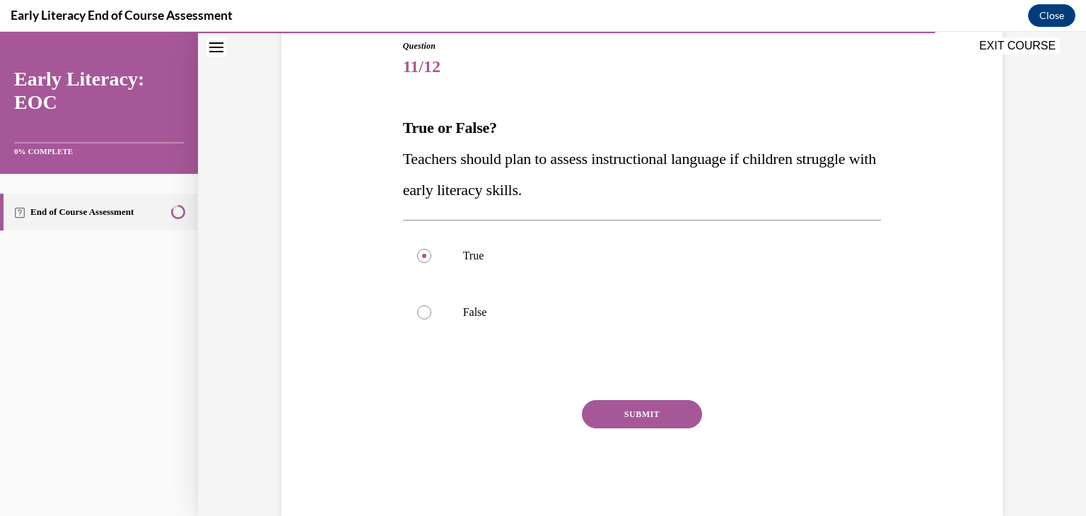
click at [617, 399] on div "Question 11/12 True or False? Teachers should plan to assess instructional lang…" at bounding box center [642, 278] width 479 height 476
click at [619, 412] on button "SUBMIT" at bounding box center [642, 414] width 120 height 28
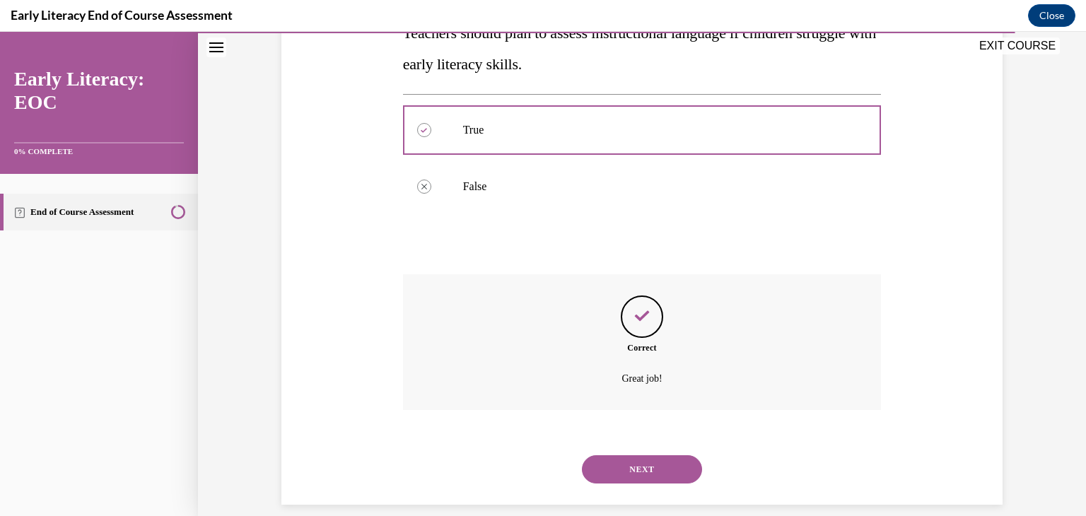
scroll to position [300, 0]
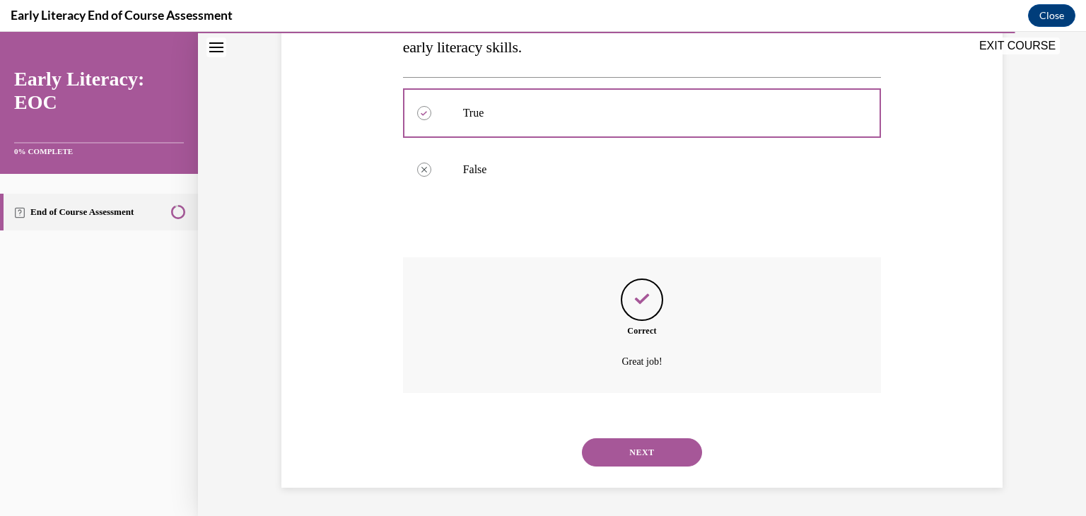
click at [627, 448] on button "NEXT" at bounding box center [642, 452] width 120 height 28
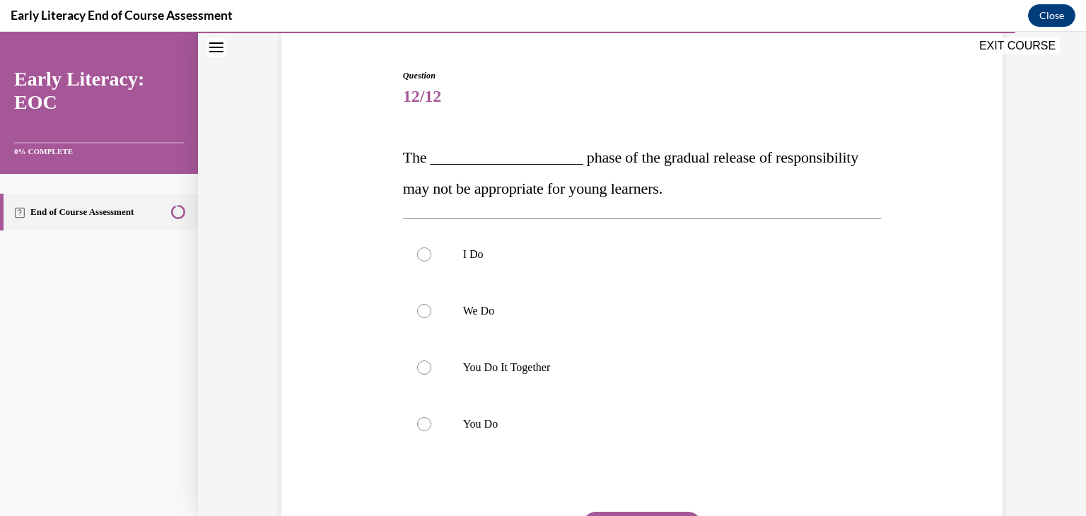
scroll to position [133, 0]
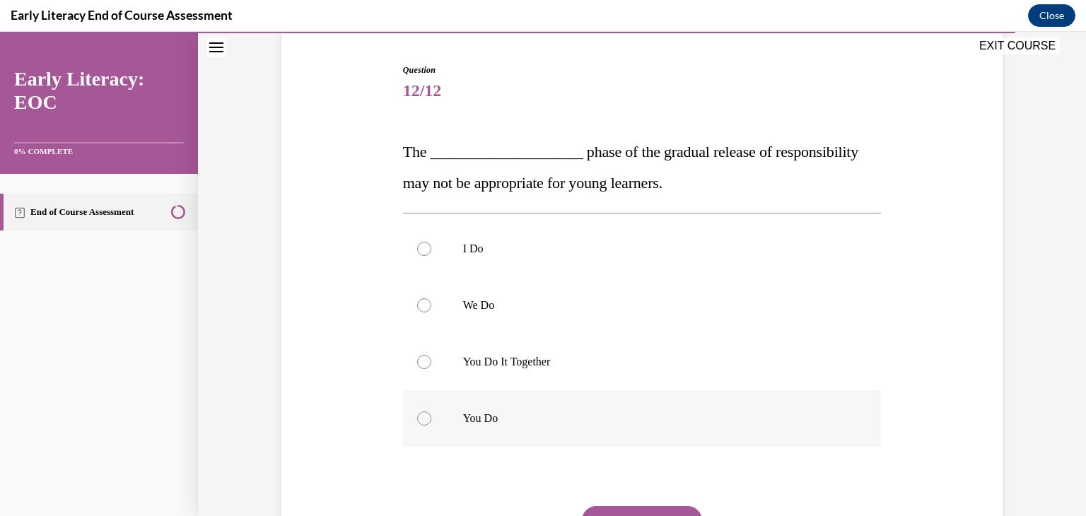
click at [551, 430] on div at bounding box center [642, 418] width 479 height 57
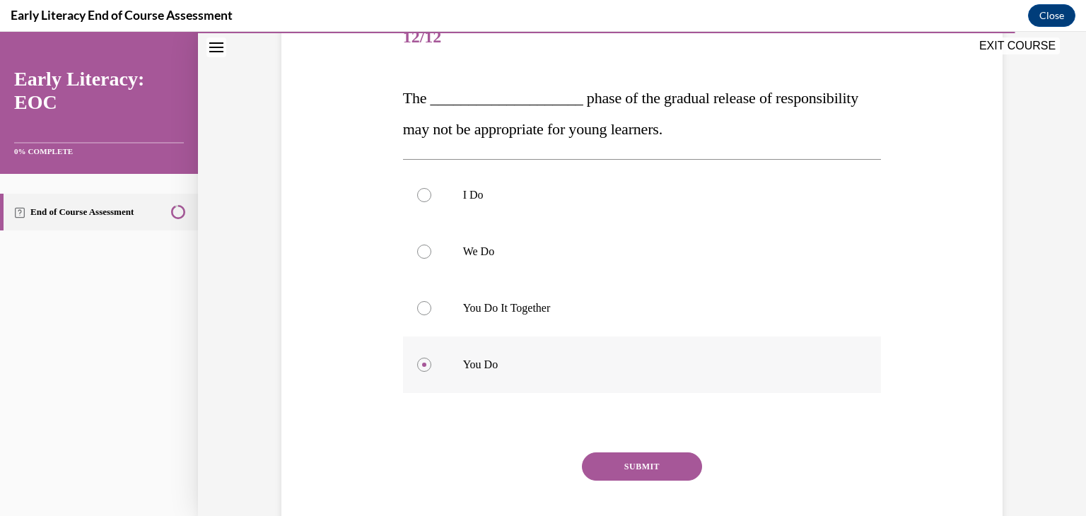
scroll to position [189, 0]
click at [616, 459] on button "SUBMIT" at bounding box center [642, 464] width 120 height 28
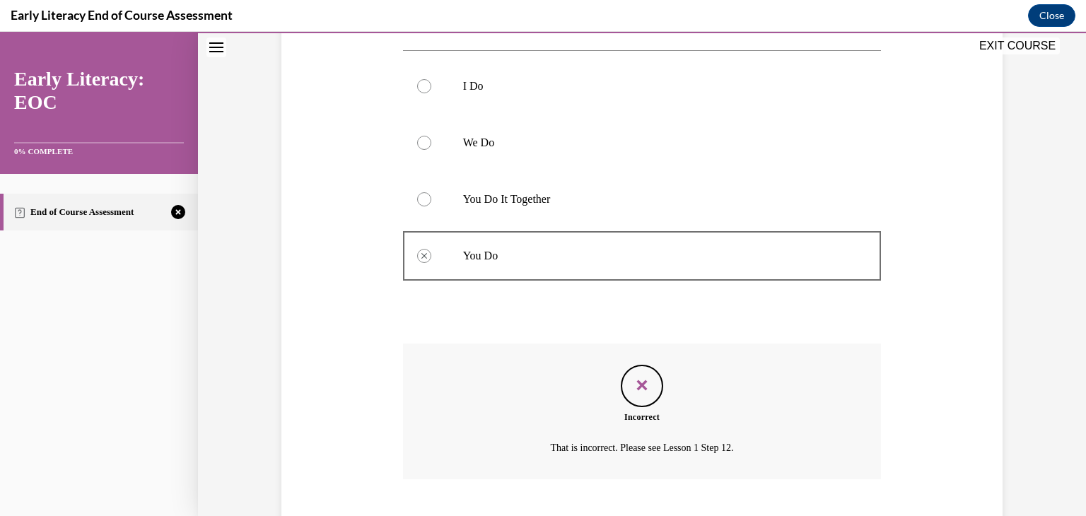
scroll to position [382, 0]
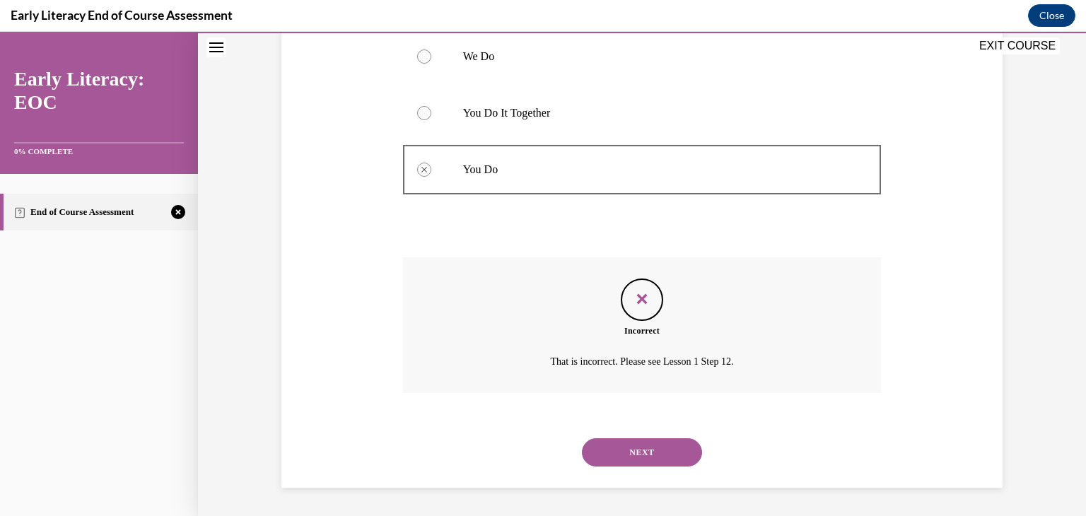
click at [626, 458] on button "NEXT" at bounding box center [642, 452] width 120 height 28
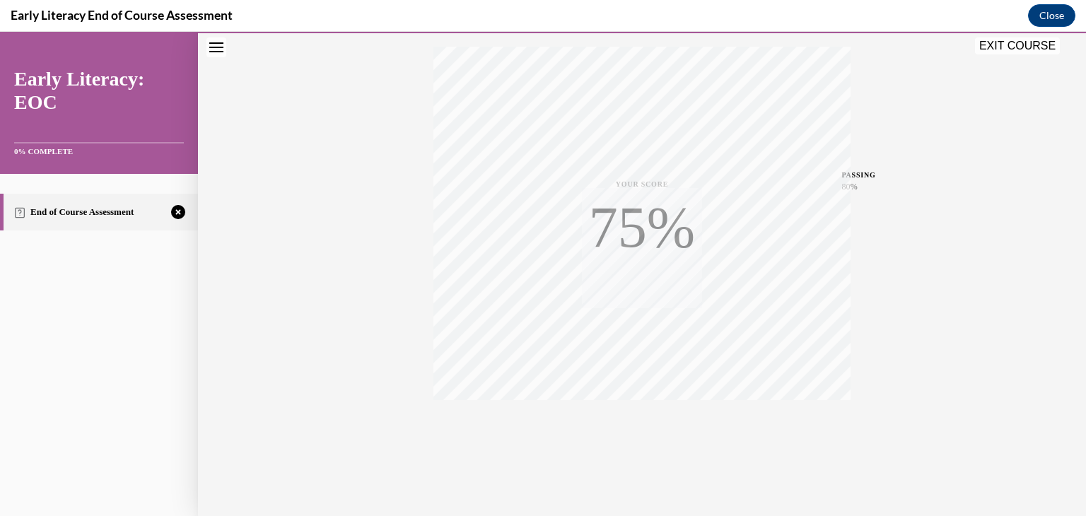
scroll to position [240, 0]
click at [638, 417] on div "TAKE AGAIN" at bounding box center [642, 420] width 50 height 33
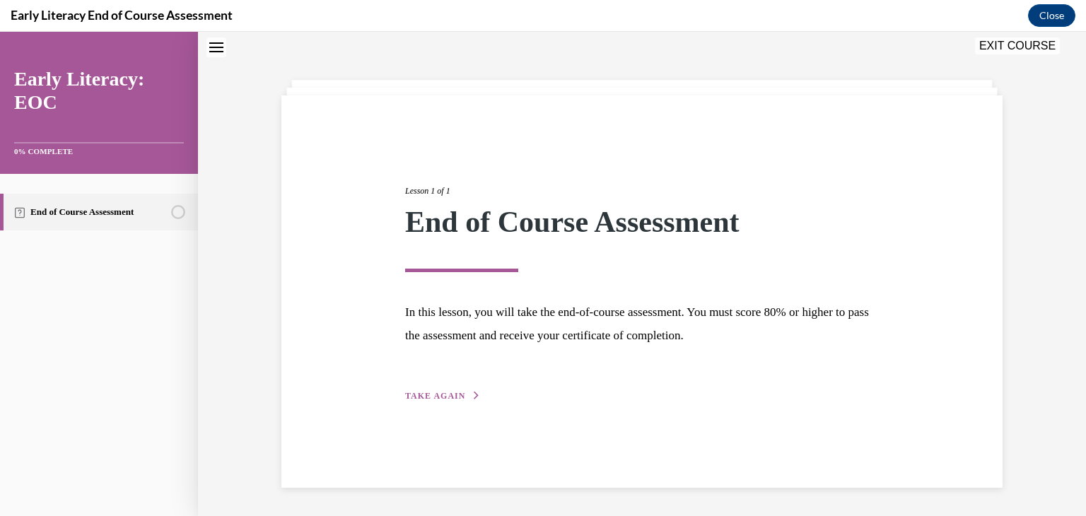
click at [461, 395] on span "TAKE AGAIN" at bounding box center [435, 396] width 60 height 10
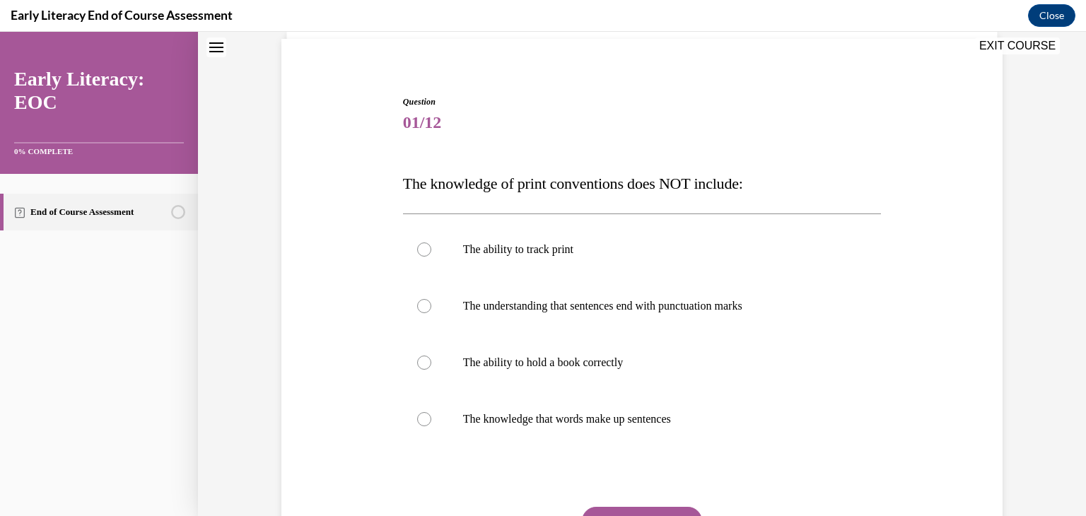
scroll to position [103, 0]
click at [431, 252] on div at bounding box center [642, 247] width 479 height 57
click at [427, 293] on div at bounding box center [642, 304] width 479 height 57
click at [529, 362] on p "The ability to hold a book correctly" at bounding box center [654, 360] width 383 height 14
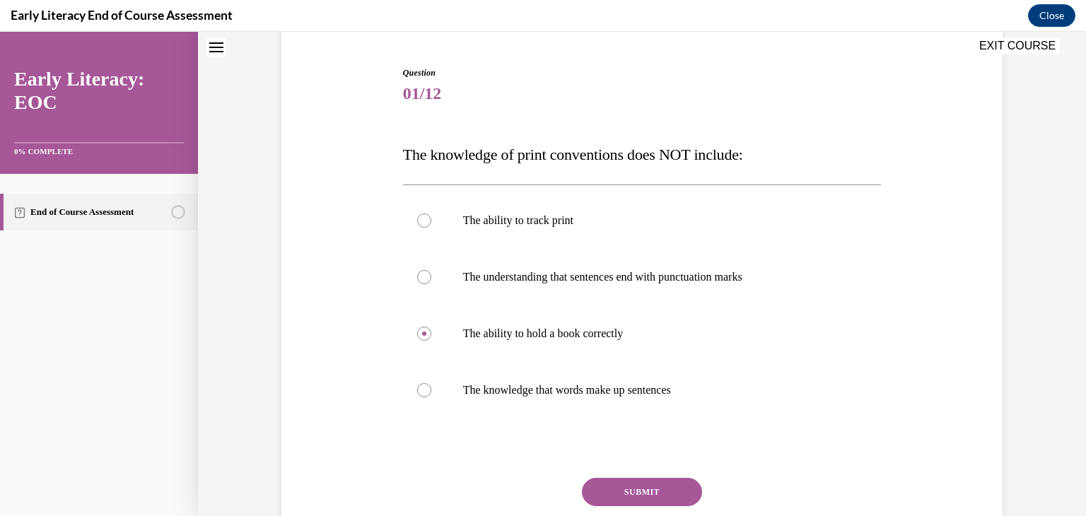
scroll to position [133, 0]
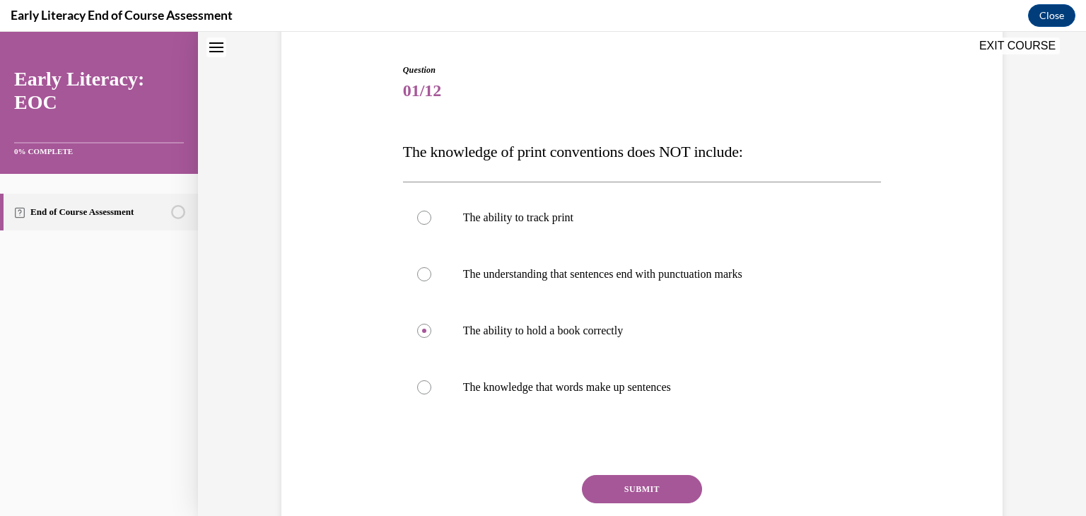
click at [623, 493] on button "SUBMIT" at bounding box center [642, 489] width 120 height 28
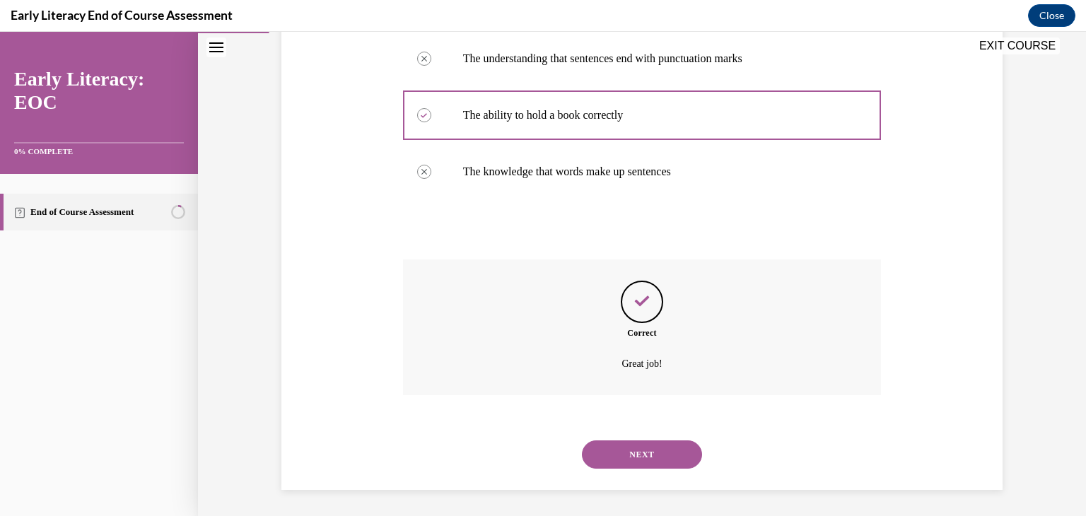
scroll to position [351, 0]
click at [614, 460] on button "NEXT" at bounding box center [642, 452] width 120 height 28
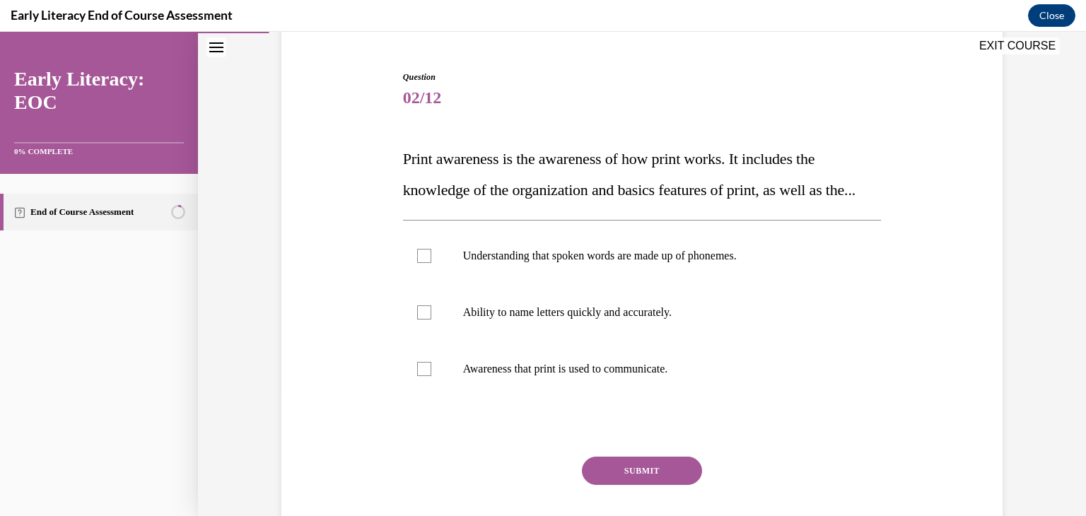
scroll to position [130, 0]
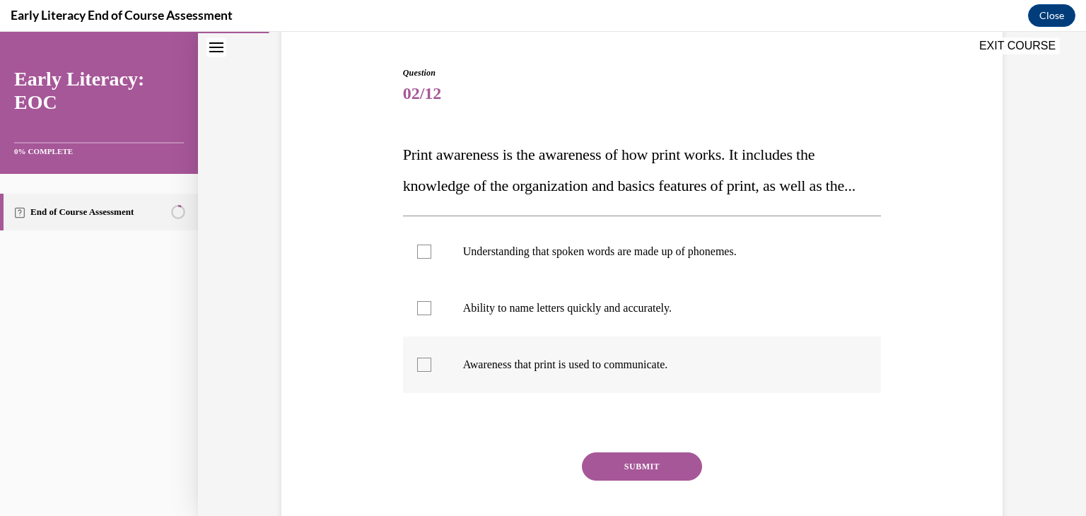
click at [598, 383] on div at bounding box center [642, 364] width 479 height 57
click at [626, 481] on button "SUBMIT" at bounding box center [642, 466] width 120 height 28
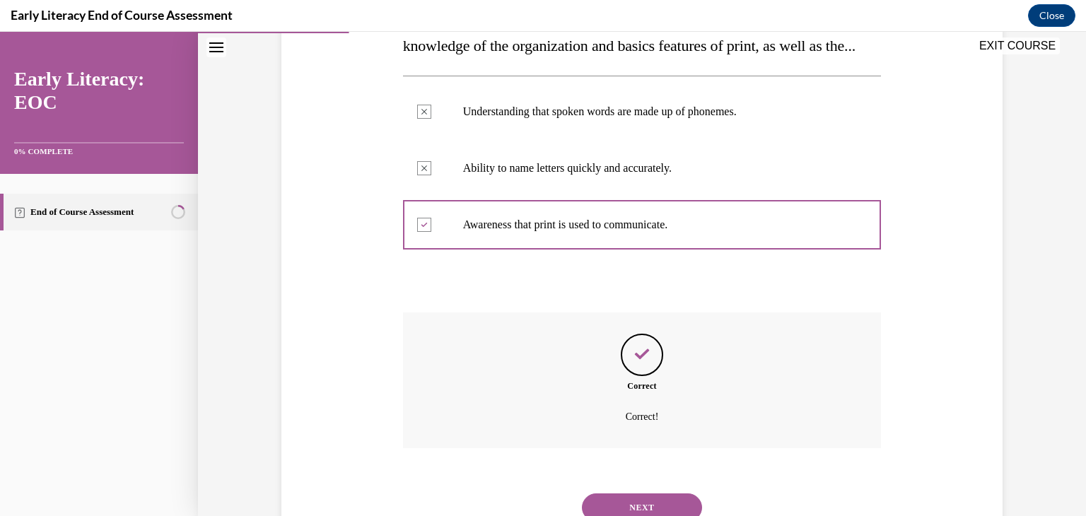
scroll to position [356, 0]
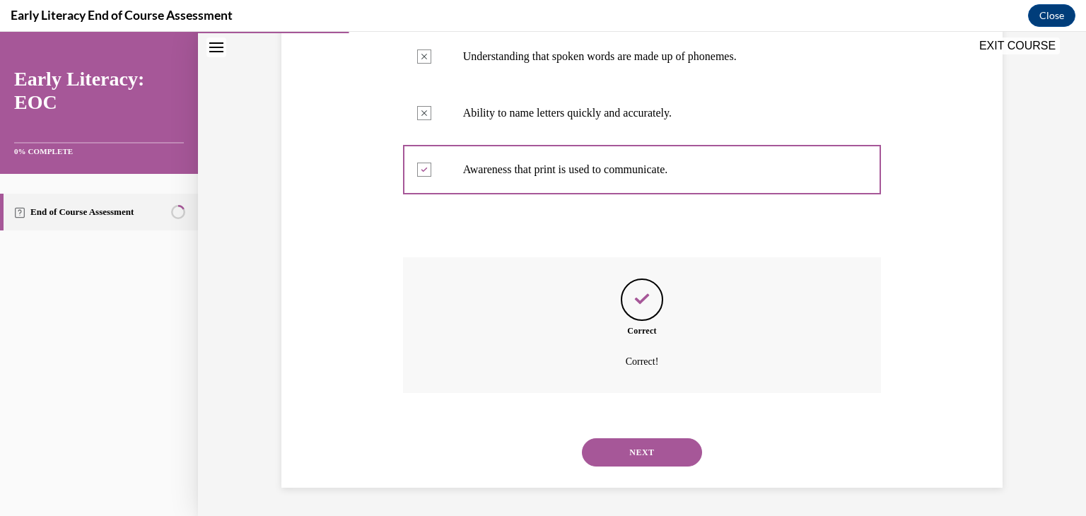
click at [629, 459] on button "NEXT" at bounding box center [642, 452] width 120 height 28
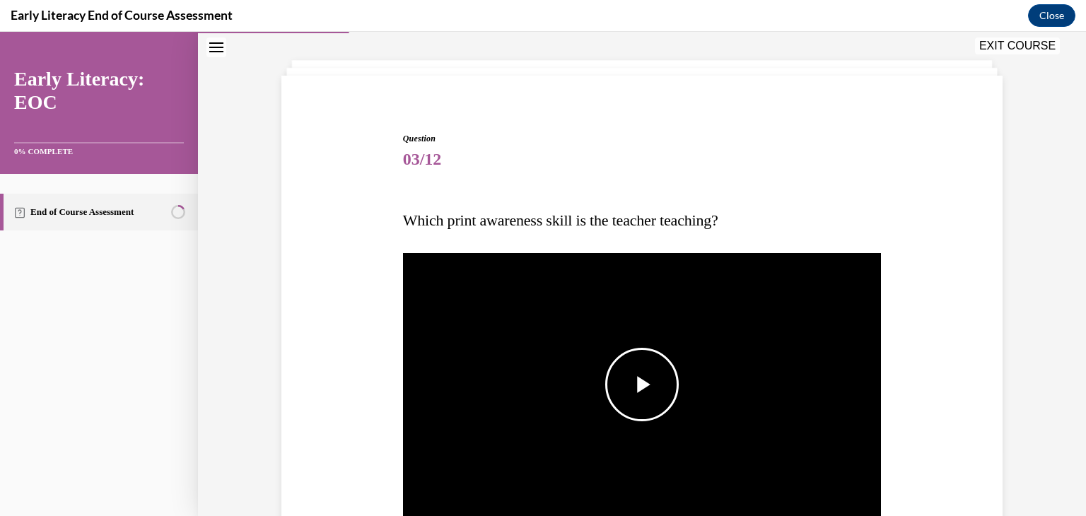
scroll to position [75, 0]
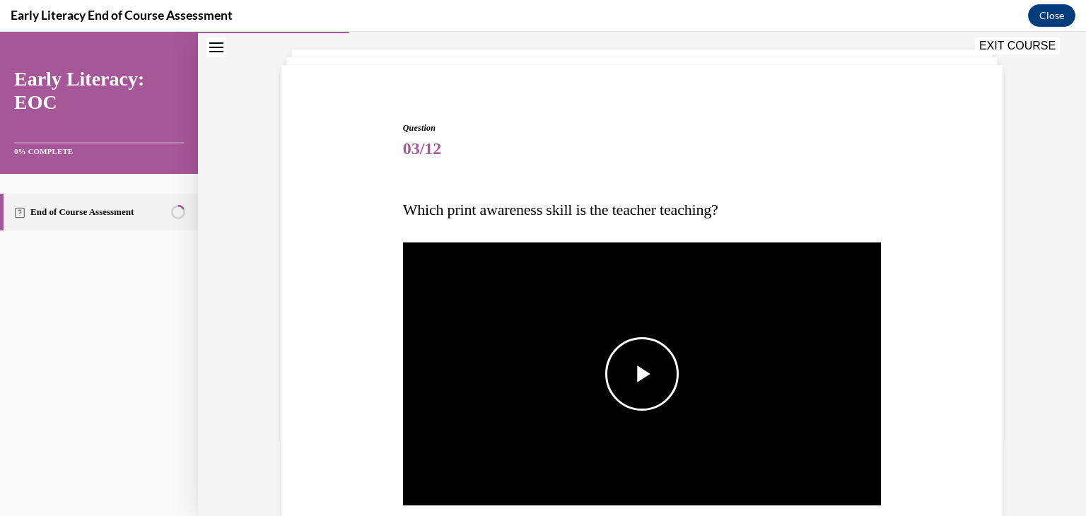
click at [642, 374] on span "Video player" at bounding box center [642, 374] width 0 height 0
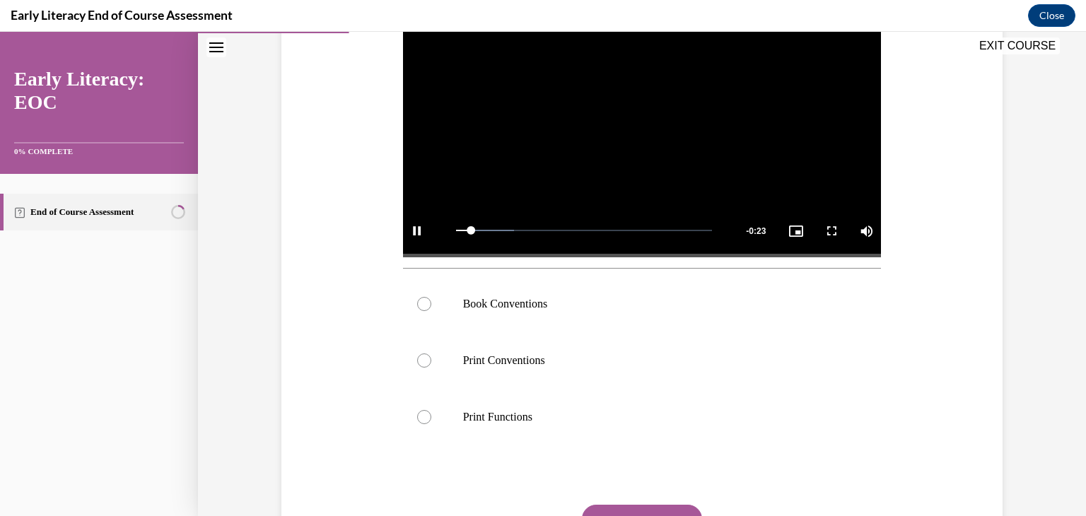
scroll to position [329, 0]
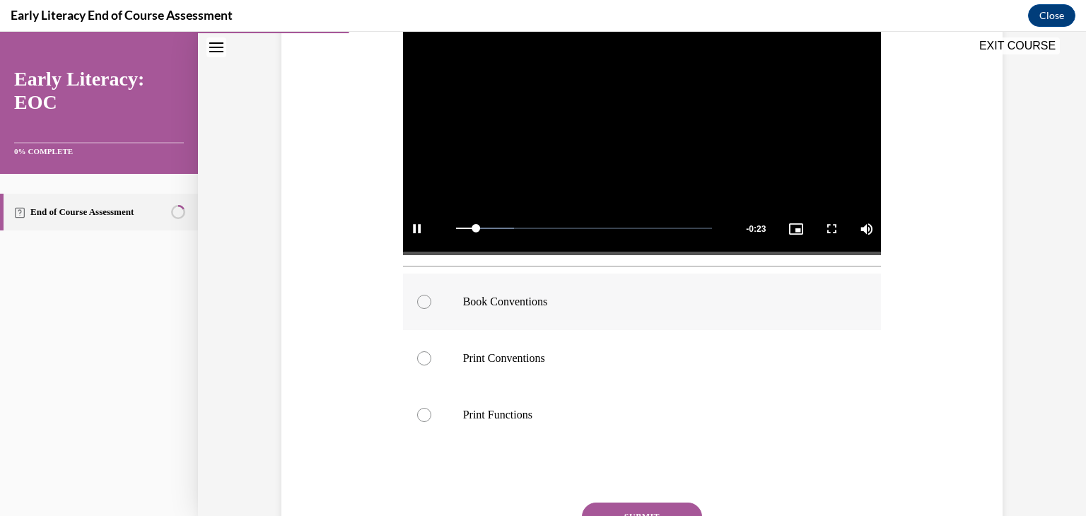
click at [594, 310] on div at bounding box center [642, 302] width 479 height 57
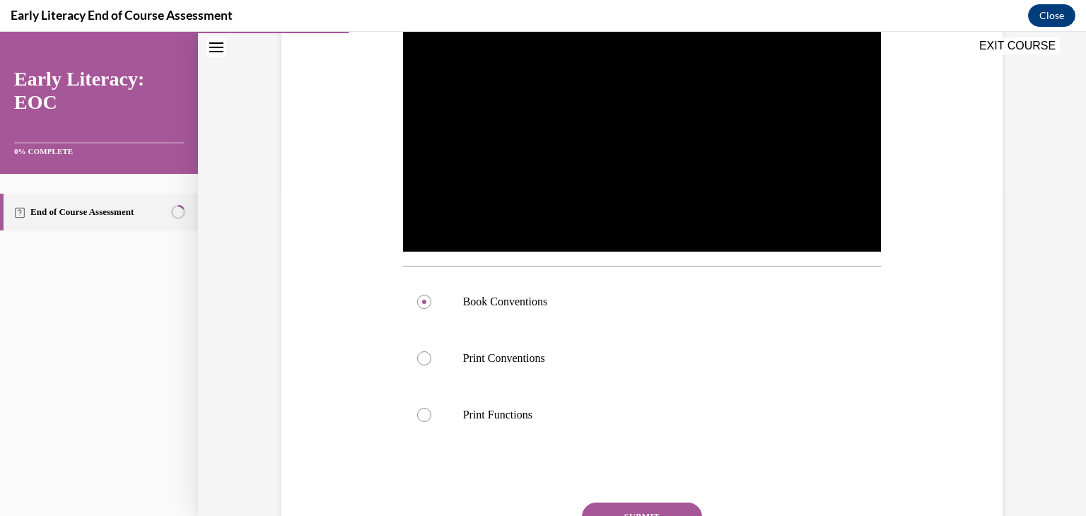
click at [647, 503] on button "SUBMIT" at bounding box center [642, 517] width 120 height 28
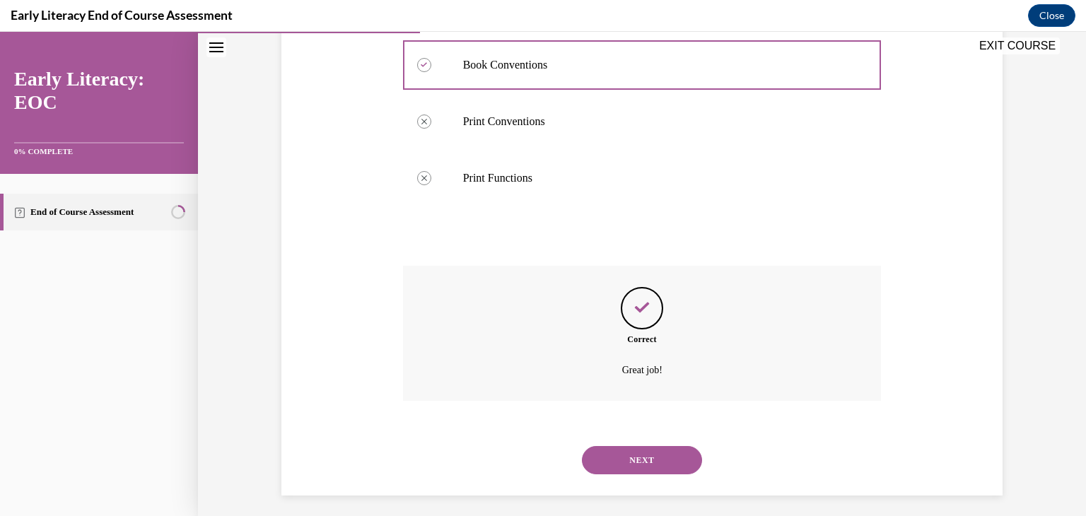
scroll to position [573, 0]
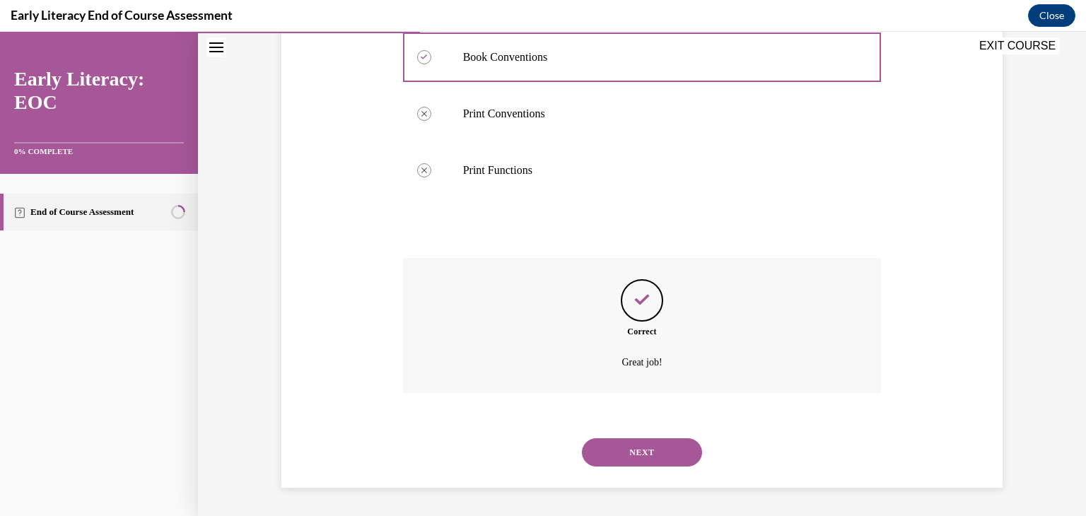
click at [658, 459] on button "NEXT" at bounding box center [642, 452] width 120 height 28
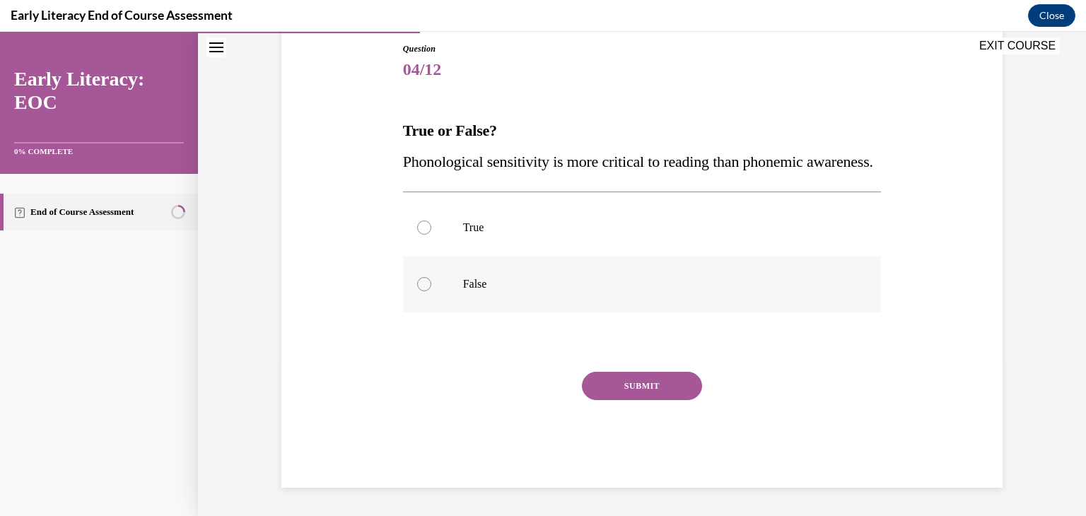
click at [615, 286] on div at bounding box center [642, 284] width 479 height 57
click at [630, 400] on button "SUBMIT" at bounding box center [642, 386] width 120 height 28
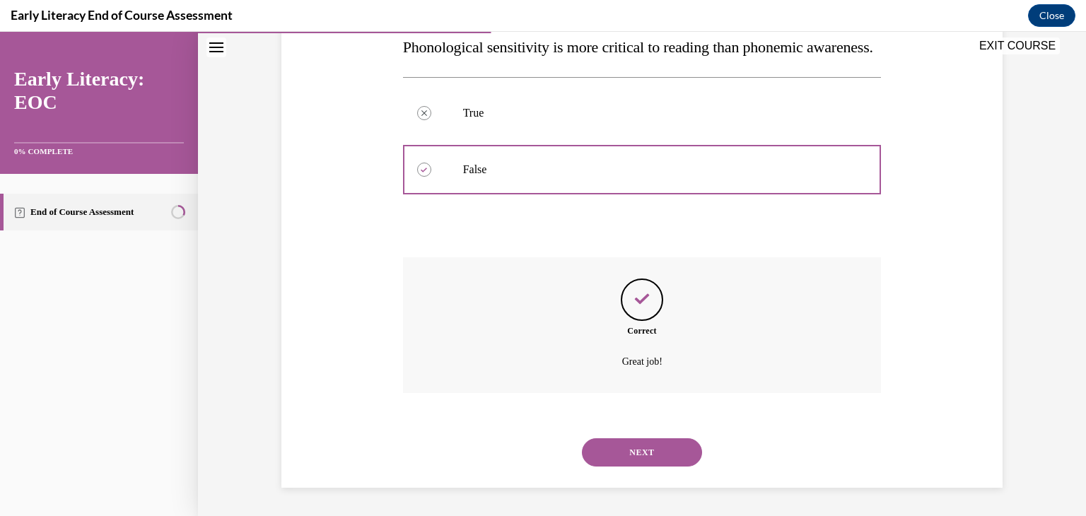
scroll to position [300, 0]
click at [637, 473] on div "NEXT" at bounding box center [642, 452] width 479 height 57
click at [634, 454] on button "NEXT" at bounding box center [642, 452] width 120 height 28
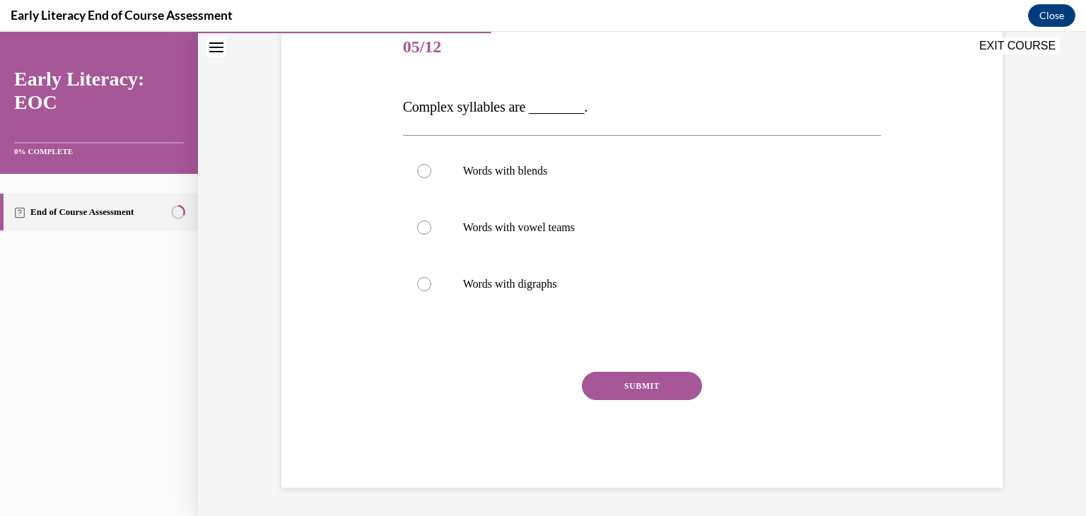
scroll to position [157, 0]
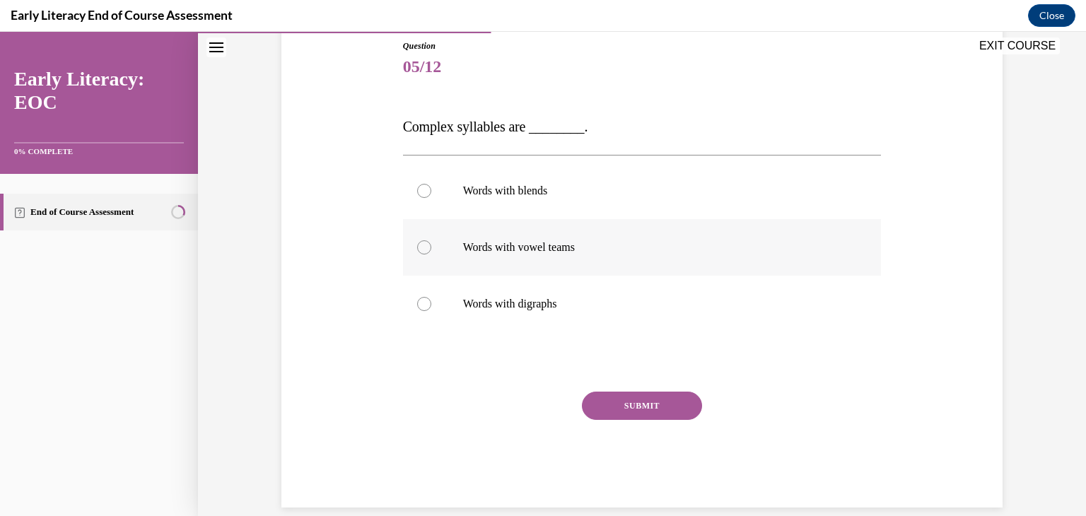
click at [583, 222] on div at bounding box center [642, 247] width 479 height 57
click at [577, 215] on div at bounding box center [642, 191] width 479 height 57
click at [614, 395] on button "SUBMIT" at bounding box center [642, 406] width 120 height 28
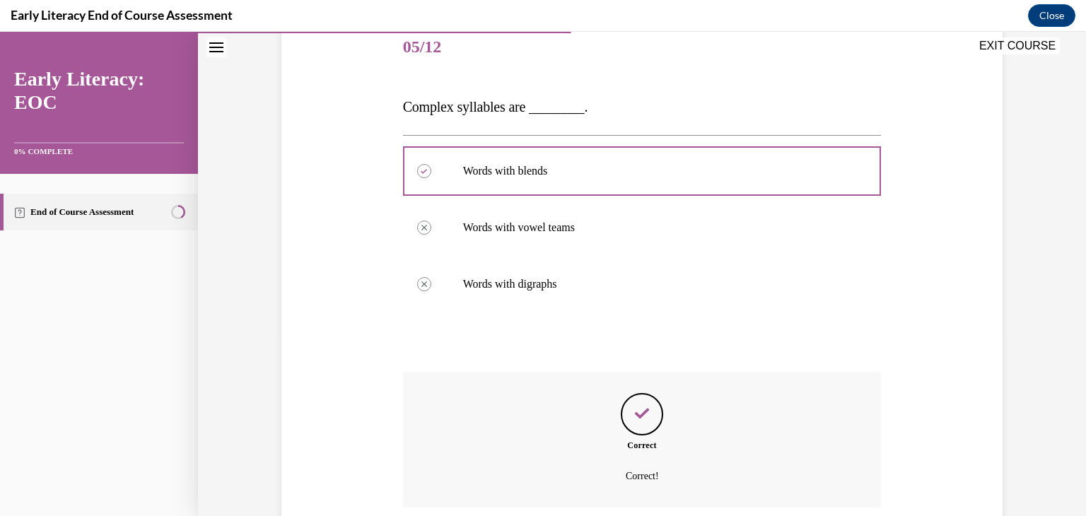
scroll to position [291, 0]
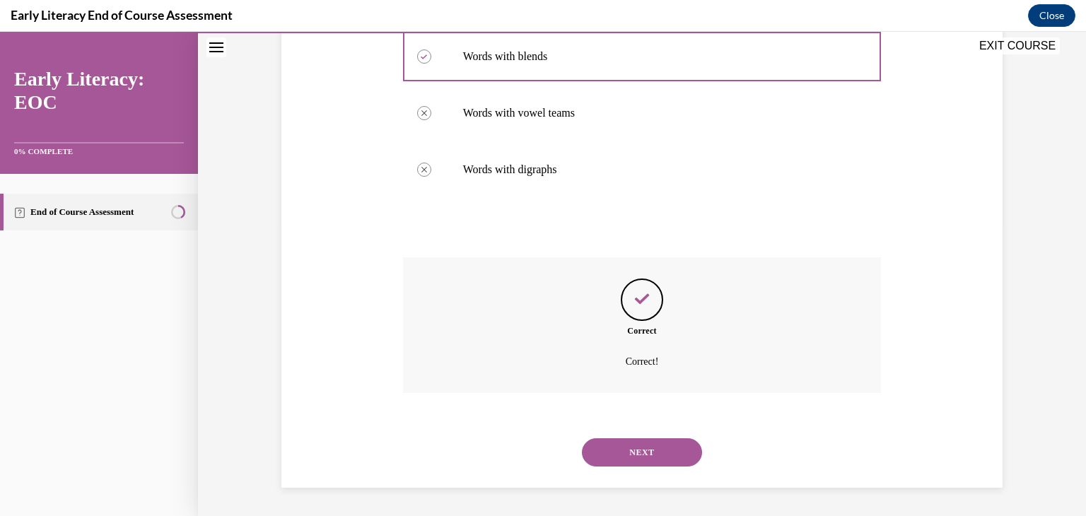
click at [625, 461] on button "NEXT" at bounding box center [642, 452] width 120 height 28
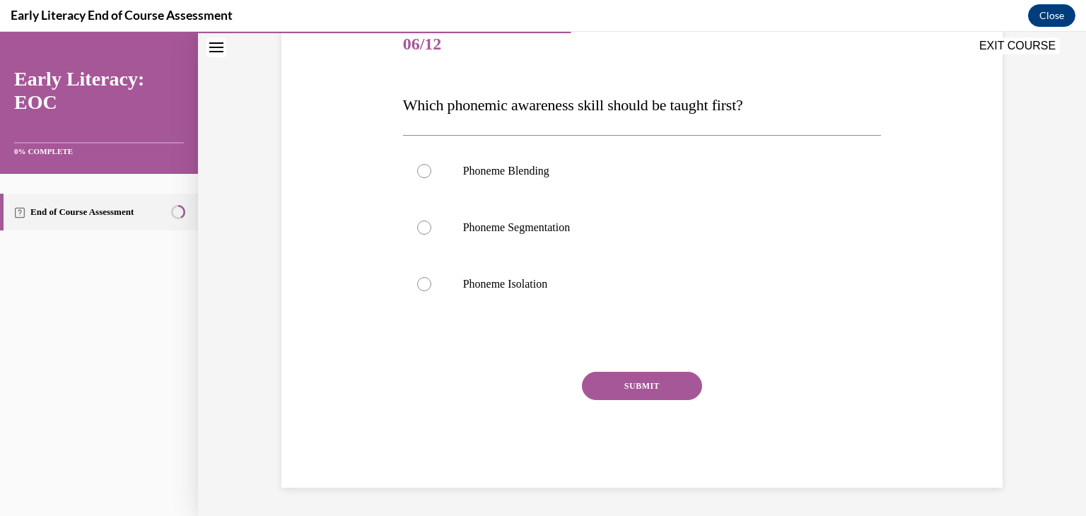
scroll to position [157, 0]
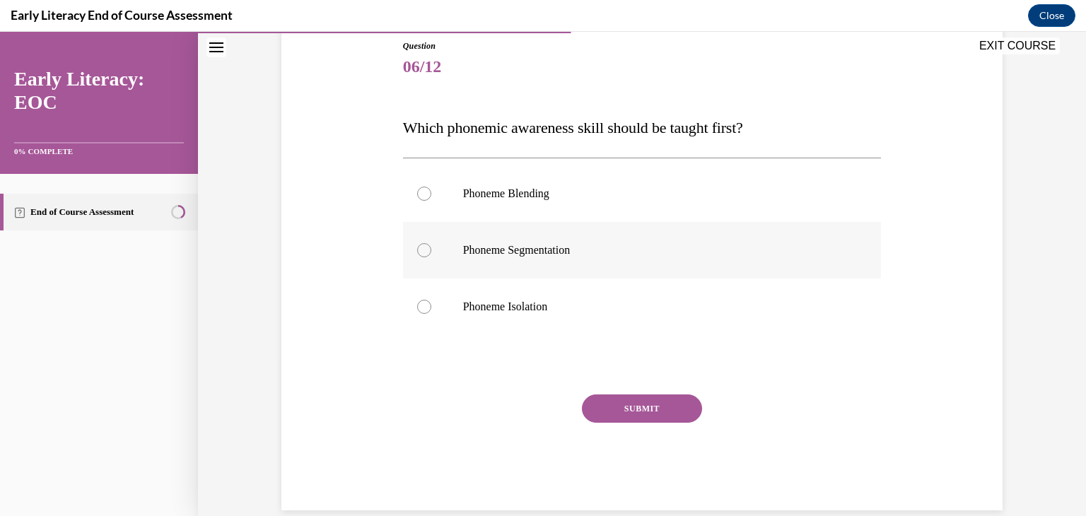
click at [577, 244] on p "Phoneme Segmentation" at bounding box center [654, 250] width 383 height 14
click at [563, 324] on div at bounding box center [642, 306] width 479 height 57
click at [619, 408] on button "SUBMIT" at bounding box center [642, 408] width 120 height 28
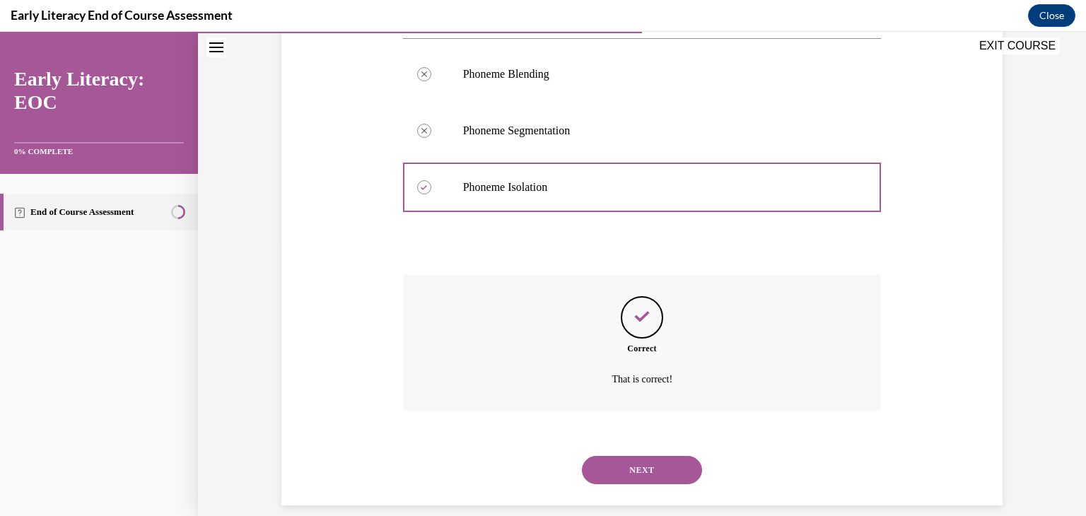
scroll to position [294, 0]
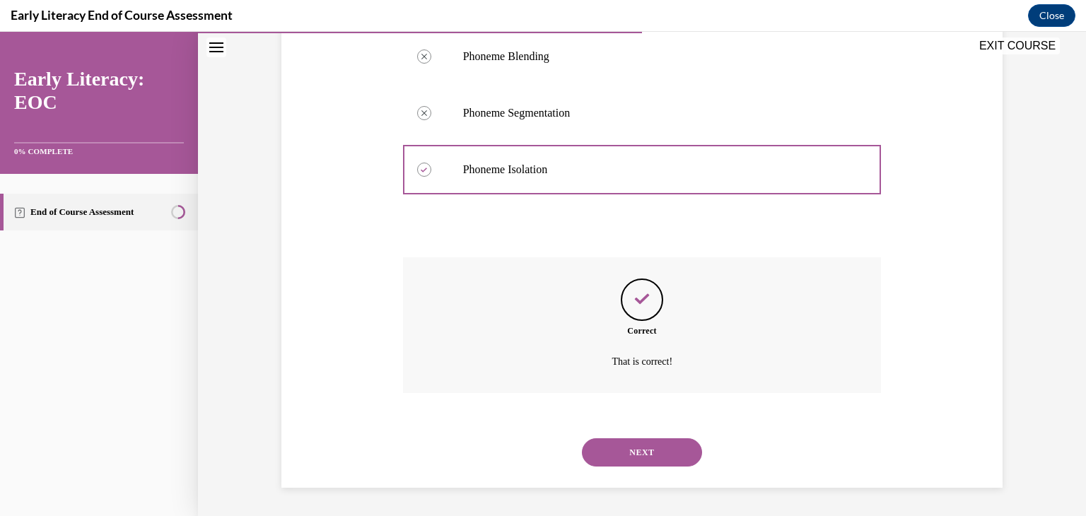
click at [638, 448] on button "NEXT" at bounding box center [642, 452] width 120 height 28
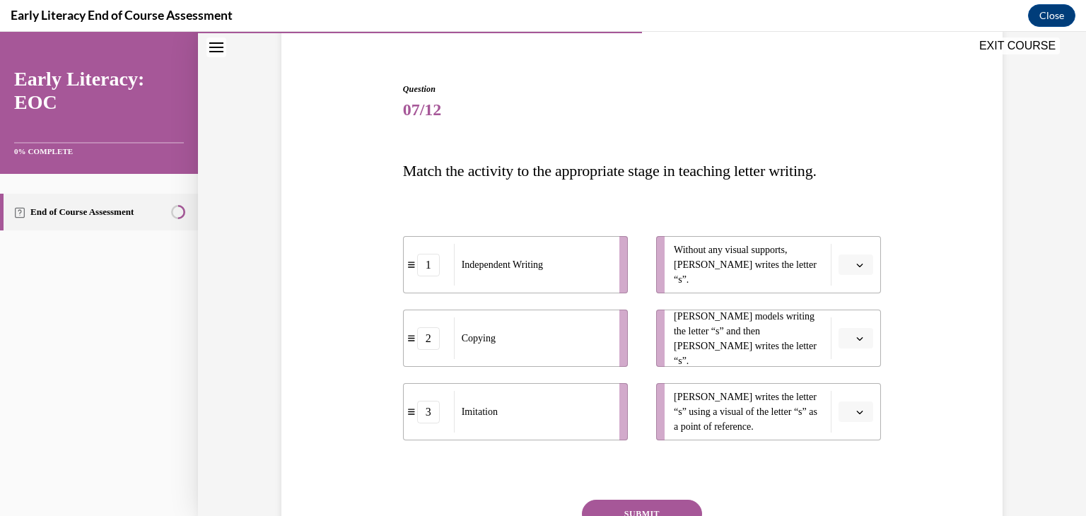
scroll to position [116, 0]
click at [843, 264] on button "button" at bounding box center [855, 262] width 35 height 21
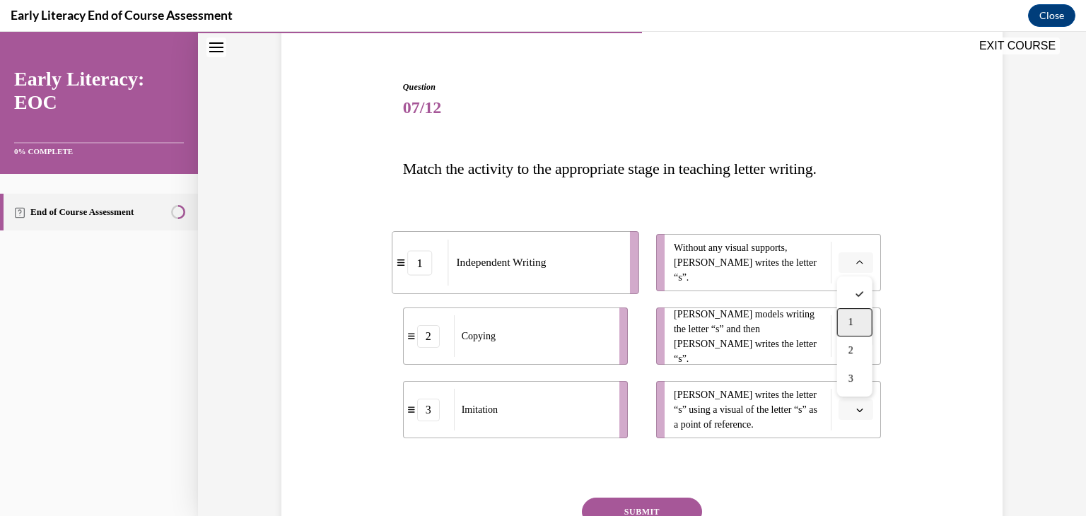
click at [846, 327] on div "1" at bounding box center [854, 322] width 35 height 28
click at [850, 332] on span "Please select an option" at bounding box center [849, 336] width 5 height 14
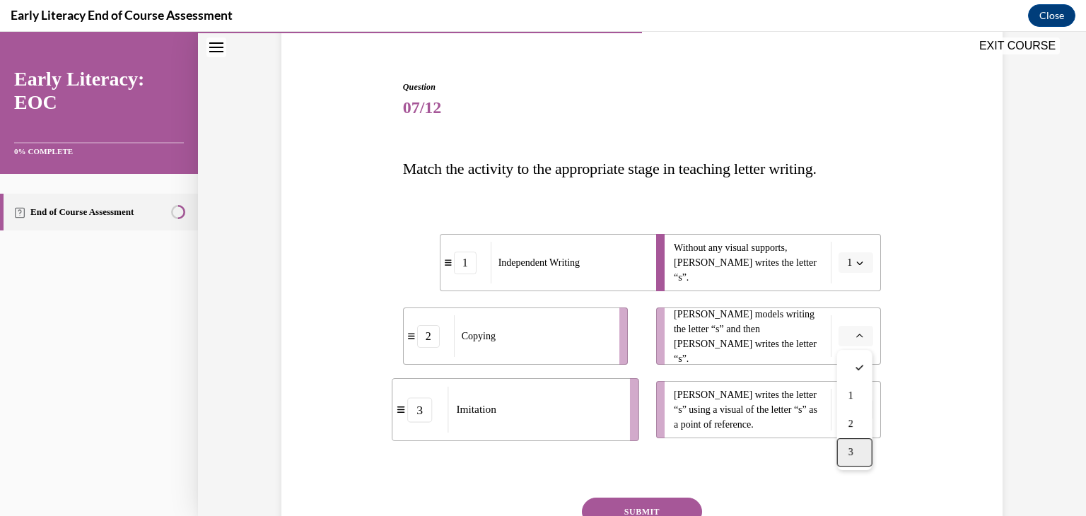
click at [850, 447] on span "3" at bounding box center [850, 452] width 5 height 11
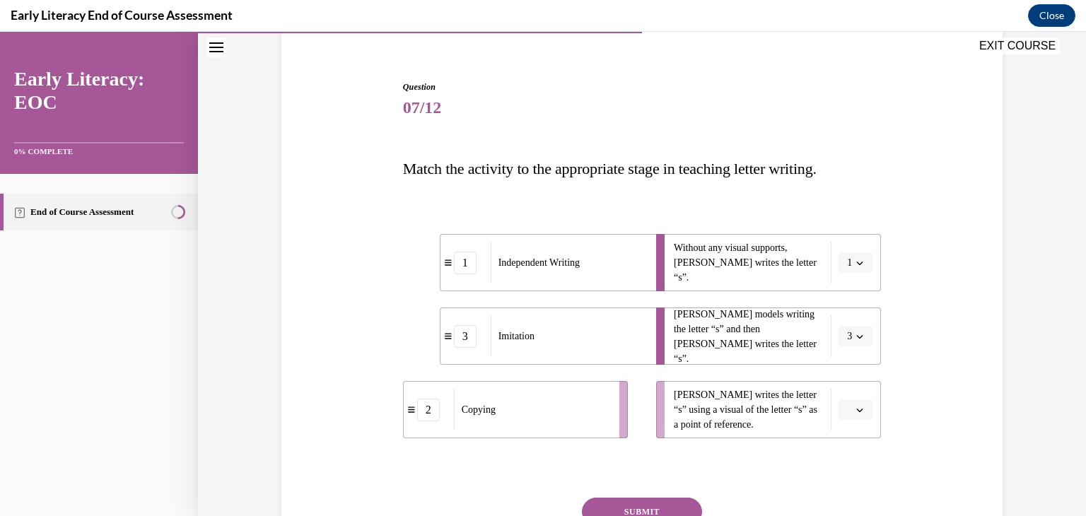
click at [852, 423] on li "Tina writes the letter “s” using a visual of the letter “s” as a point of refer…" at bounding box center [768, 409] width 225 height 57
click at [851, 413] on span "Please select an option" at bounding box center [849, 410] width 5 height 14
click at [848, 362] on div "2" at bounding box center [854, 350] width 35 height 28
click at [652, 502] on button "SUBMIT" at bounding box center [642, 512] width 120 height 28
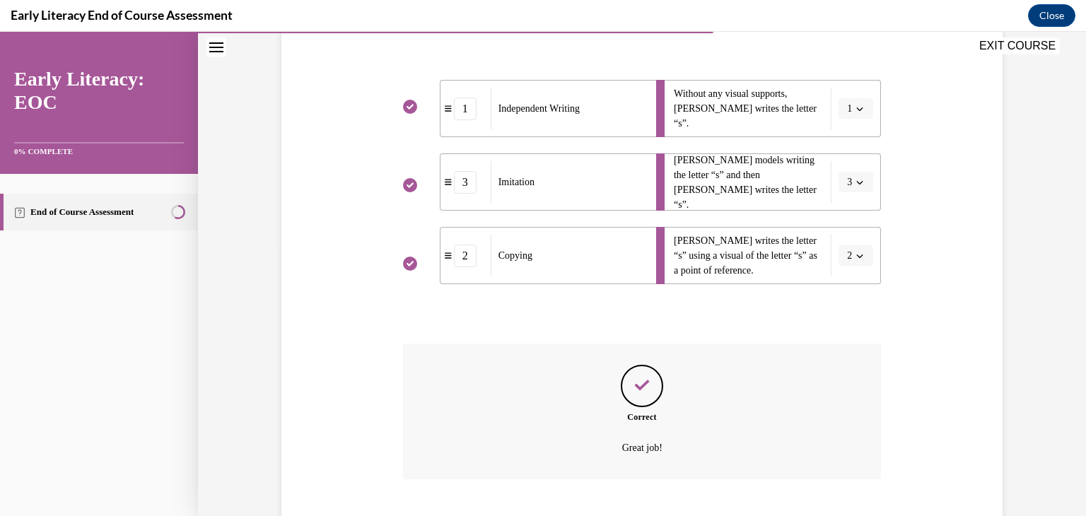
scroll to position [356, 0]
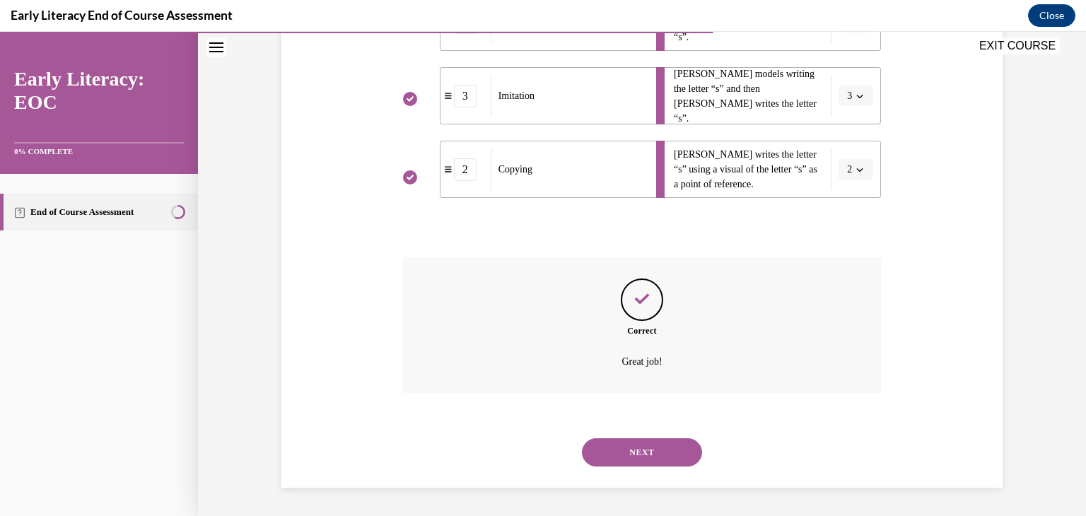
click at [645, 464] on button "NEXT" at bounding box center [642, 452] width 120 height 28
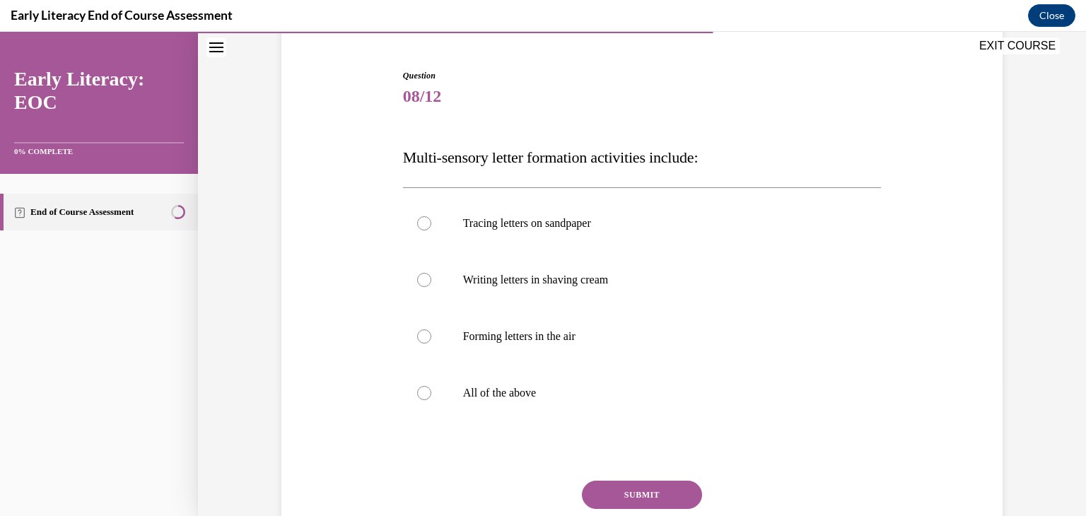
scroll to position [132, 0]
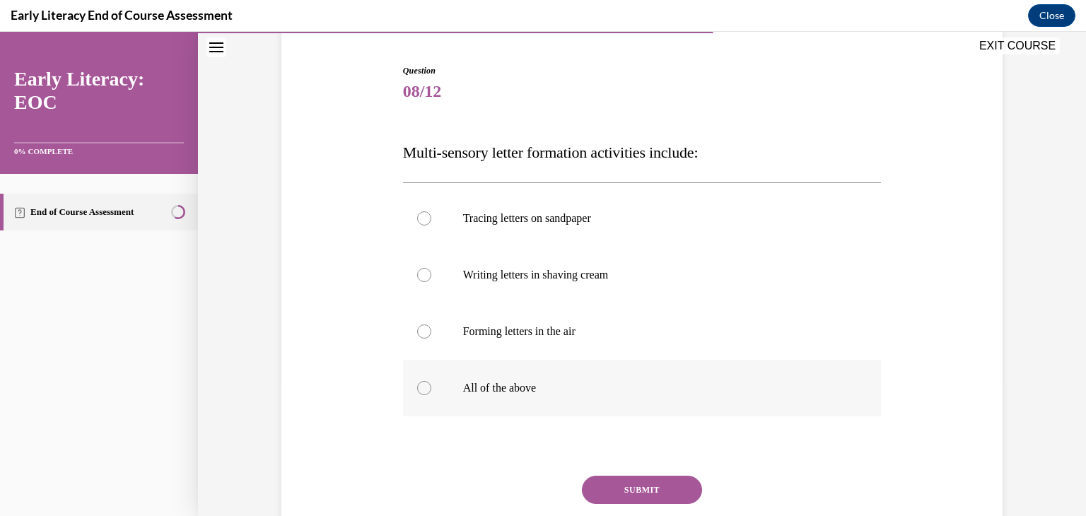
click at [549, 392] on p "All of the above" at bounding box center [654, 388] width 383 height 14
click at [607, 479] on button "SUBMIT" at bounding box center [642, 490] width 120 height 28
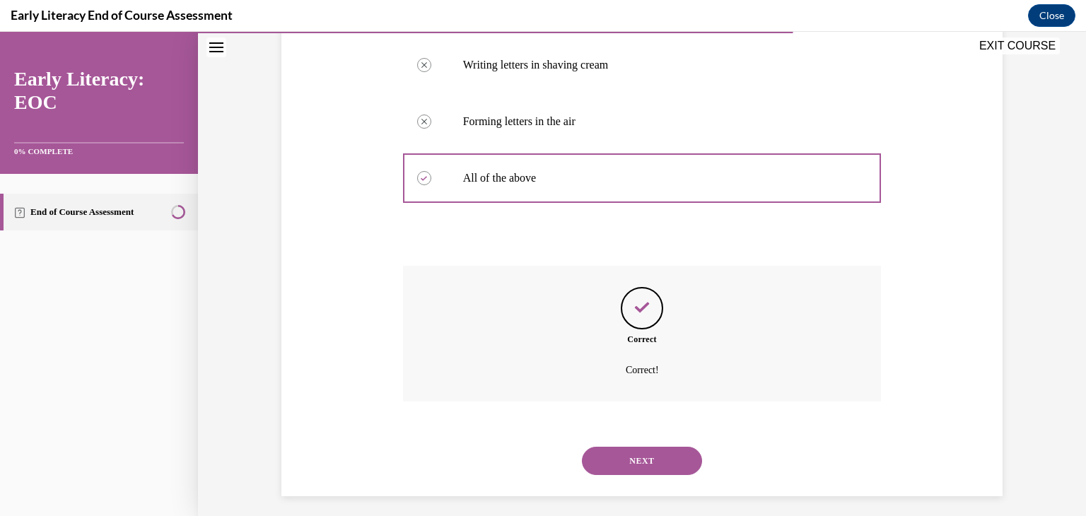
scroll to position [351, 0]
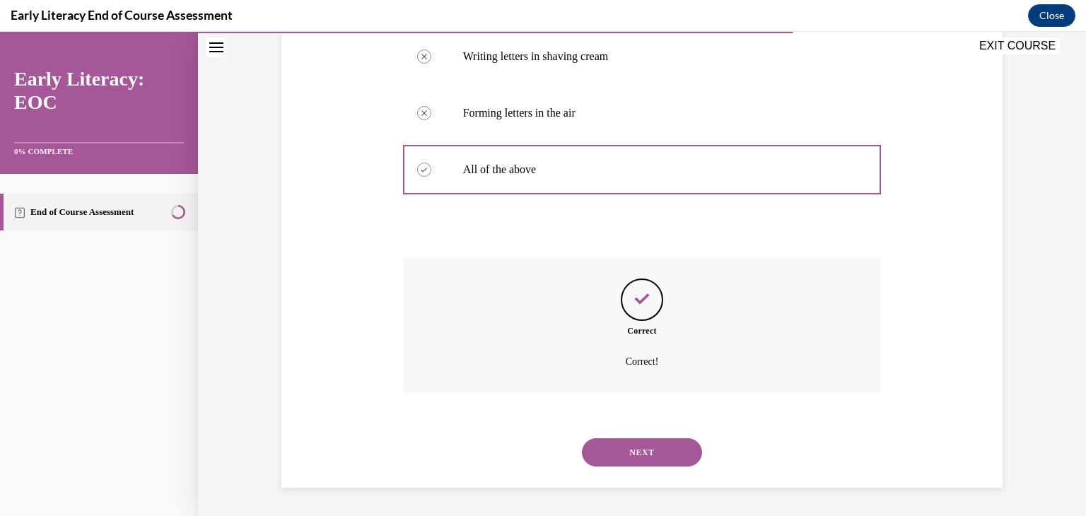
click at [601, 459] on button "NEXT" at bounding box center [642, 452] width 120 height 28
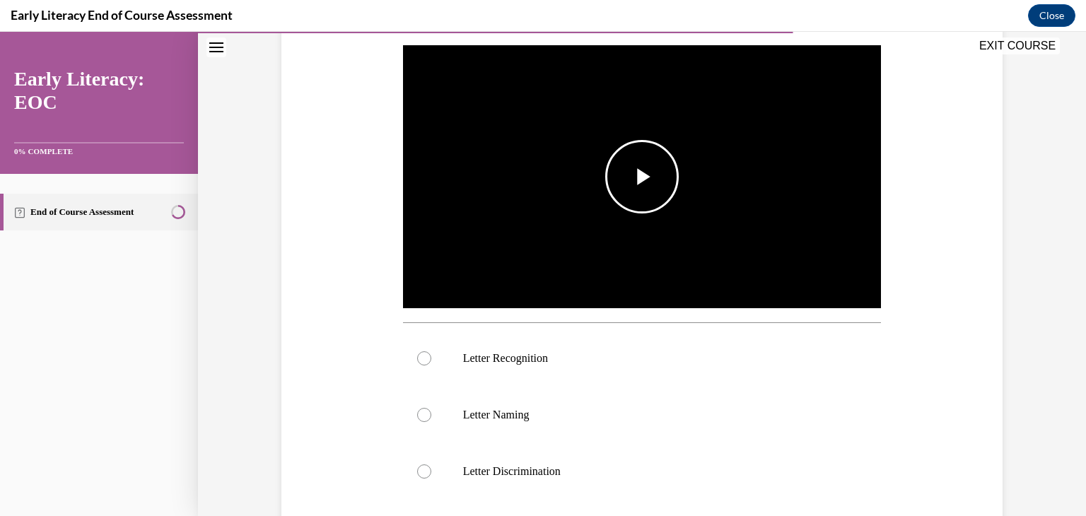
scroll to position [273, 0]
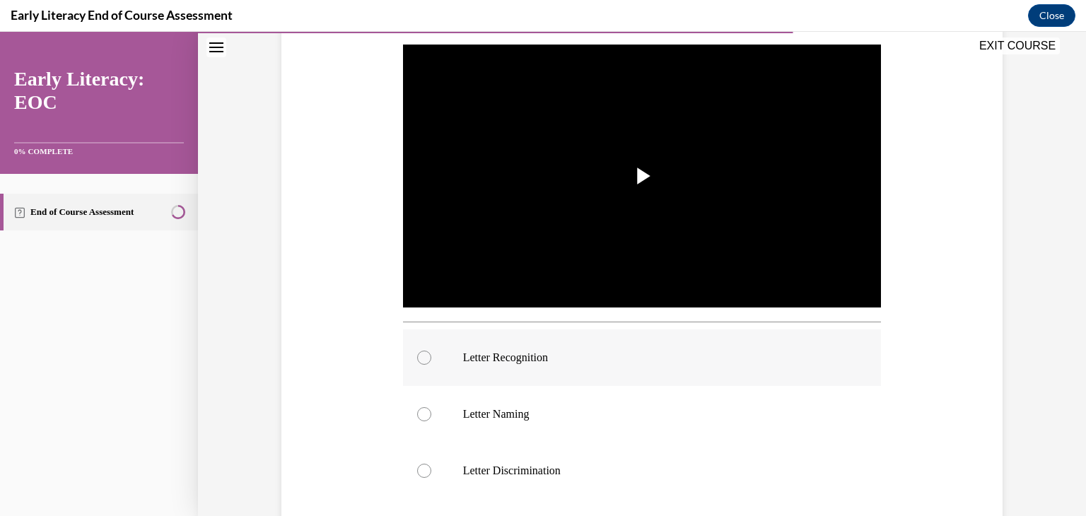
click at [605, 359] on p "Letter Recognition" at bounding box center [654, 358] width 383 height 14
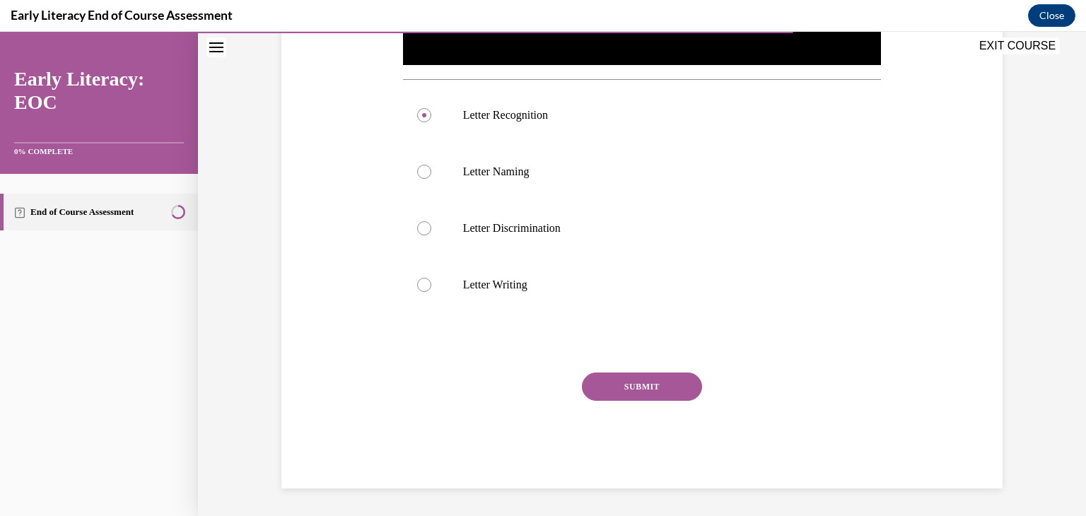
click at [614, 381] on button "SUBMIT" at bounding box center [642, 386] width 120 height 28
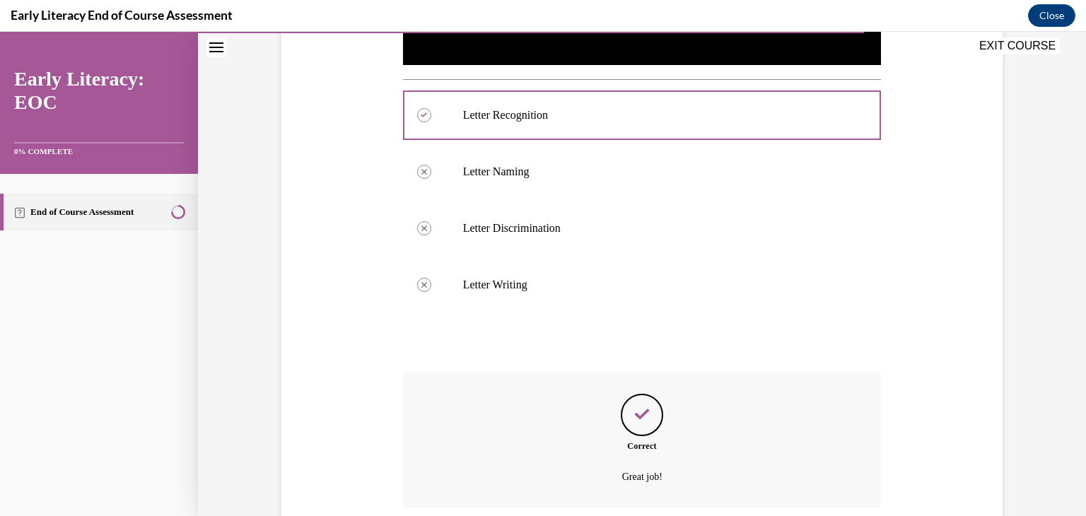
scroll to position [630, 0]
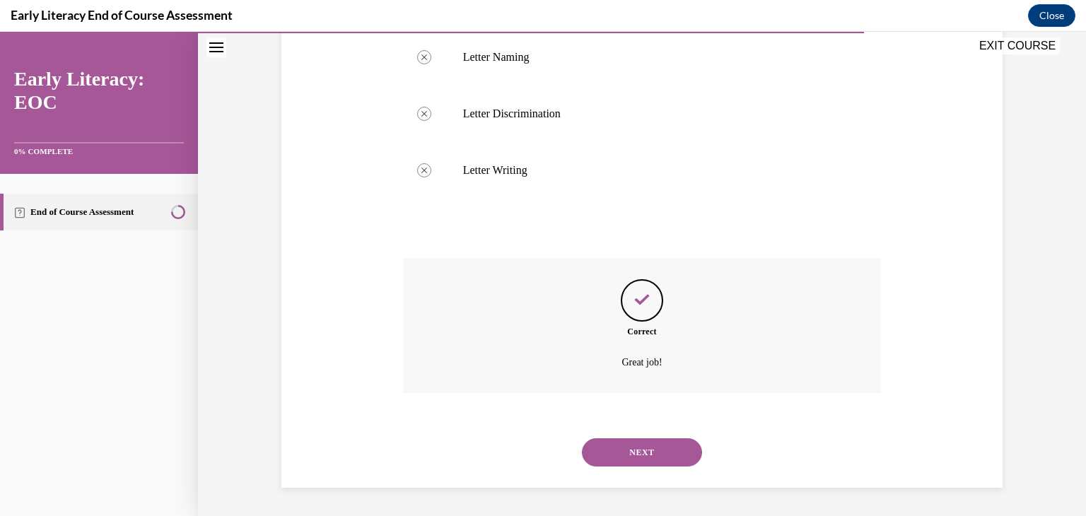
click at [634, 449] on button "NEXT" at bounding box center [642, 452] width 120 height 28
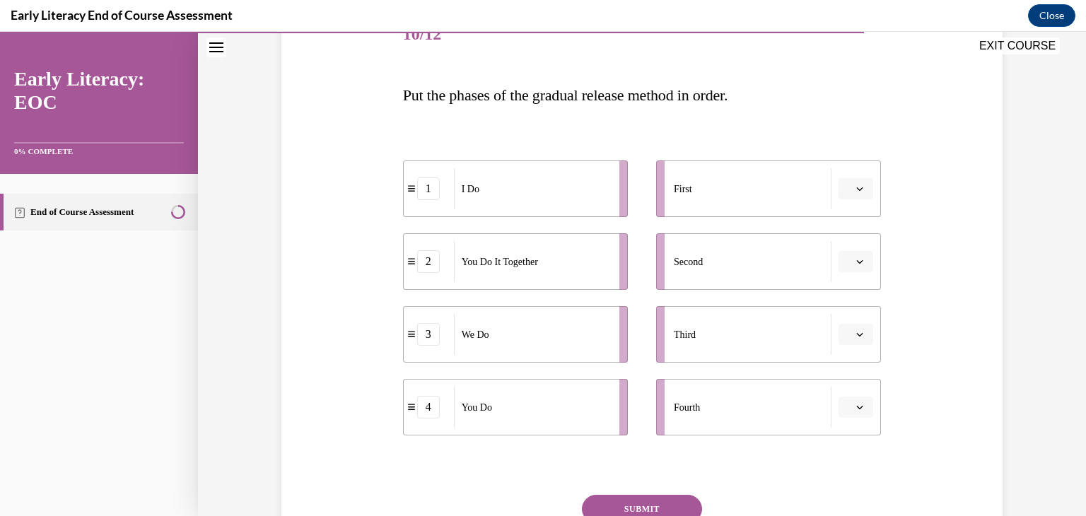
scroll to position [193, 0]
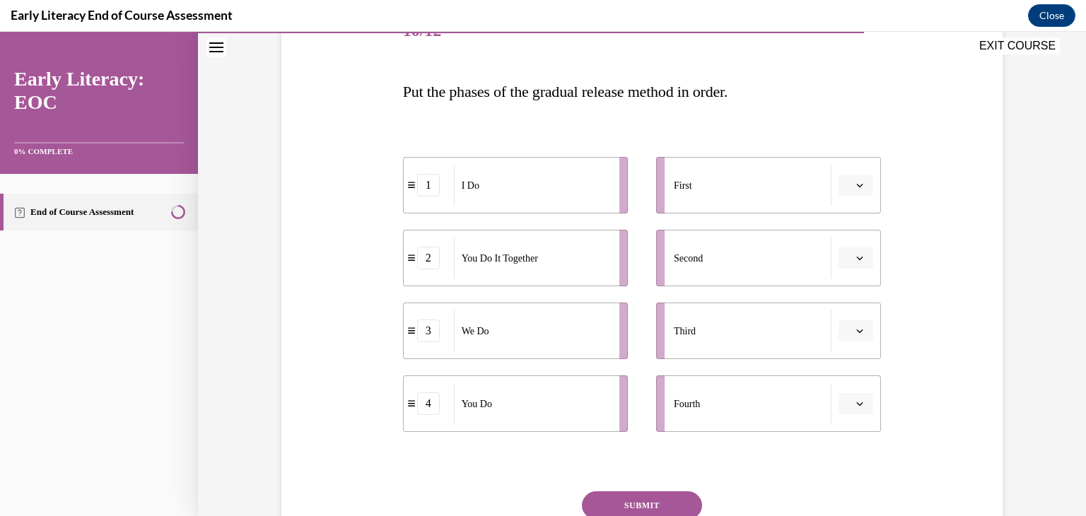
click at [855, 185] on span "button" at bounding box center [860, 185] width 10 height 10
click at [855, 238] on div "1" at bounding box center [854, 244] width 35 height 28
click at [865, 257] on button "button" at bounding box center [855, 257] width 35 height 21
click at [851, 374] on span "3" at bounding box center [850, 373] width 5 height 11
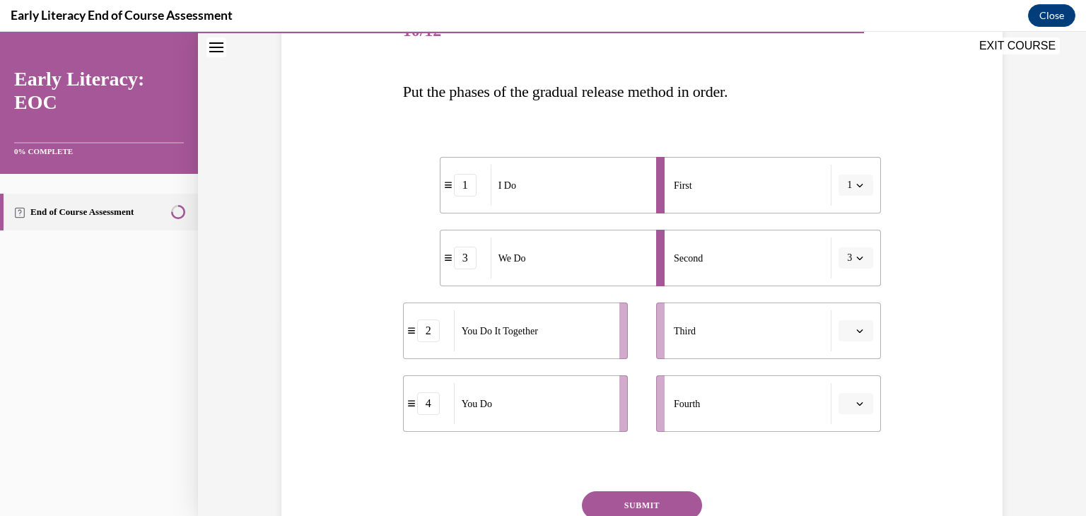
click at [855, 333] on span "button" at bounding box center [860, 331] width 10 height 10
click at [857, 423] on div "2" at bounding box center [854, 418] width 35 height 28
click at [853, 398] on button "button" at bounding box center [855, 403] width 35 height 21
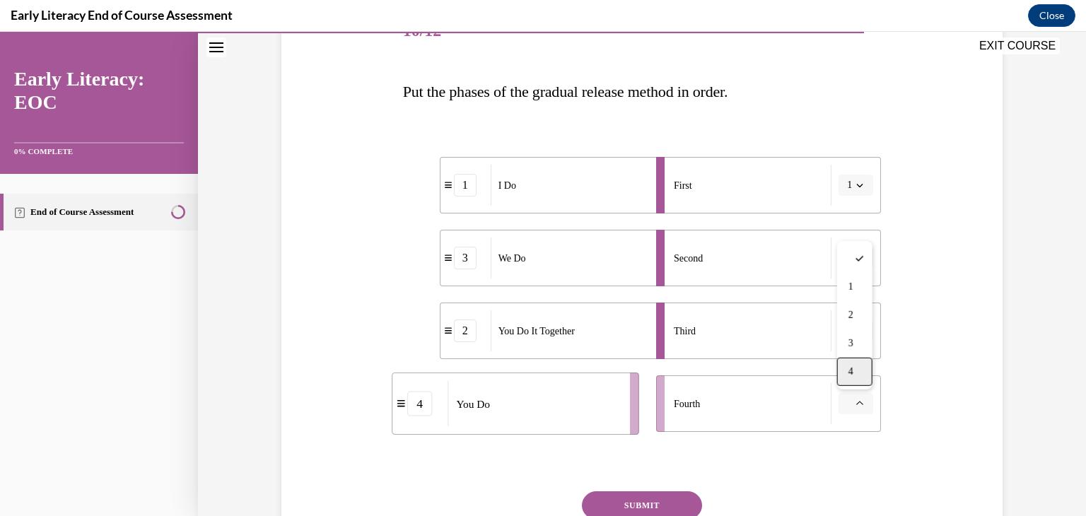
click at [852, 377] on div "4" at bounding box center [854, 372] width 35 height 28
click at [628, 506] on button "SUBMIT" at bounding box center [642, 505] width 120 height 28
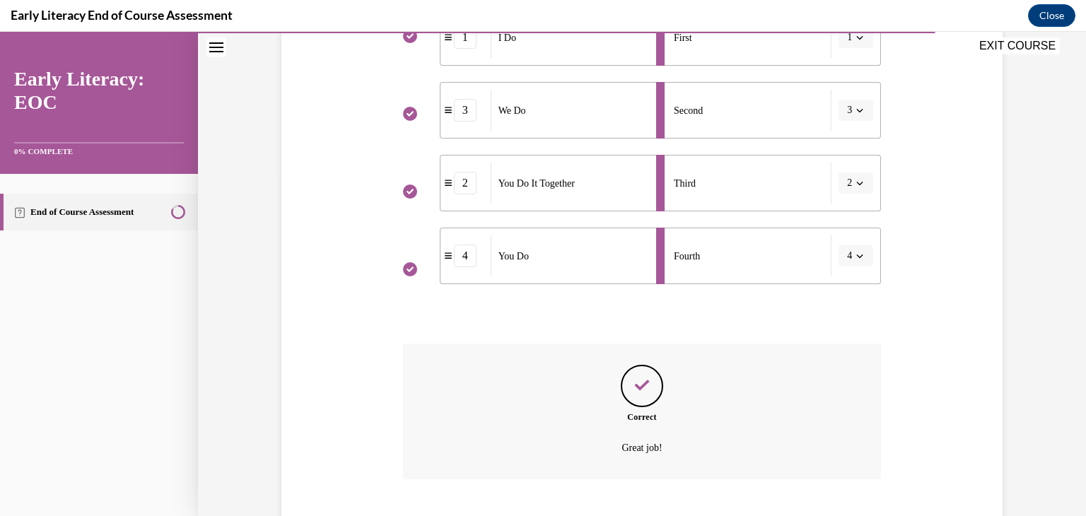
scroll to position [427, 0]
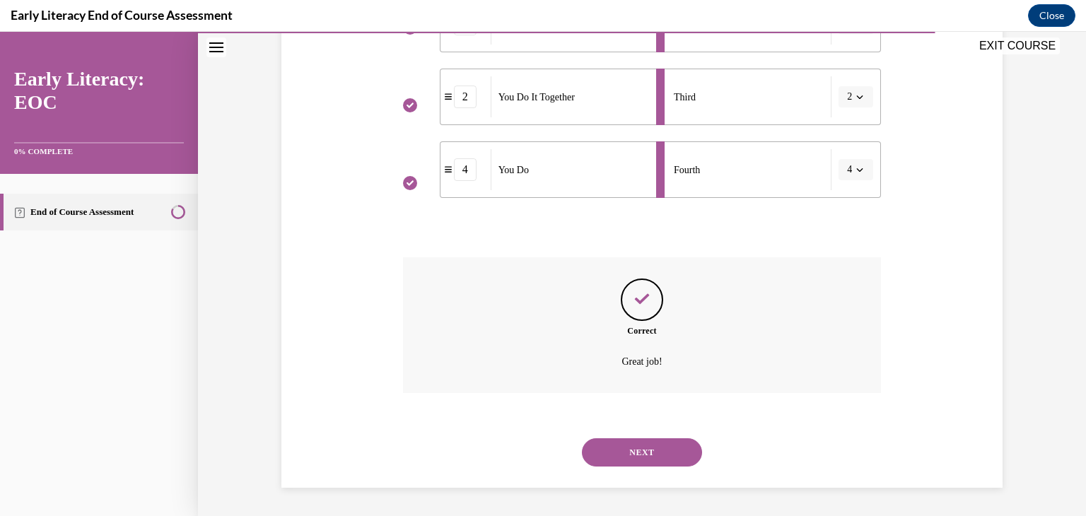
click at [649, 457] on button "NEXT" at bounding box center [642, 452] width 120 height 28
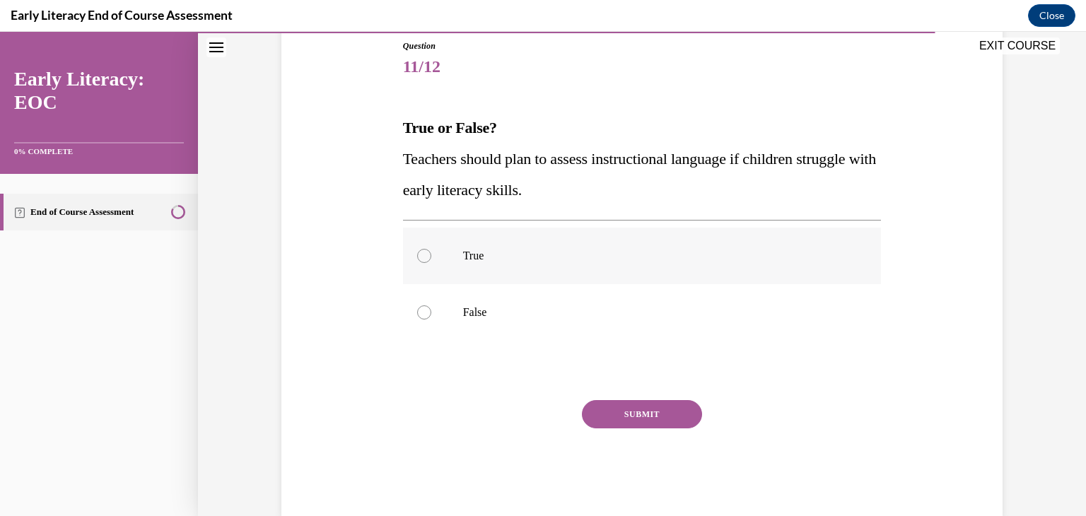
click at [491, 252] on p "True" at bounding box center [654, 256] width 383 height 14
click at [611, 410] on button "SUBMIT" at bounding box center [642, 414] width 120 height 28
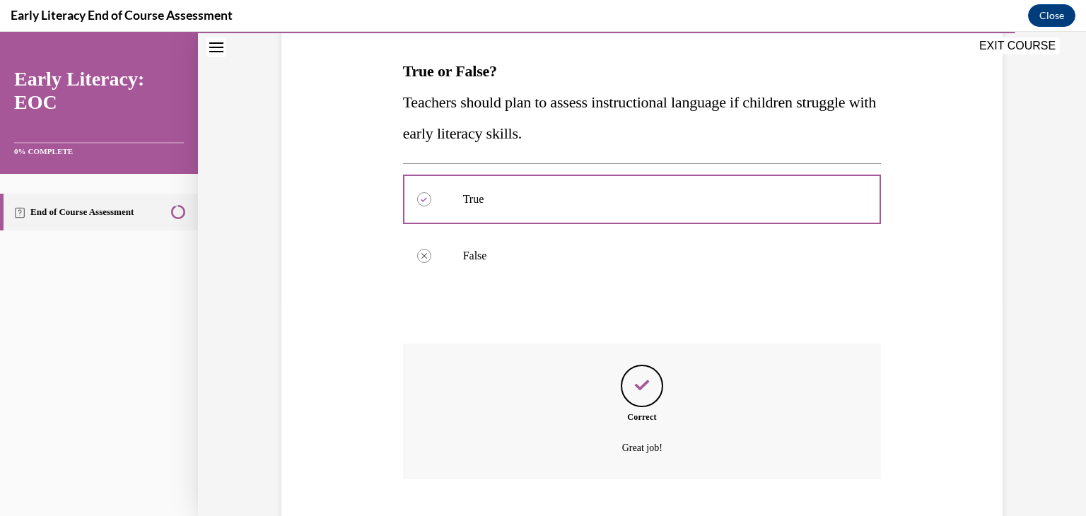
scroll to position [300, 0]
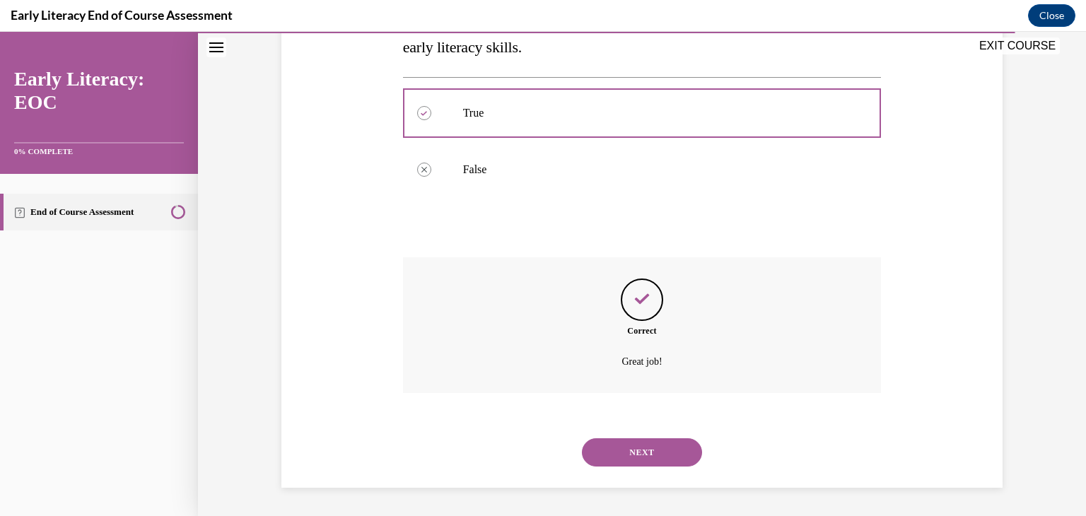
click at [625, 438] on button "NEXT" at bounding box center [642, 452] width 120 height 28
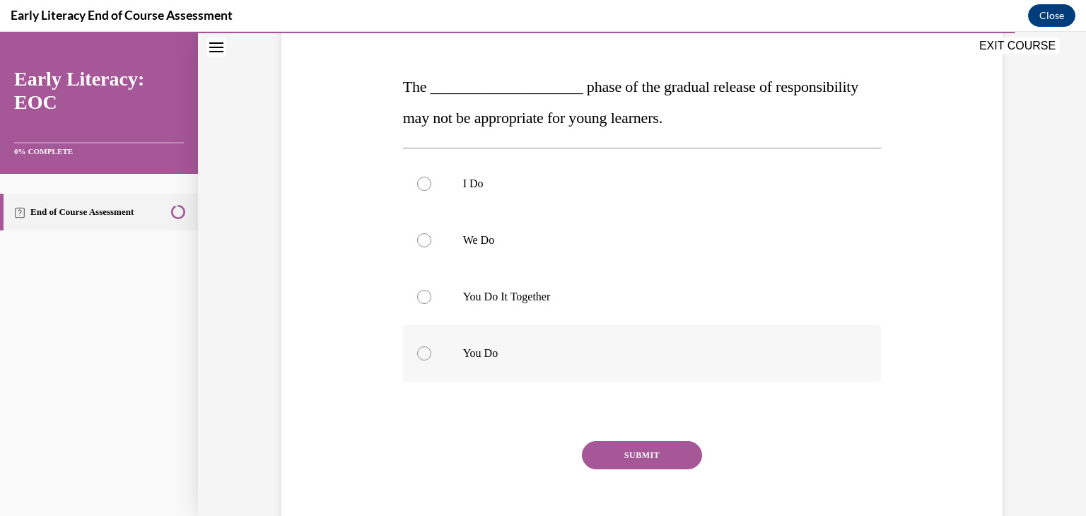
scroll to position [200, 0]
click at [545, 348] on p "You Do" at bounding box center [654, 351] width 383 height 14
click at [616, 454] on button "SUBMIT" at bounding box center [642, 453] width 120 height 28
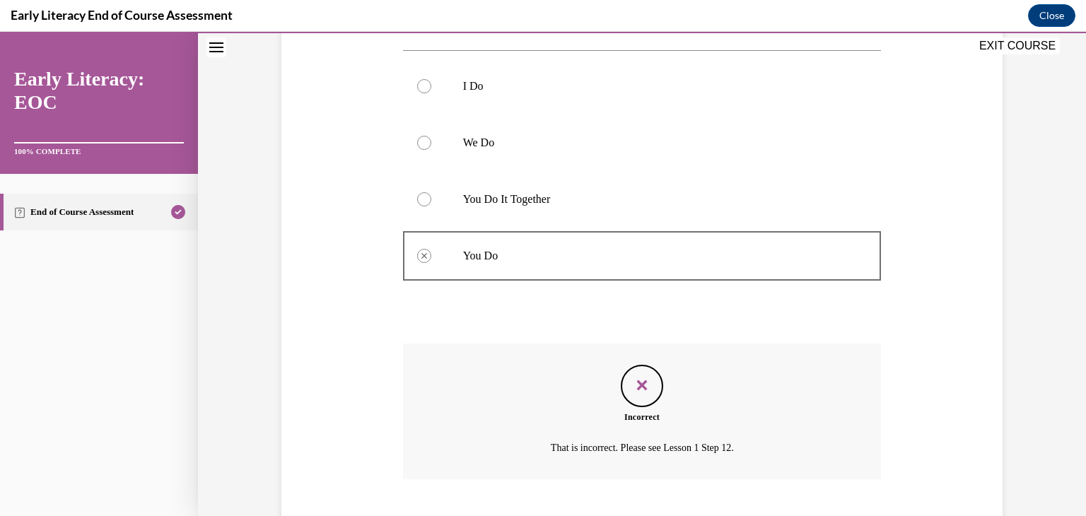
scroll to position [382, 0]
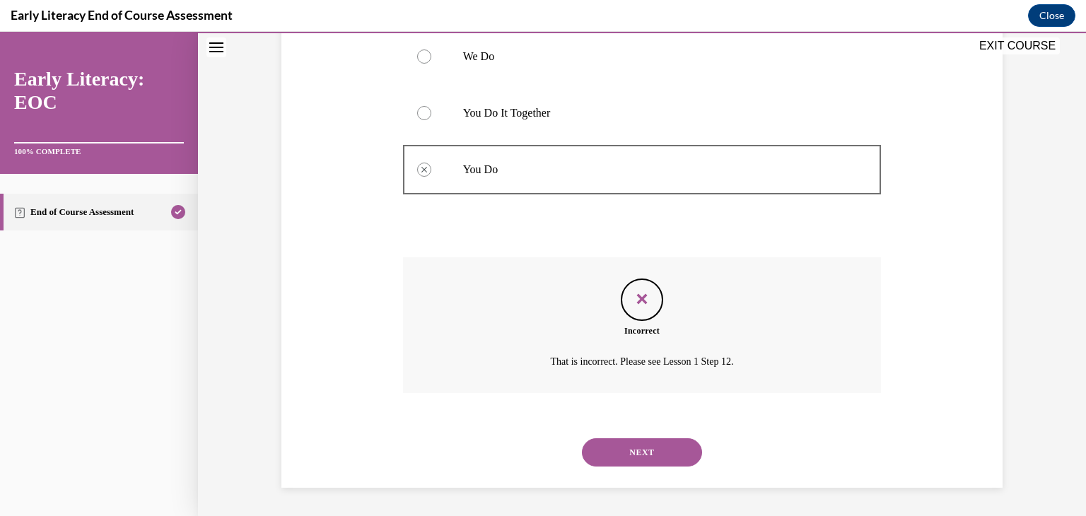
click at [620, 442] on button "NEXT" at bounding box center [642, 452] width 120 height 28
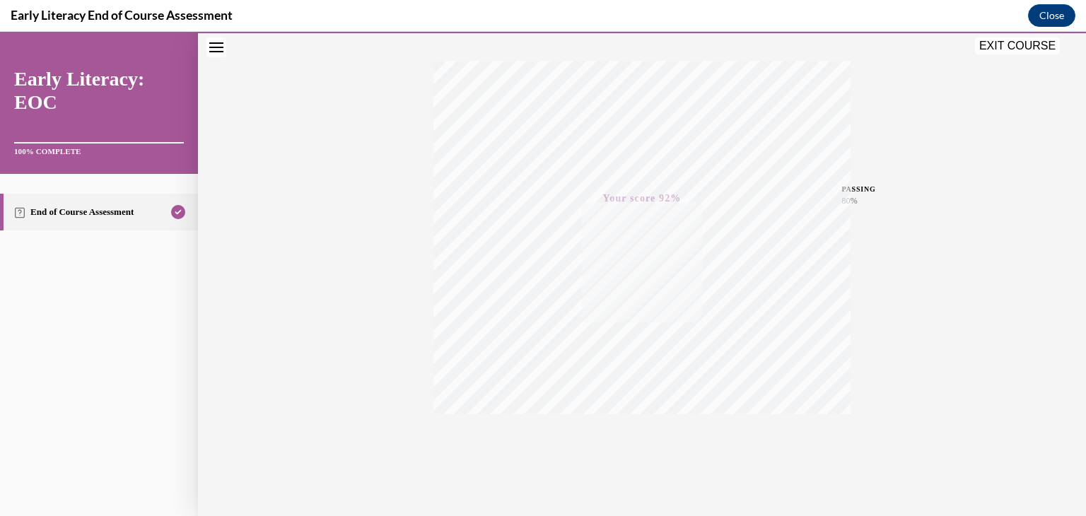
scroll to position [240, 0]
click at [997, 46] on button "EXIT COURSE" at bounding box center [1017, 45] width 85 height 17
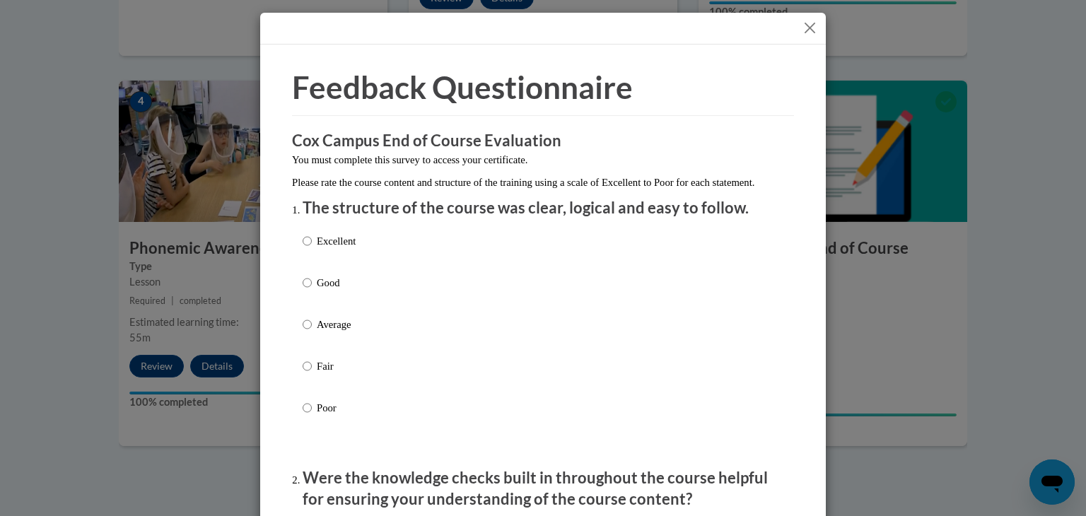
click at [345, 291] on p "Good" at bounding box center [336, 283] width 39 height 16
click at [312, 291] on input "Good" at bounding box center [307, 283] width 9 height 16
radio input "true"
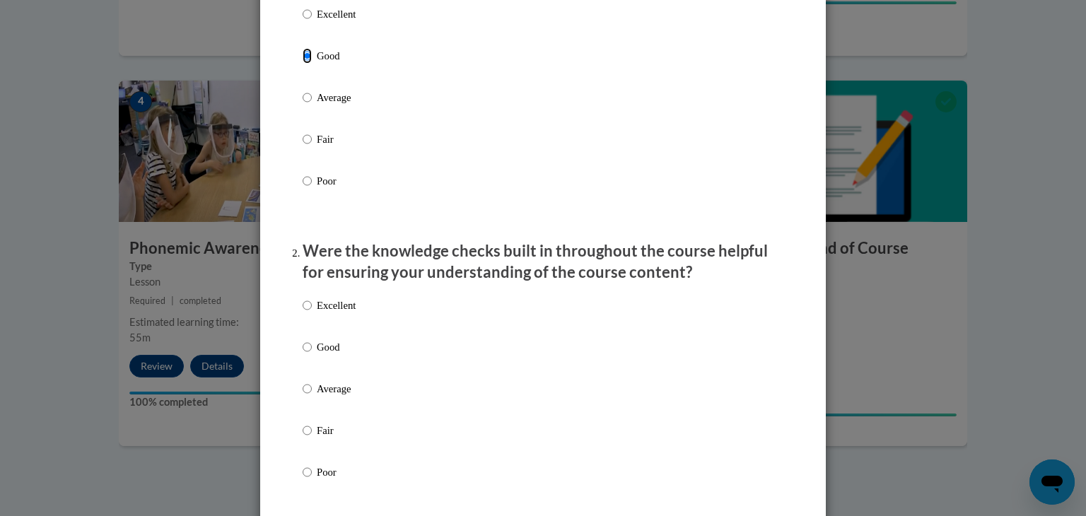
scroll to position [239, 0]
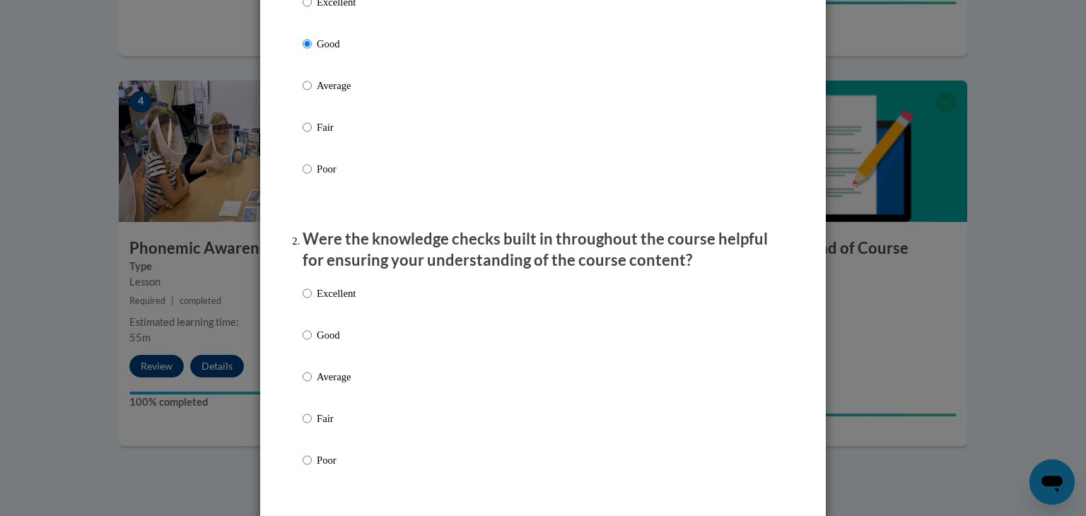
click at [338, 343] on p "Good" at bounding box center [336, 335] width 39 height 16
click at [312, 343] on input "Good" at bounding box center [307, 335] width 9 height 16
radio input "true"
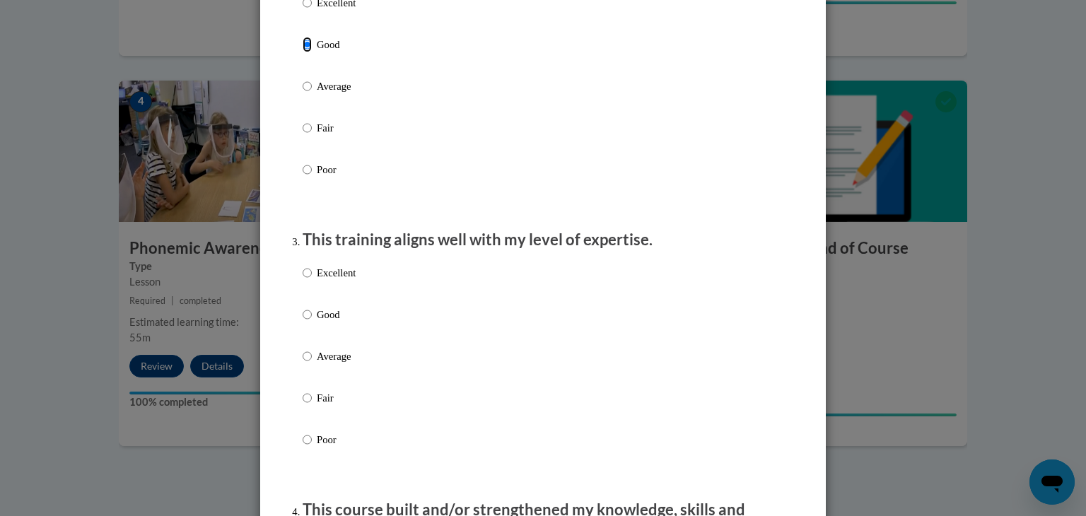
scroll to position [537, 0]
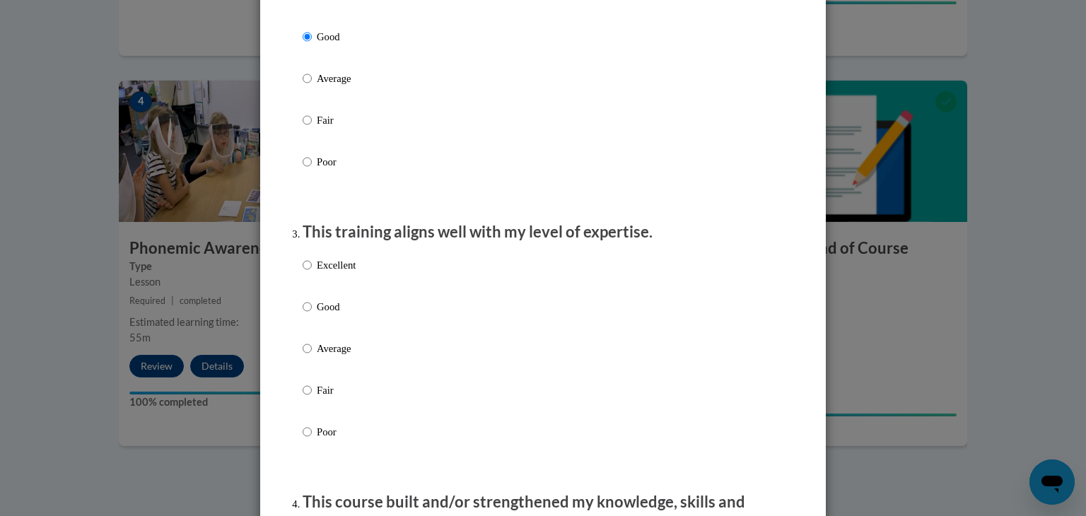
click at [332, 331] on label "Good" at bounding box center [329, 318] width 53 height 38
click at [312, 315] on input "Good" at bounding box center [307, 307] width 9 height 16
radio input "true"
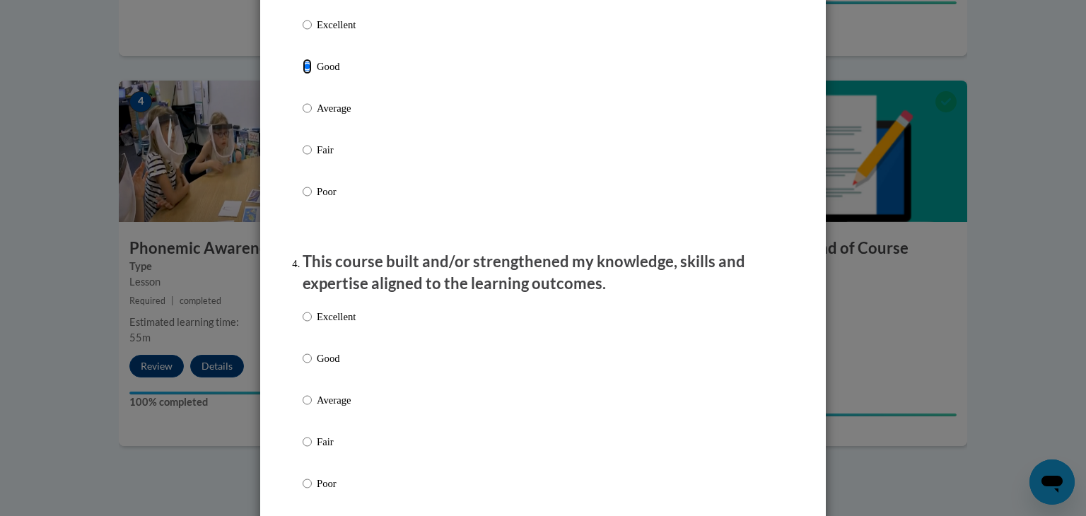
scroll to position [781, 0]
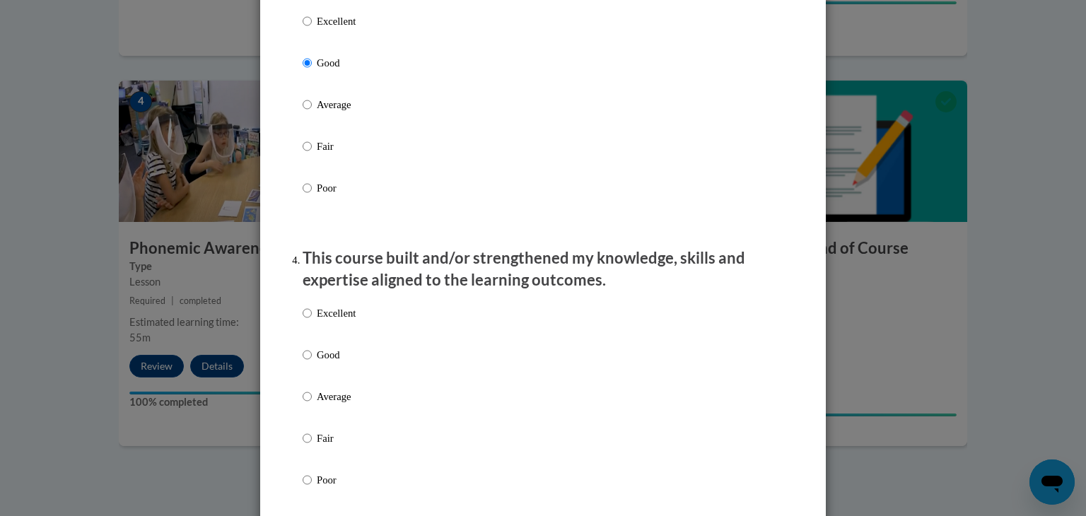
click at [334, 363] on p "Good" at bounding box center [336, 355] width 39 height 16
click at [312, 363] on input "Good" at bounding box center [307, 355] width 9 height 16
radio input "true"
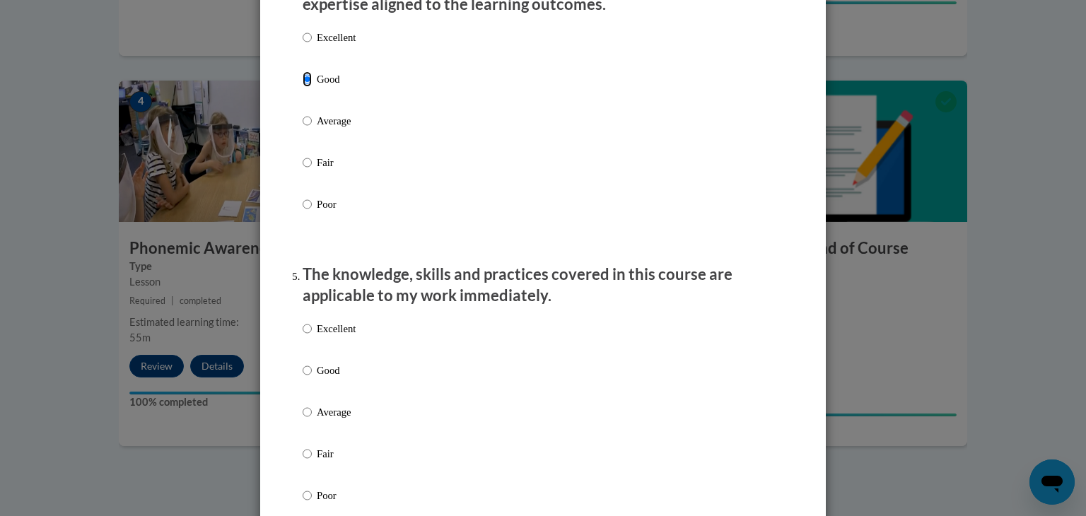
scroll to position [1057, 0]
click at [334, 358] on label "Excellent" at bounding box center [329, 339] width 53 height 38
click at [312, 336] on input "Excellent" at bounding box center [307, 328] width 9 height 16
radio input "true"
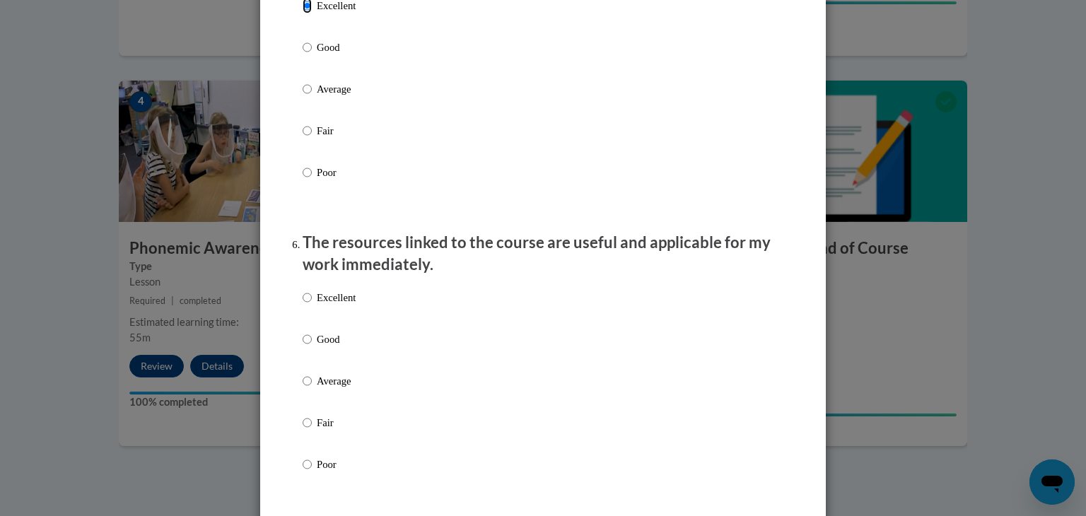
scroll to position [1381, 0]
click at [327, 365] on label "Good" at bounding box center [329, 349] width 53 height 38
click at [312, 346] on input "Good" at bounding box center [307, 338] width 9 height 16
radio input "true"
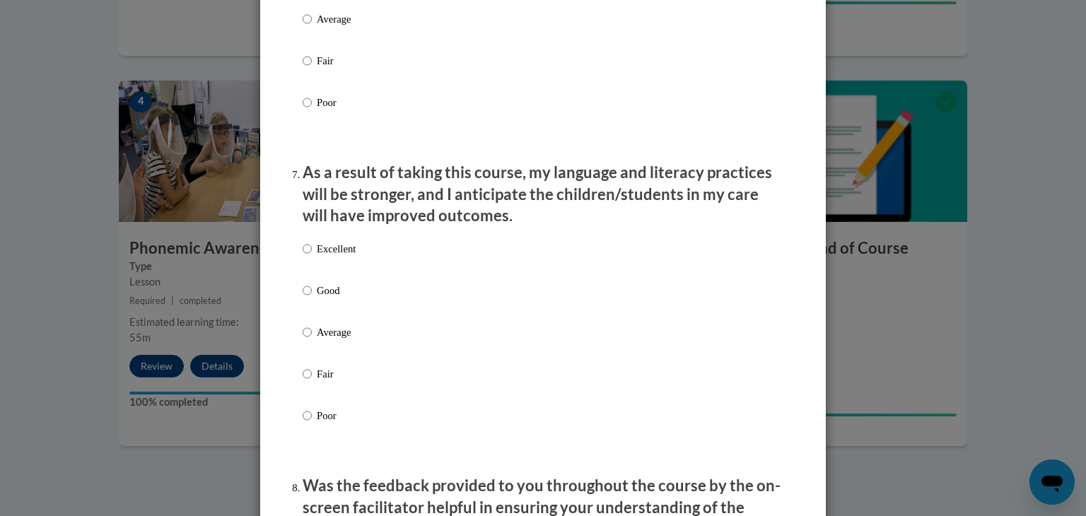
click at [314, 304] on label "Good" at bounding box center [329, 302] width 53 height 38
click at [312, 298] on input "Good" at bounding box center [307, 291] width 9 height 16
radio input "true"
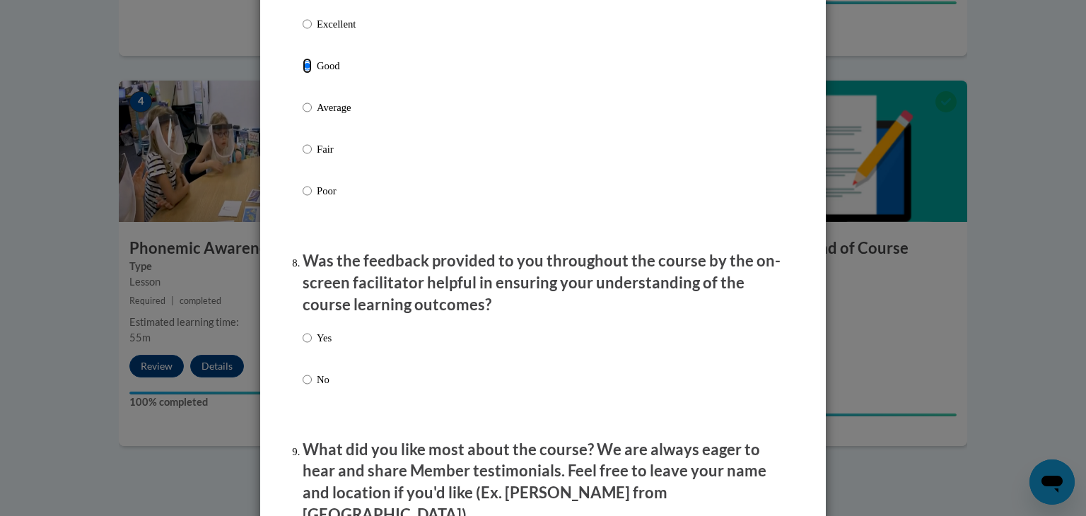
scroll to position [2004, 0]
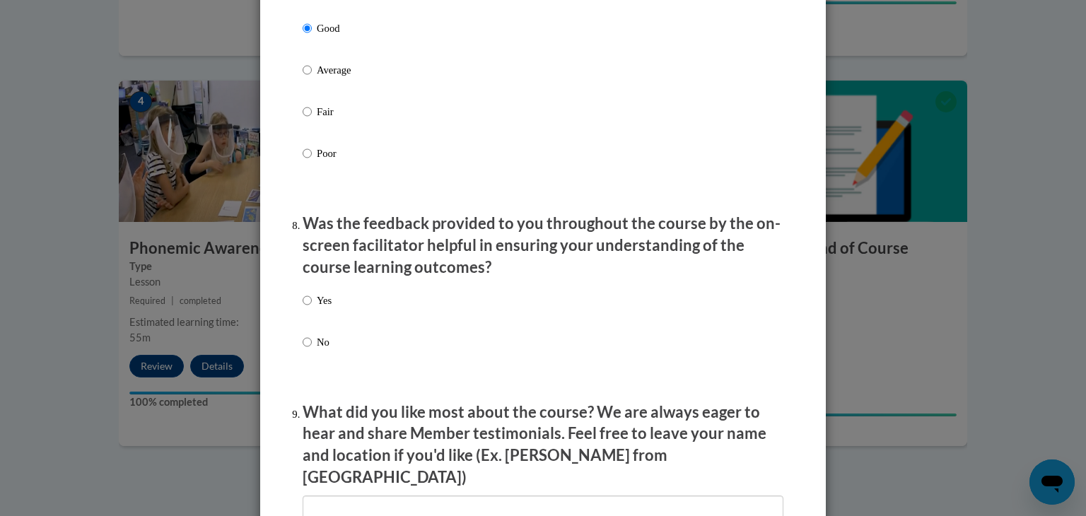
click at [317, 323] on label "Yes" at bounding box center [317, 312] width 29 height 38
click at [312, 308] on input "Yes" at bounding box center [307, 301] width 9 height 16
radio input "true"
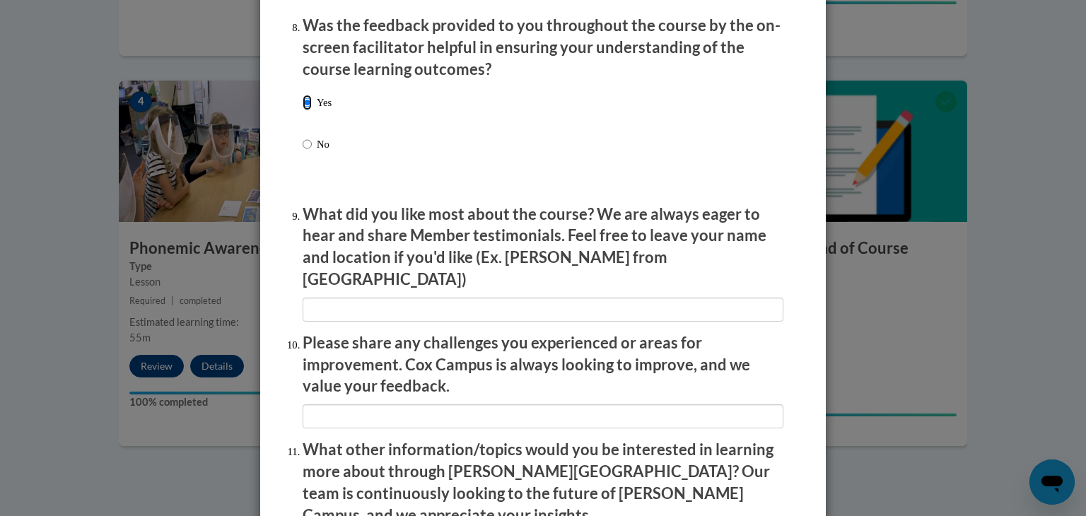
scroll to position [2428, 0]
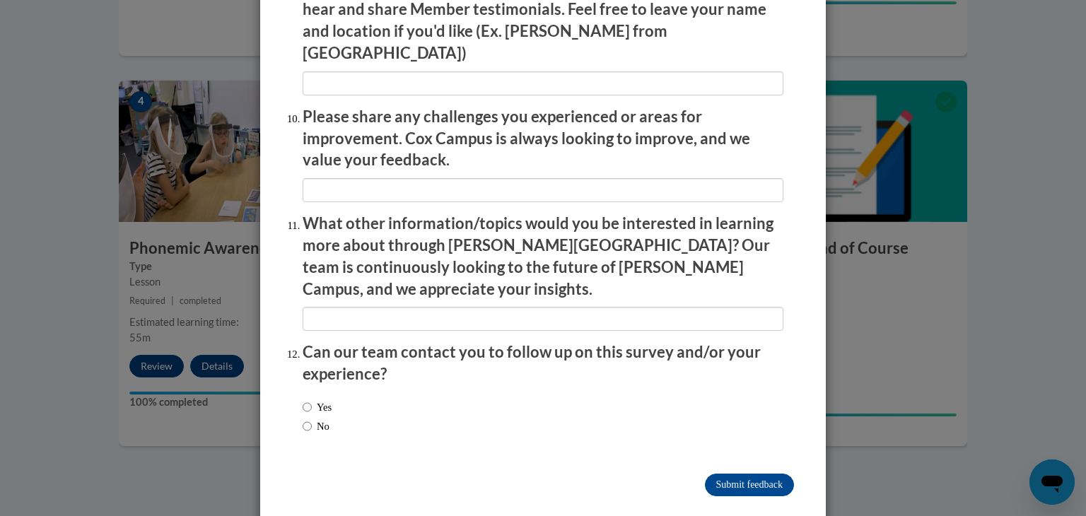
click at [322, 418] on label "No" at bounding box center [316, 426] width 27 height 16
click at [312, 418] on input "No" at bounding box center [307, 426] width 9 height 16
radio input "true"
click at [746, 474] on input "Submit feedback" at bounding box center [749, 485] width 89 height 23
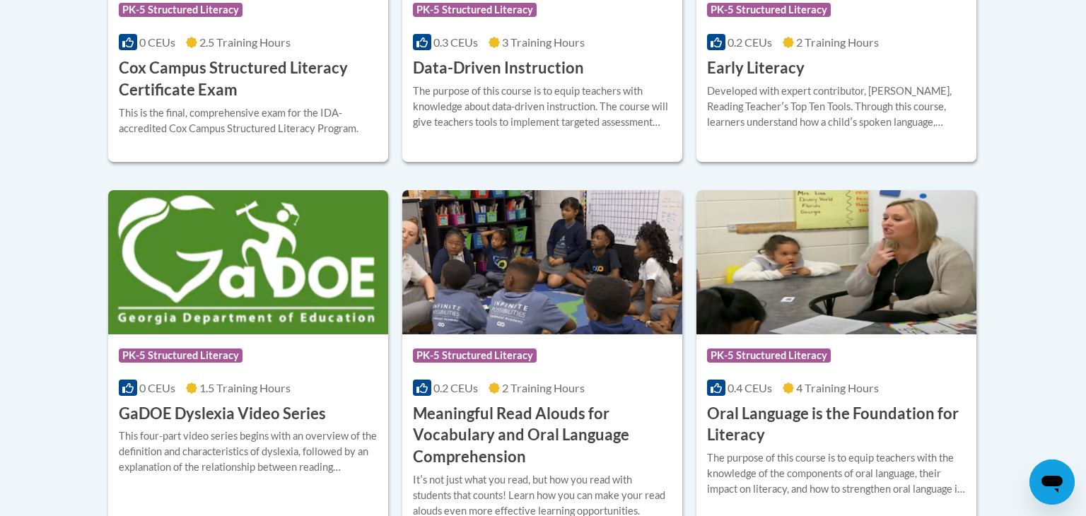
scroll to position [803, 0]
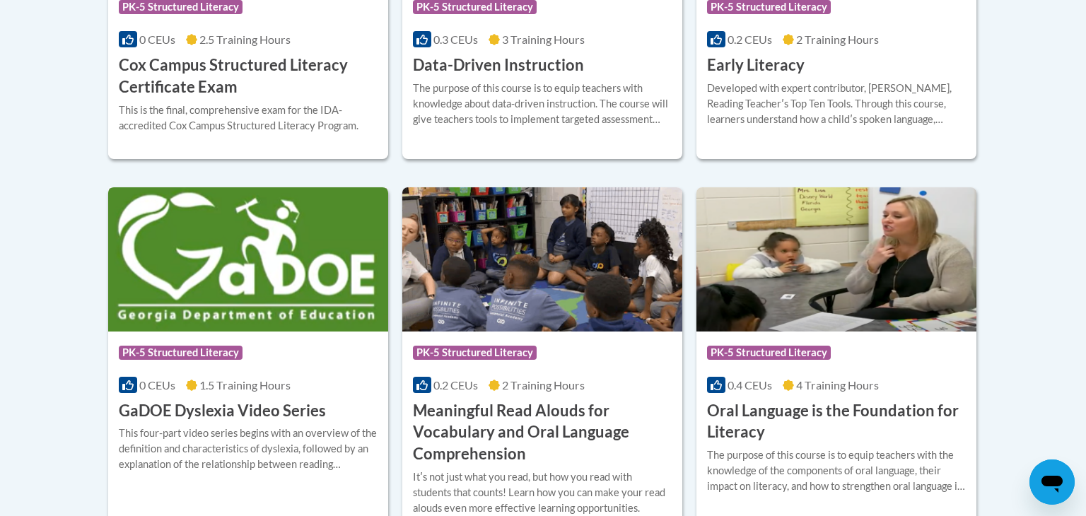
click at [295, 286] on img at bounding box center [248, 259] width 280 height 144
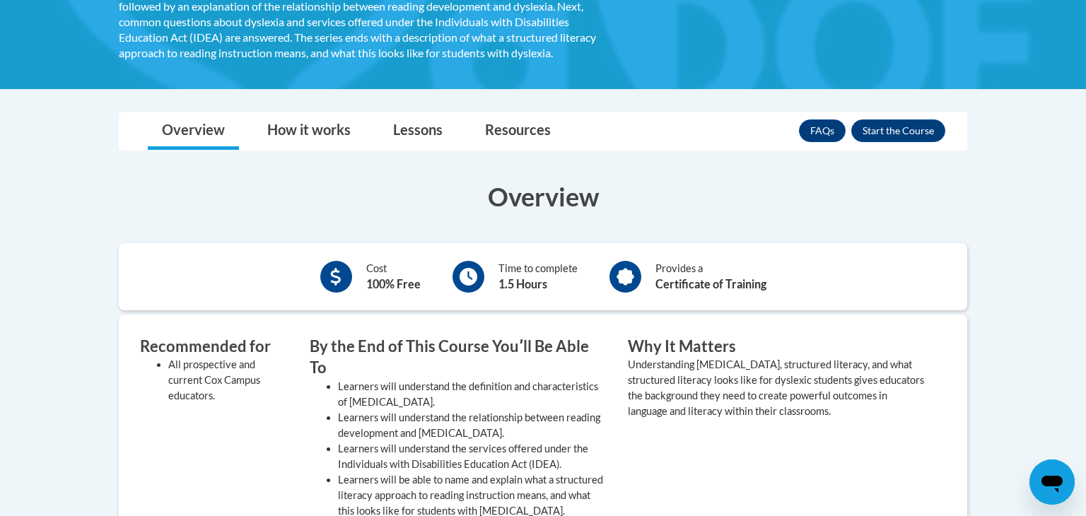
scroll to position [286, 0]
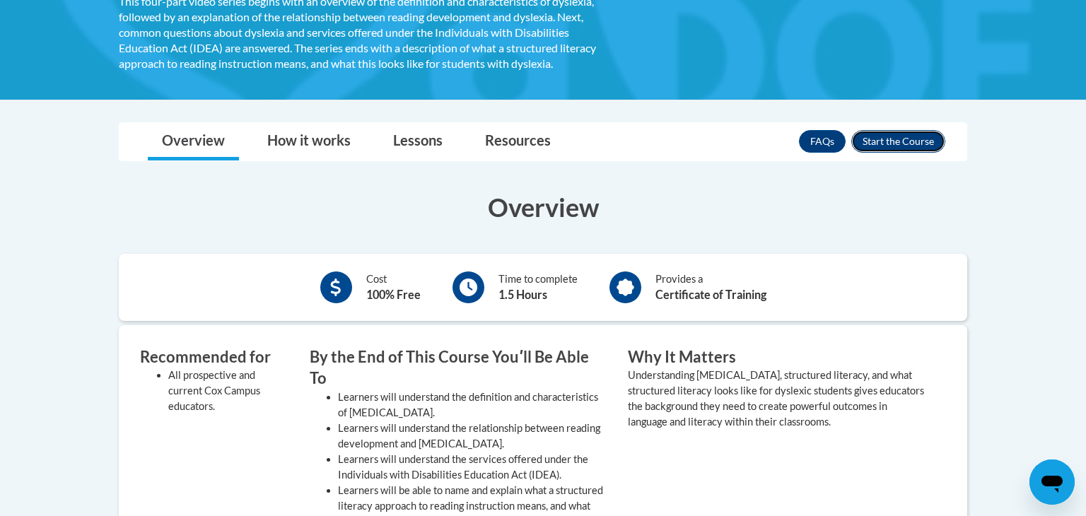
click at [882, 143] on button "Enroll" at bounding box center [898, 141] width 94 height 23
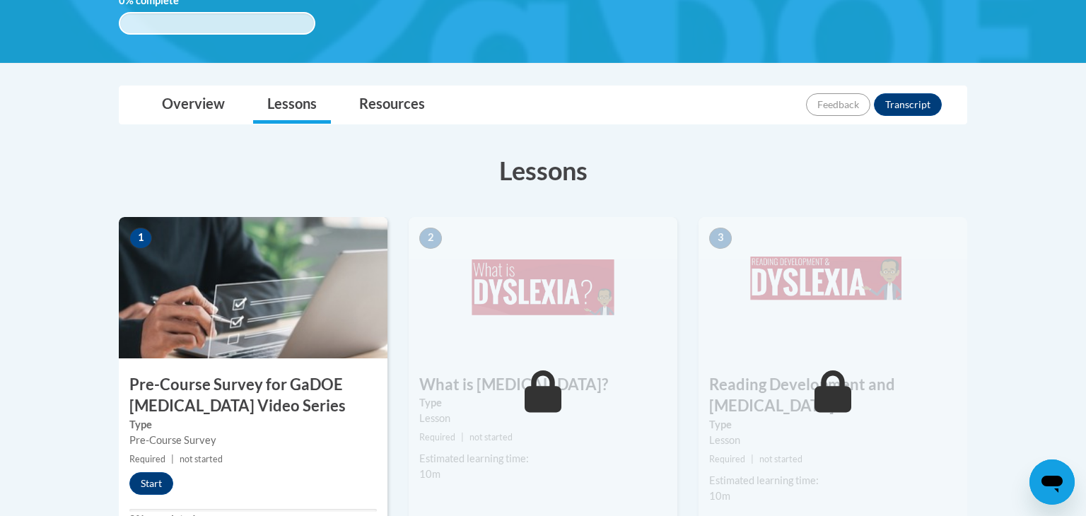
scroll to position [290, 0]
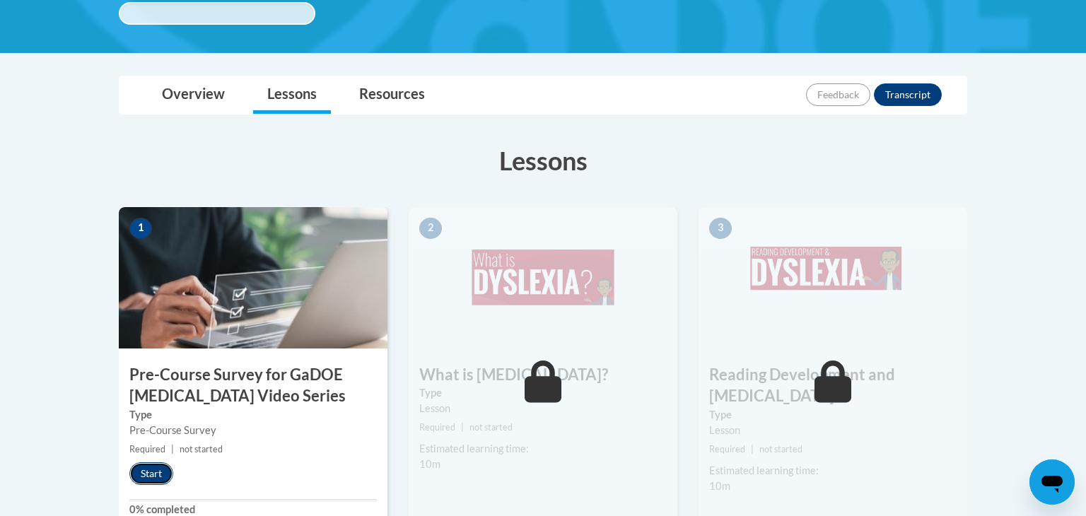
click at [159, 471] on button "Start" at bounding box center [151, 473] width 44 height 23
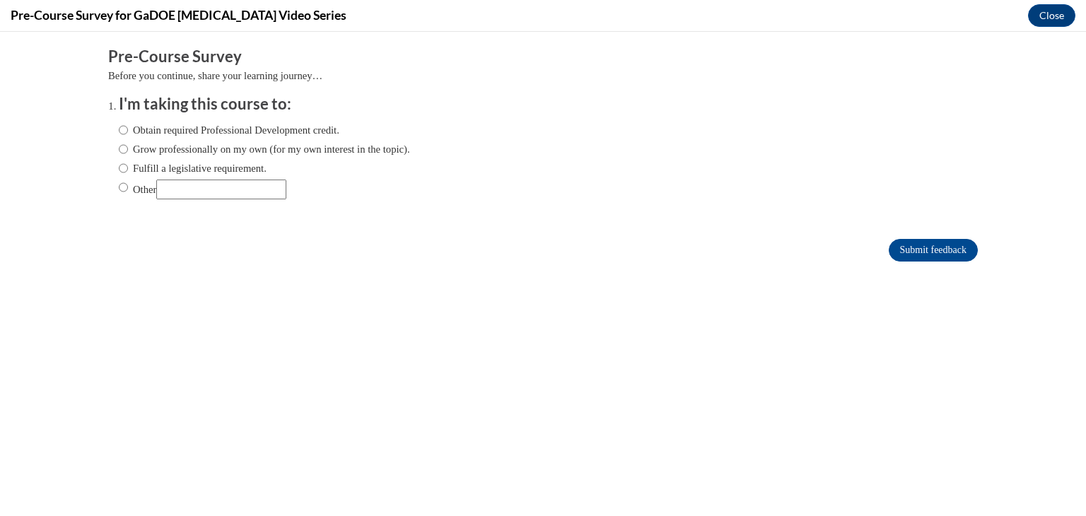
scroll to position [0, 0]
click at [213, 136] on label "Obtain required Professional Development credit." at bounding box center [229, 130] width 221 height 16
click at [128, 136] on input "Obtain required Professional Development credit." at bounding box center [123, 130] width 9 height 16
radio input "true"
click at [966, 249] on input "Submit feedback" at bounding box center [932, 250] width 89 height 23
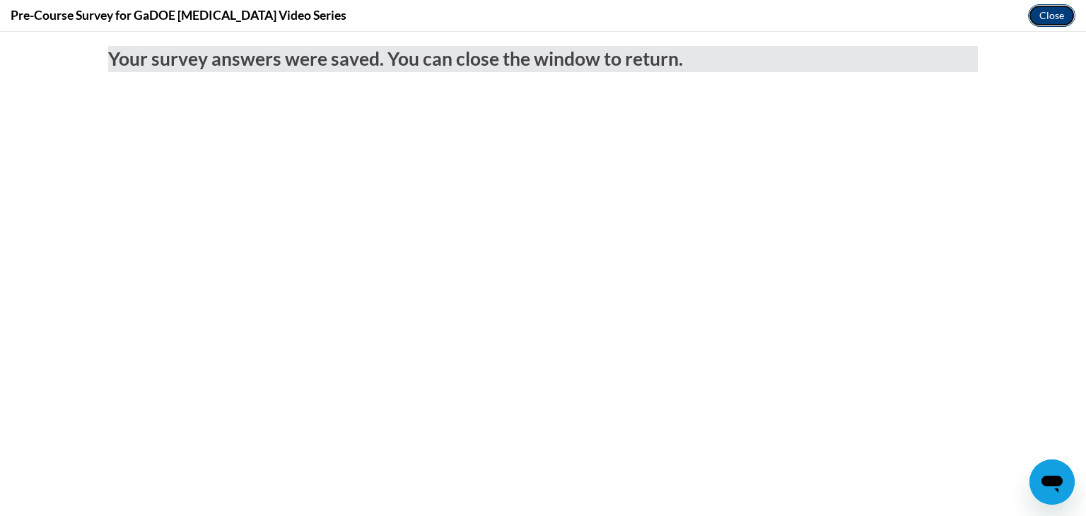
click at [1039, 14] on button "Close" at bounding box center [1051, 15] width 47 height 23
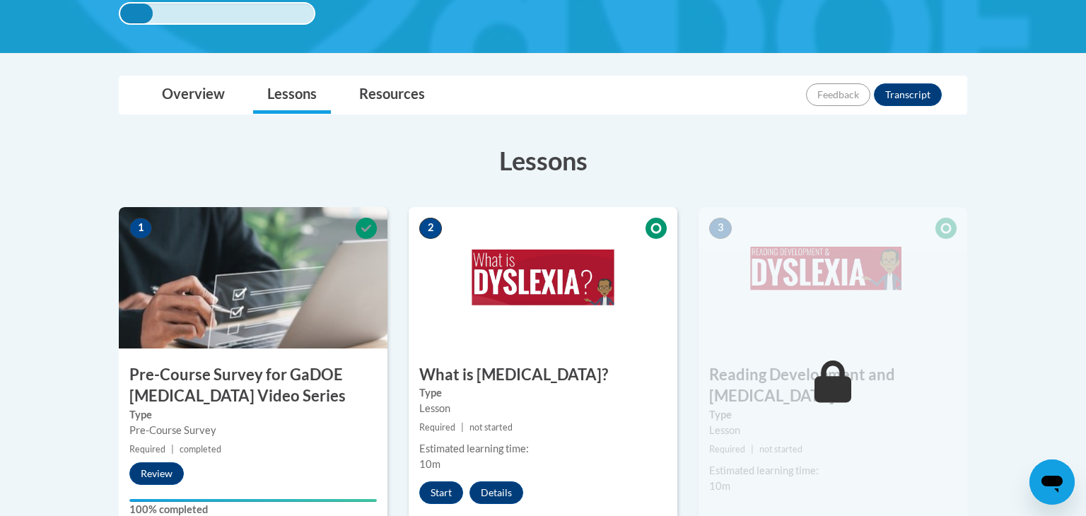
click at [445, 472] on div "2 What is Dyslexia? Type Lesson Required | not started Estimated learning time:…" at bounding box center [543, 369] width 269 height 325
click at [444, 485] on button "Start" at bounding box center [441, 492] width 44 height 23
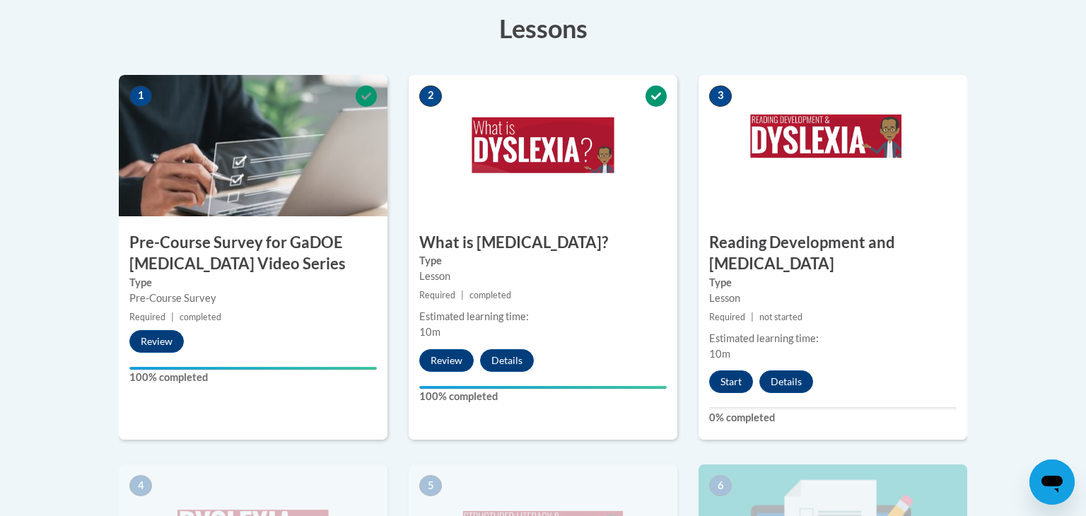
scroll to position [433, 0]
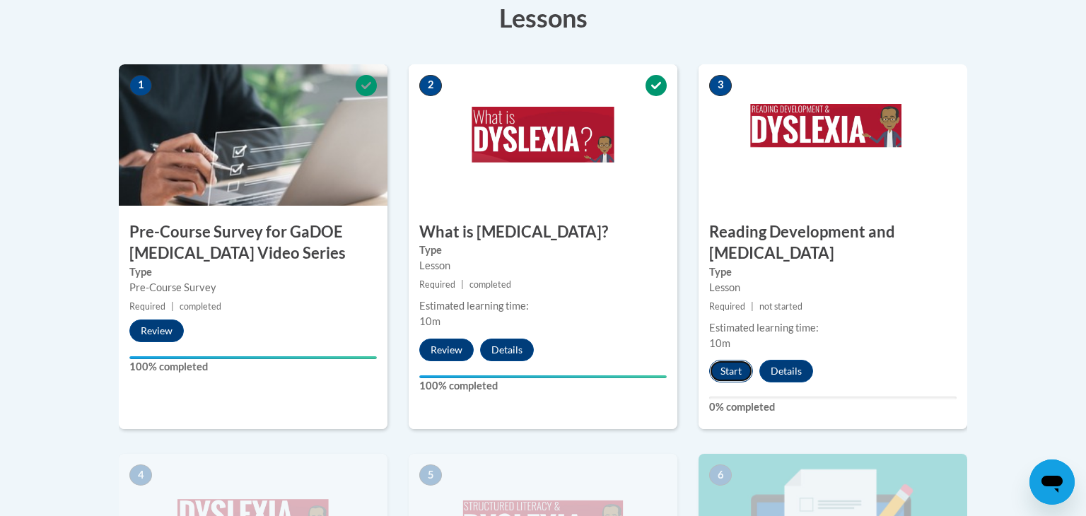
click at [729, 360] on button "Start" at bounding box center [731, 371] width 44 height 23
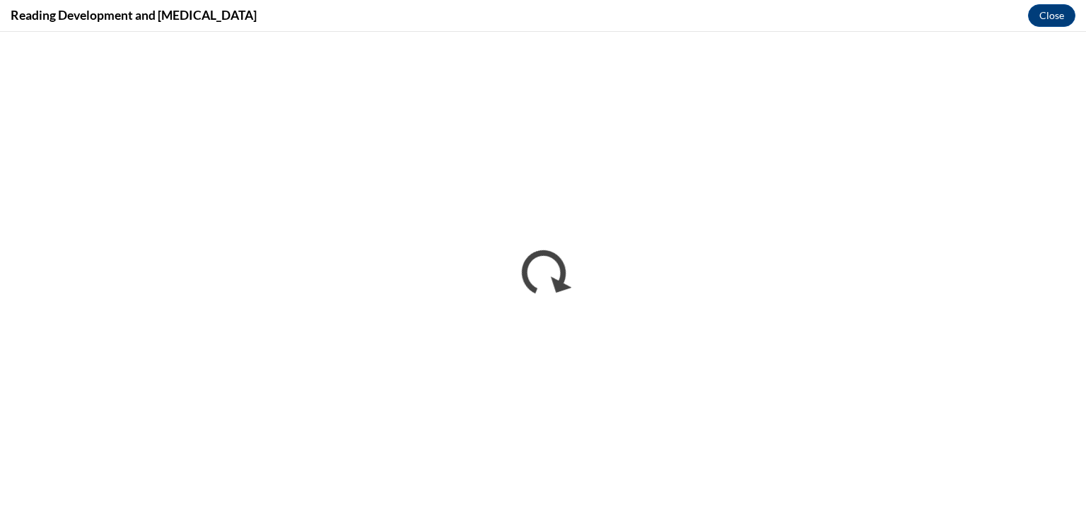
scroll to position [0, 0]
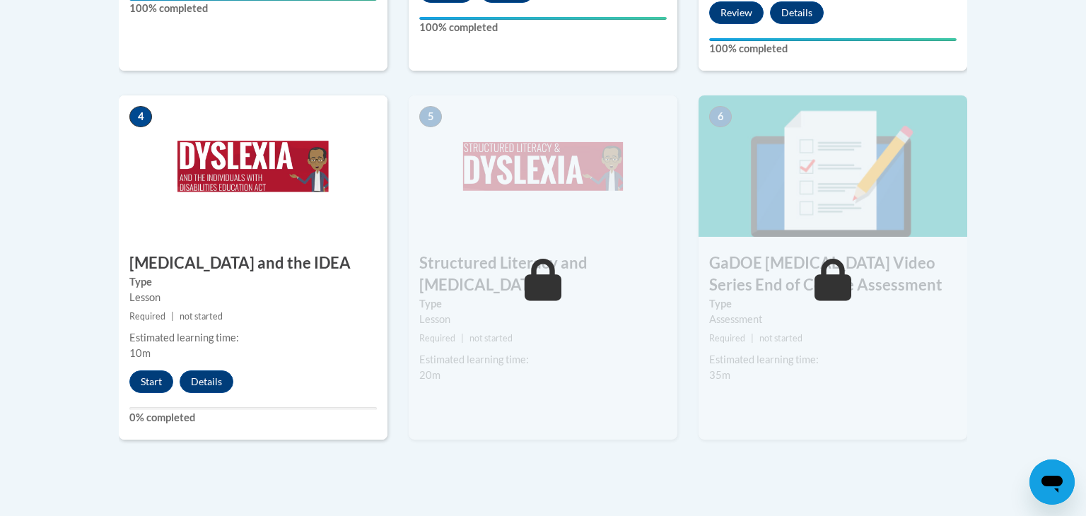
scroll to position [797, 0]
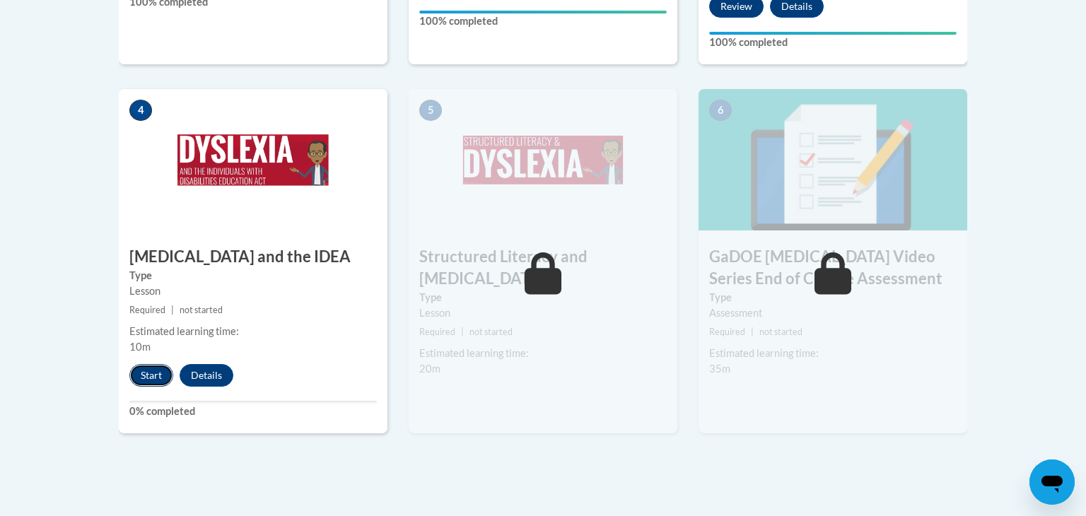
click at [149, 364] on button "Start" at bounding box center [151, 375] width 44 height 23
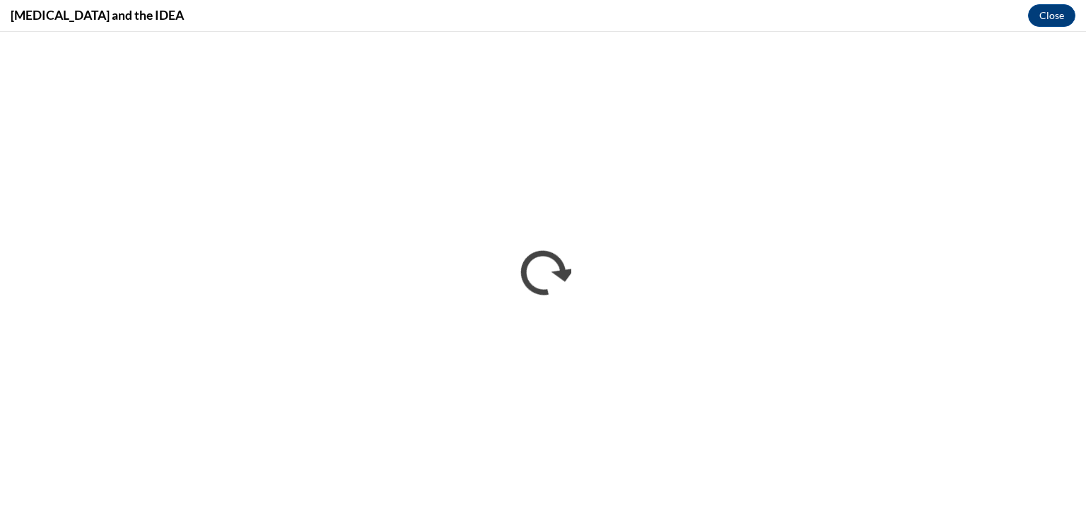
scroll to position [0, 0]
